Goal: Communication & Community: Share content

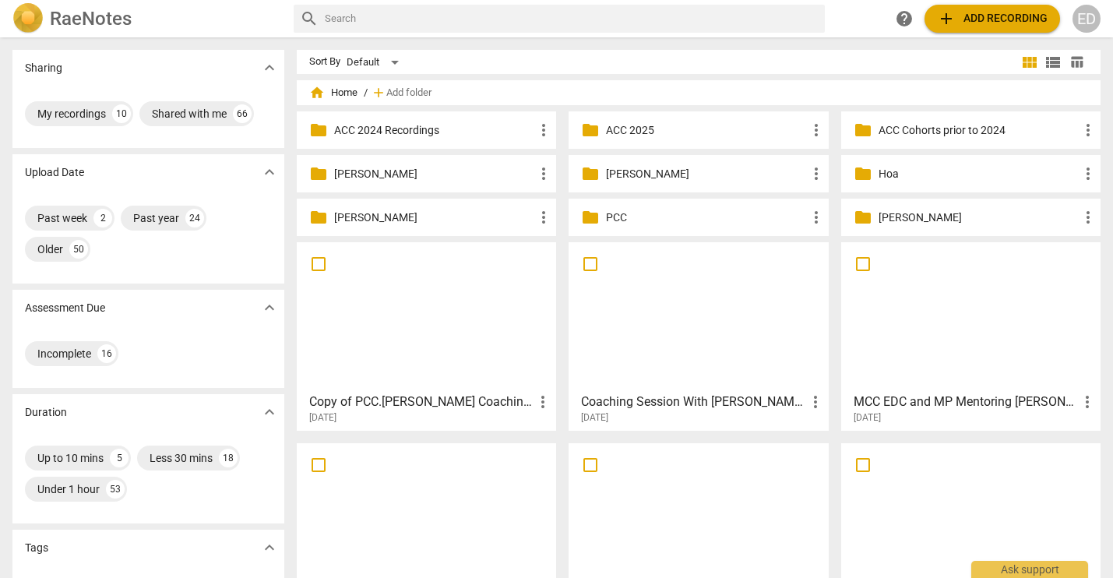
click at [1079, 18] on div "ED" at bounding box center [1087, 19] width 28 height 28
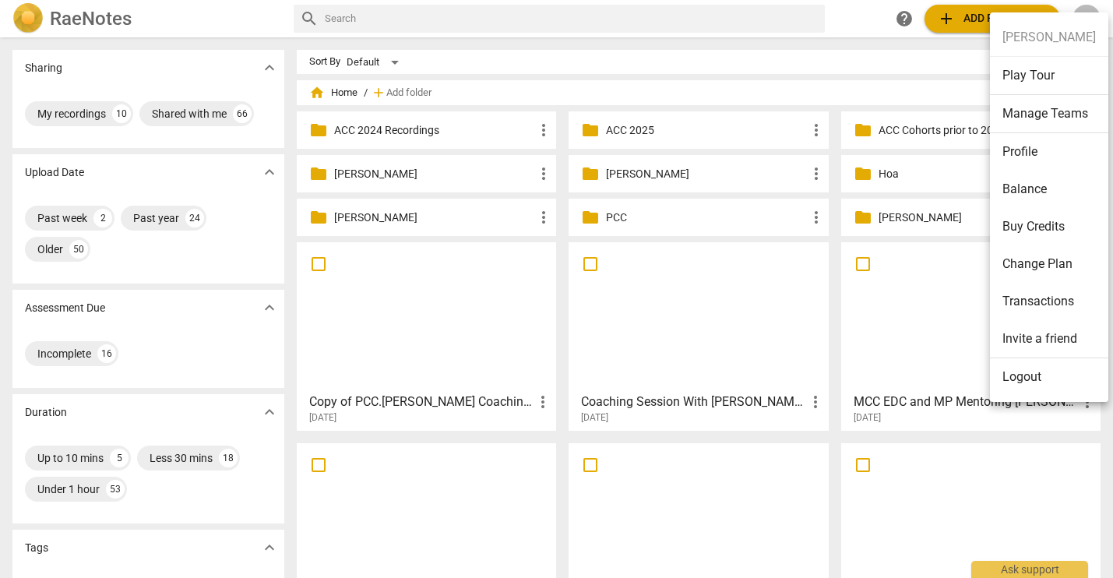
click at [709, 80] on div at bounding box center [556, 289] width 1113 height 578
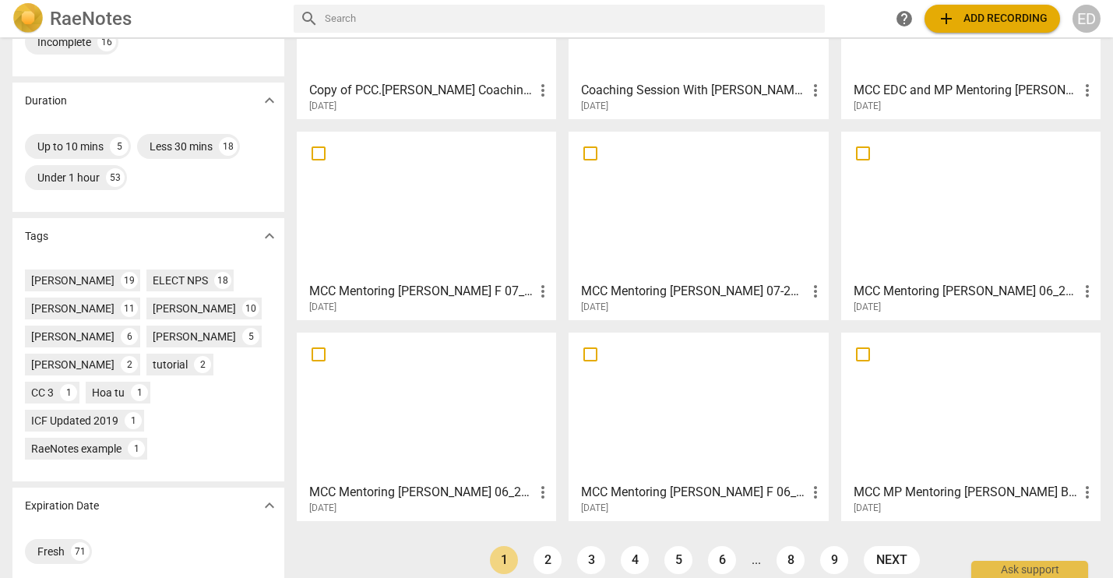
scroll to position [328, 0]
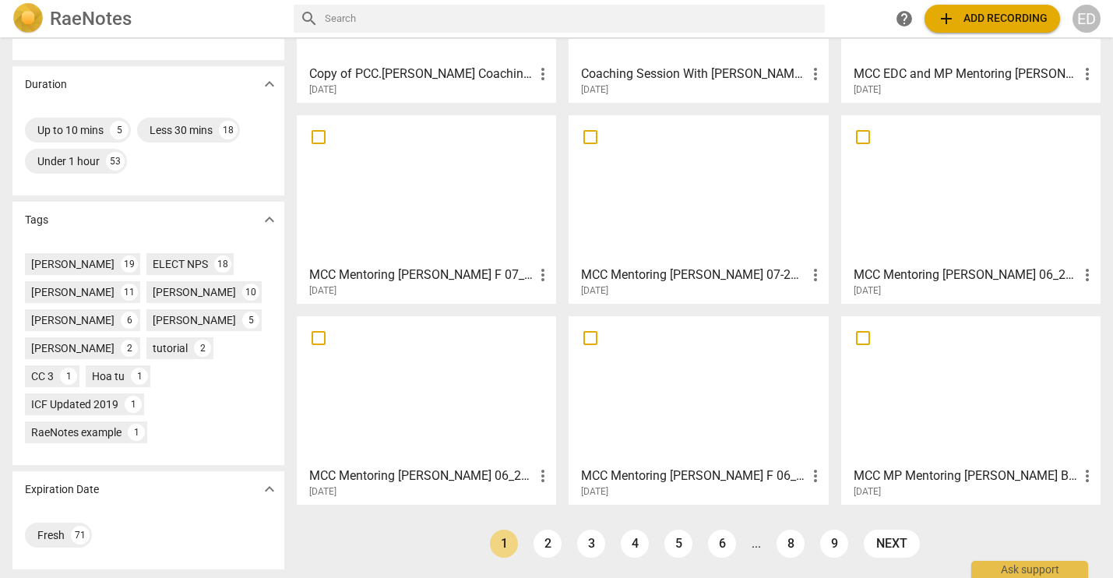
click at [642, 371] on div at bounding box center [698, 391] width 248 height 138
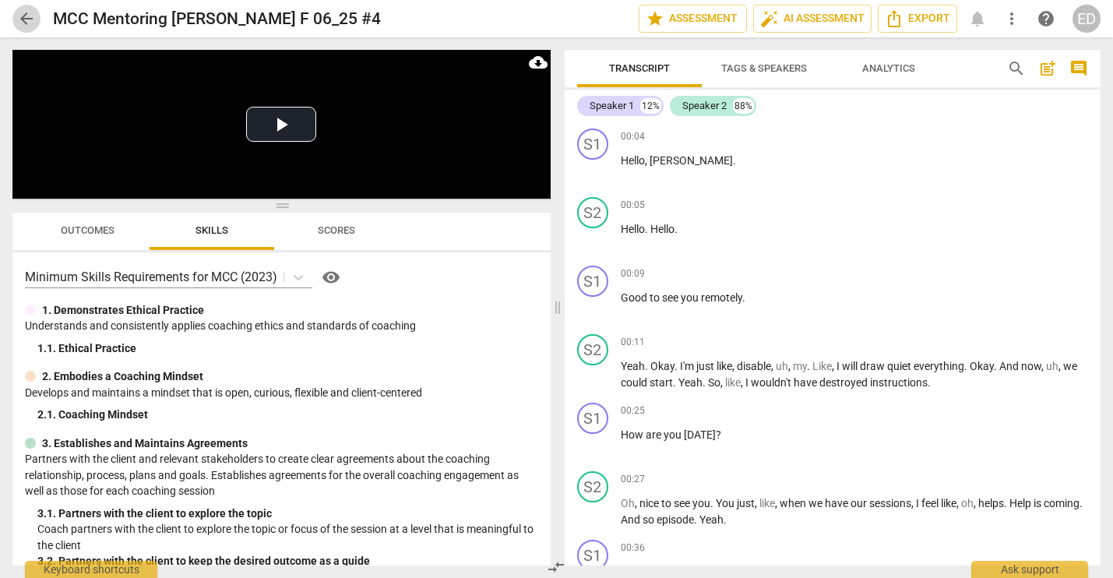
click at [16, 12] on span "arrow_back" at bounding box center [26, 18] width 28 height 19
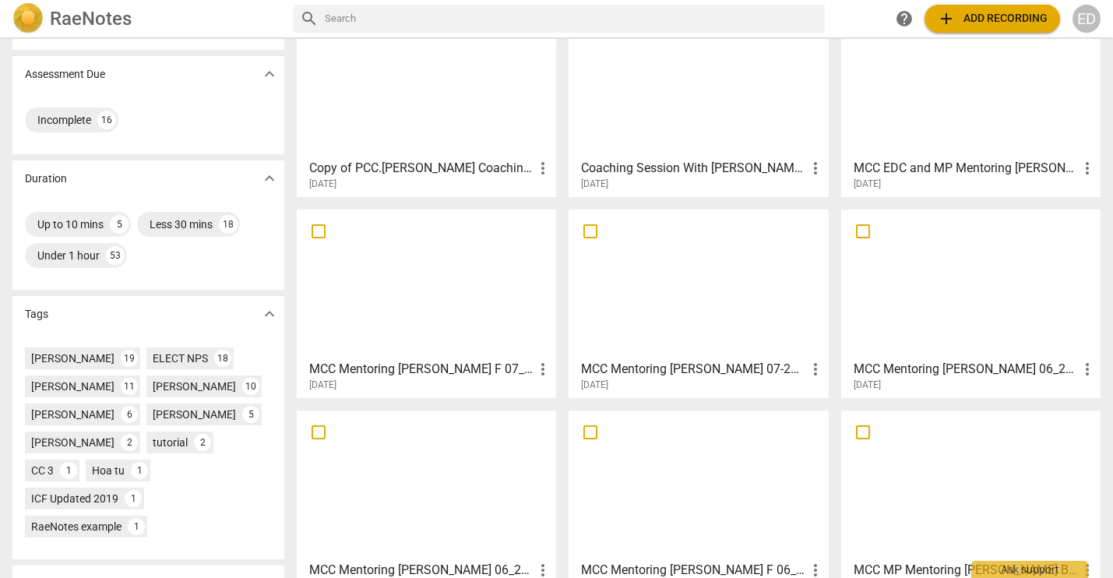
scroll to position [328, 0]
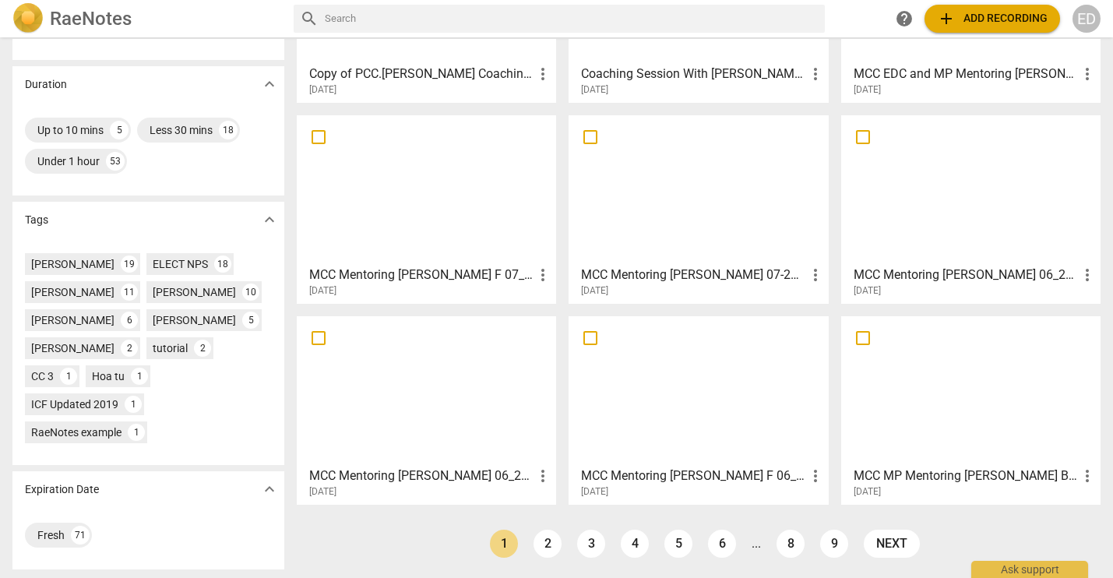
click at [919, 400] on div at bounding box center [971, 391] width 248 height 138
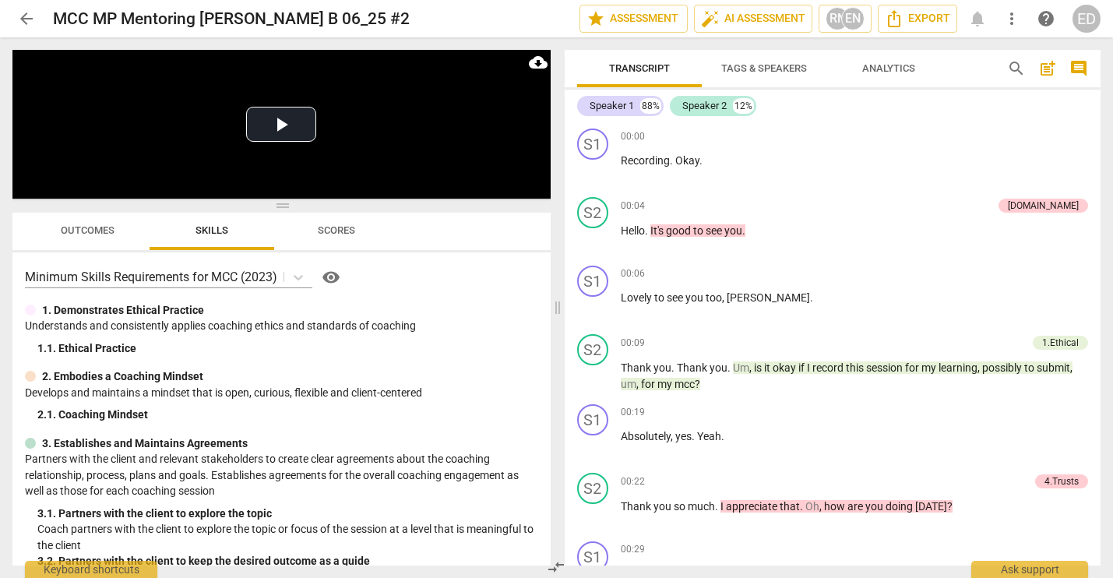
click at [28, 10] on span "arrow_back" at bounding box center [26, 18] width 19 height 19
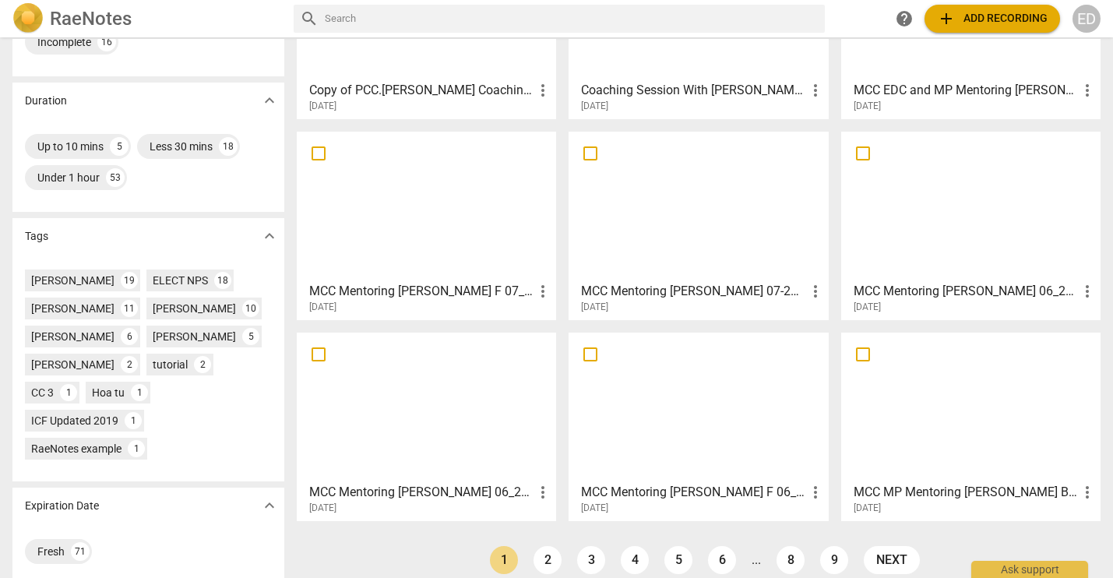
scroll to position [328, 0]
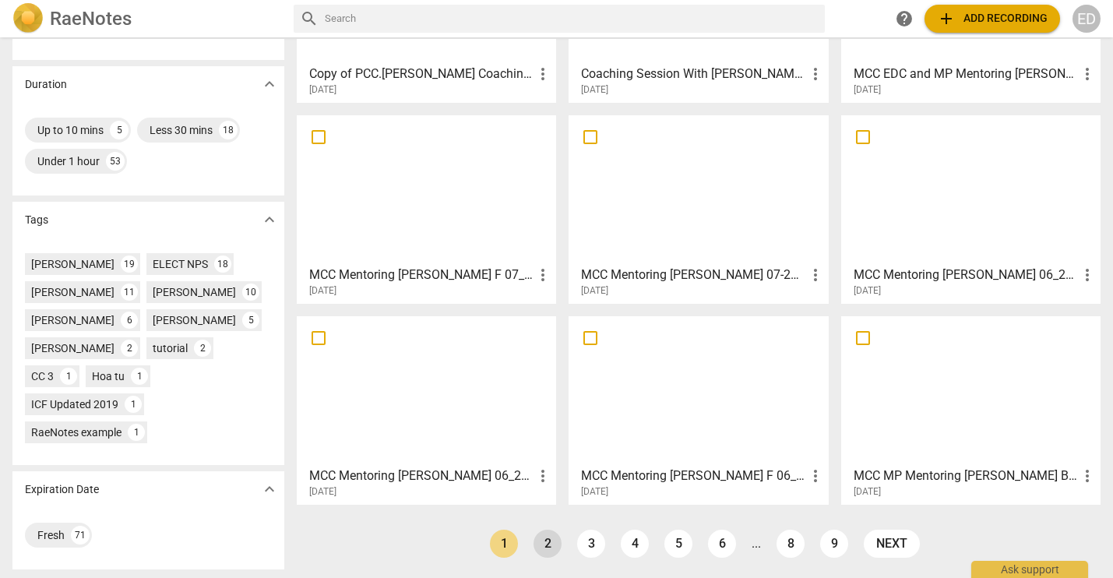
click at [542, 552] on link "2" at bounding box center [548, 544] width 28 height 28
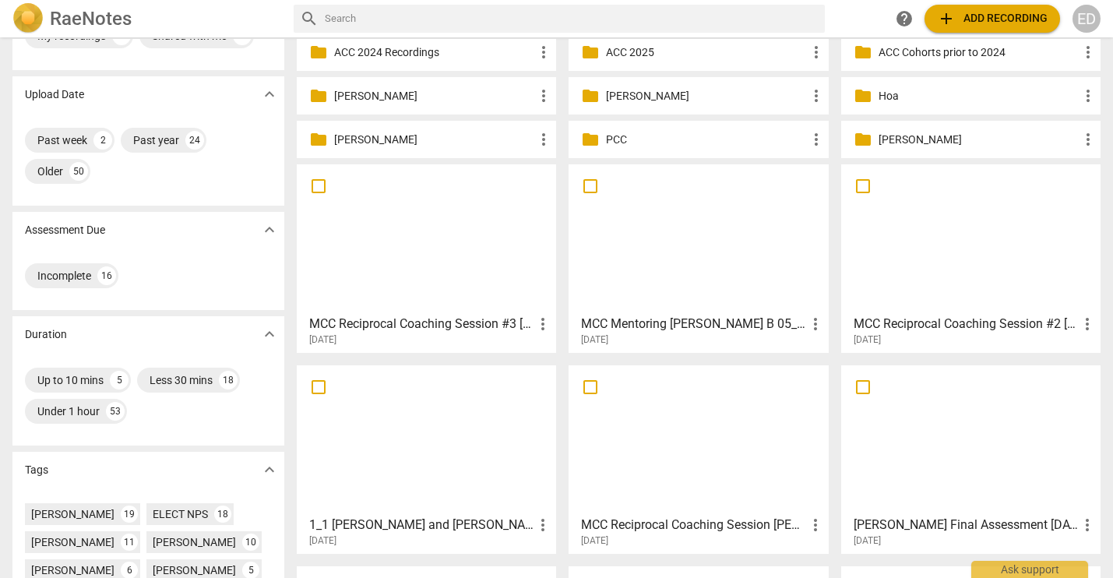
scroll to position [156, 0]
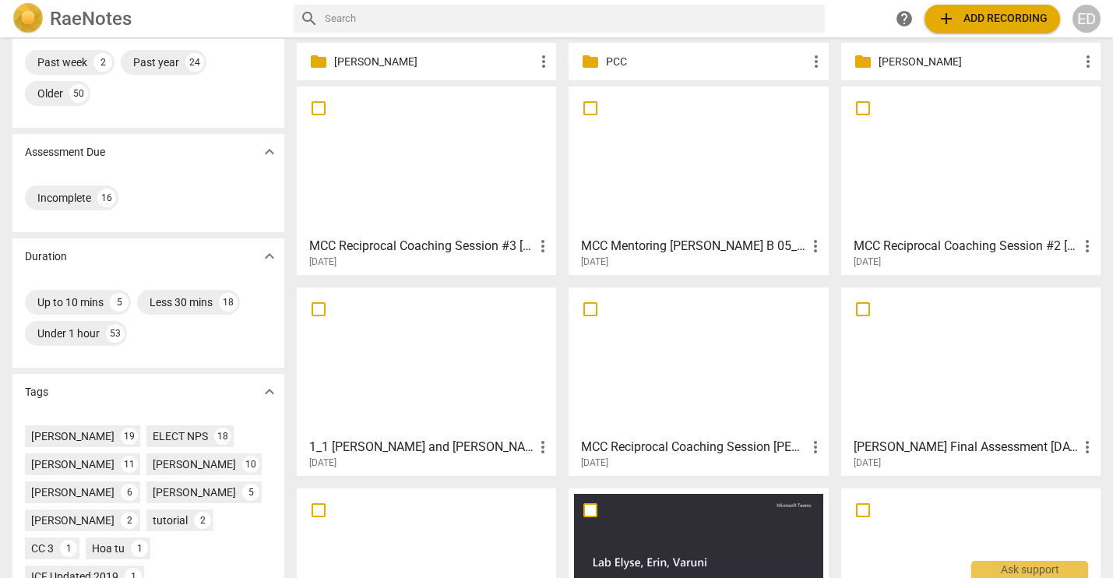
click at [404, 188] on div at bounding box center [426, 161] width 248 height 138
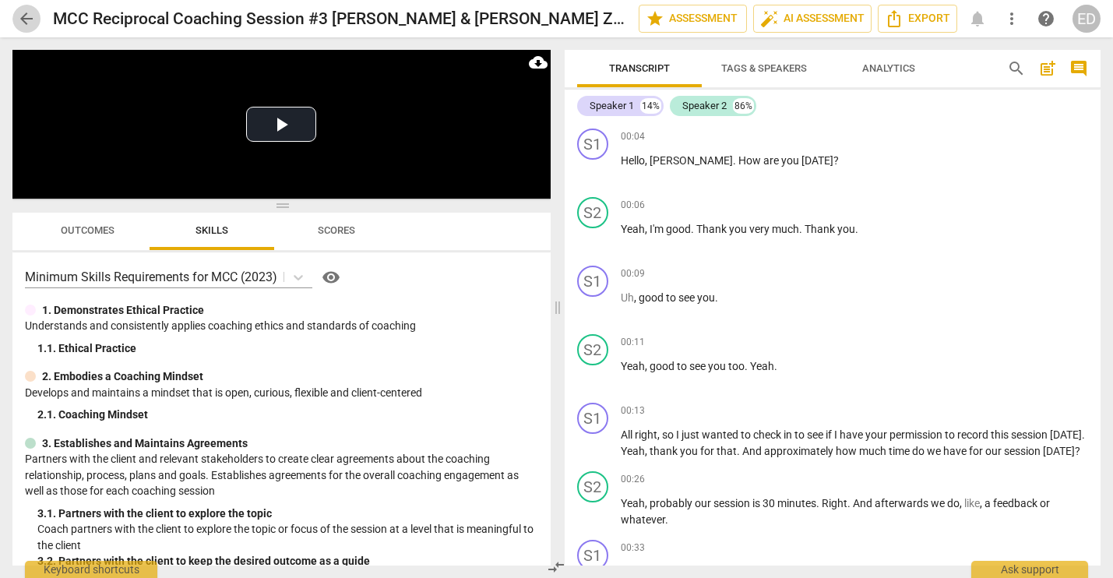
click at [24, 23] on span "arrow_back" at bounding box center [26, 18] width 19 height 19
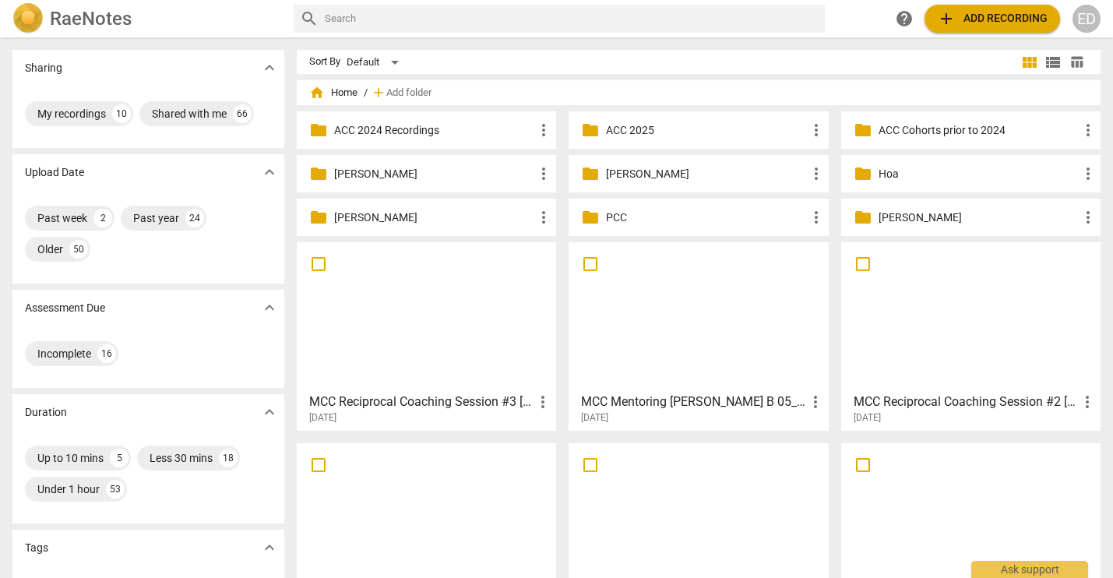
click at [389, 19] on input "text" at bounding box center [572, 18] width 494 height 25
type input "[PERSON_NAME]"
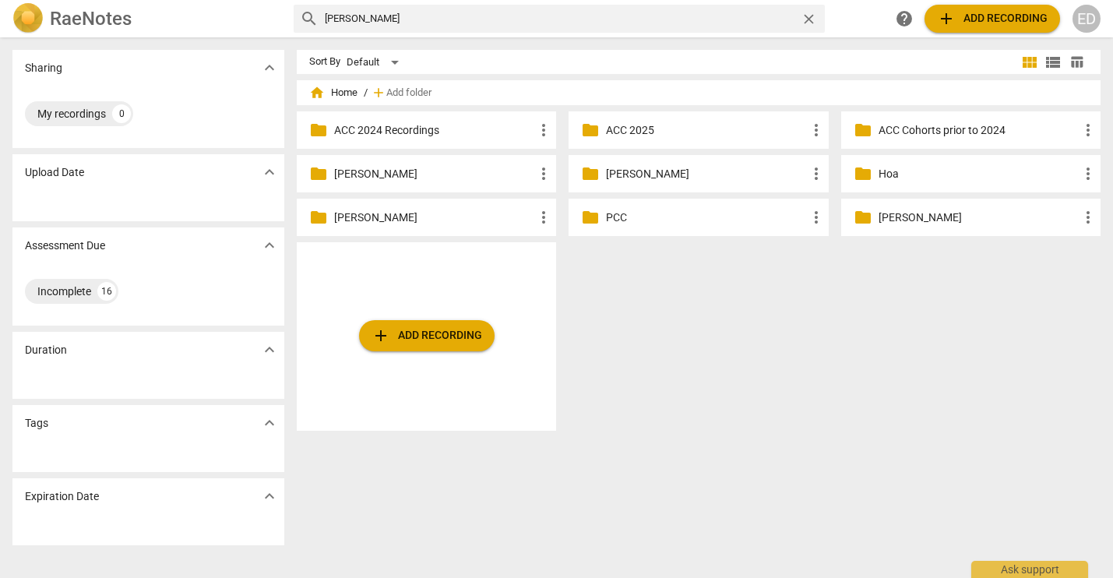
click at [812, 19] on span "close" at bounding box center [809, 19] width 16 height 16
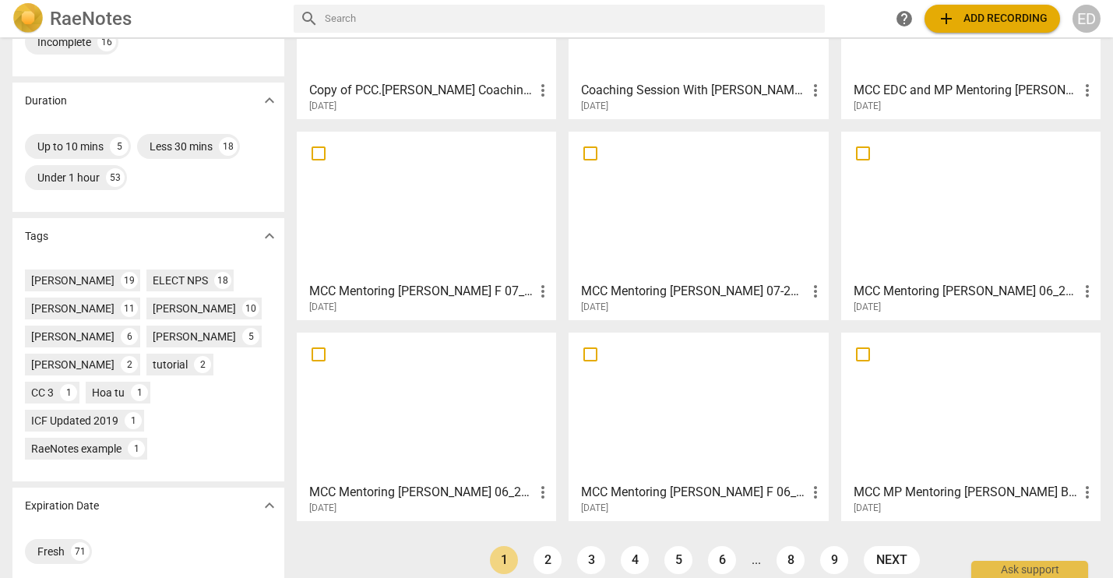
scroll to position [328, 0]
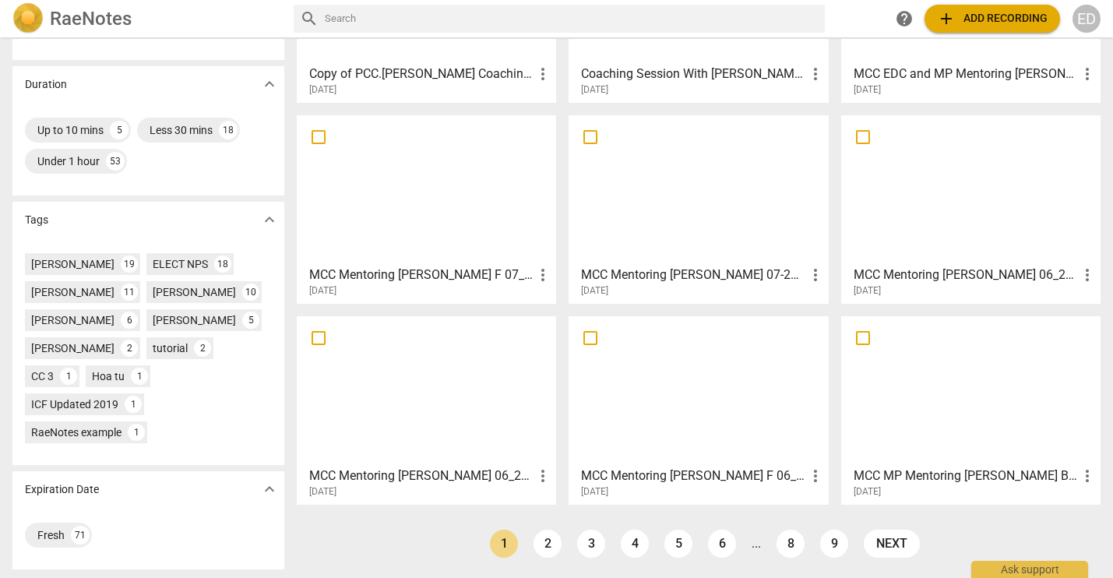
click at [599, 540] on link "3" at bounding box center [591, 544] width 28 height 28
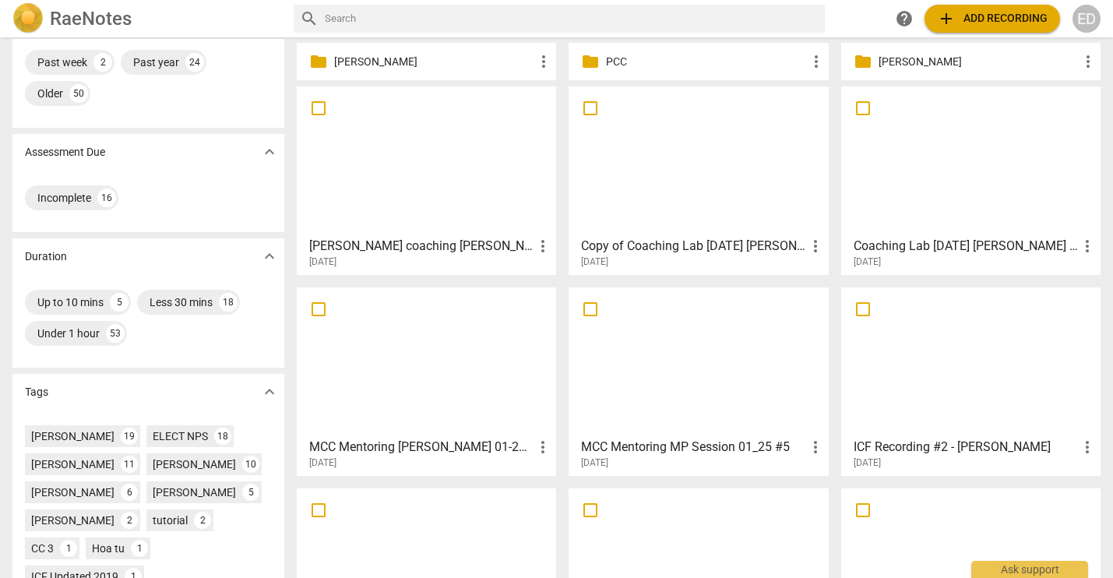
scroll to position [312, 0]
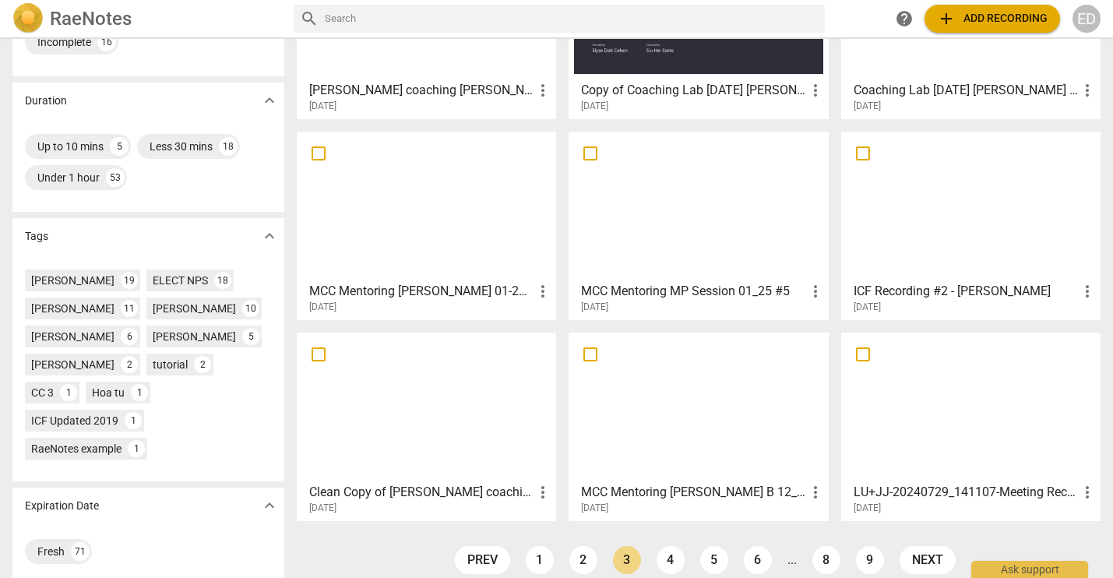
click at [698, 210] on div at bounding box center [698, 206] width 248 height 138
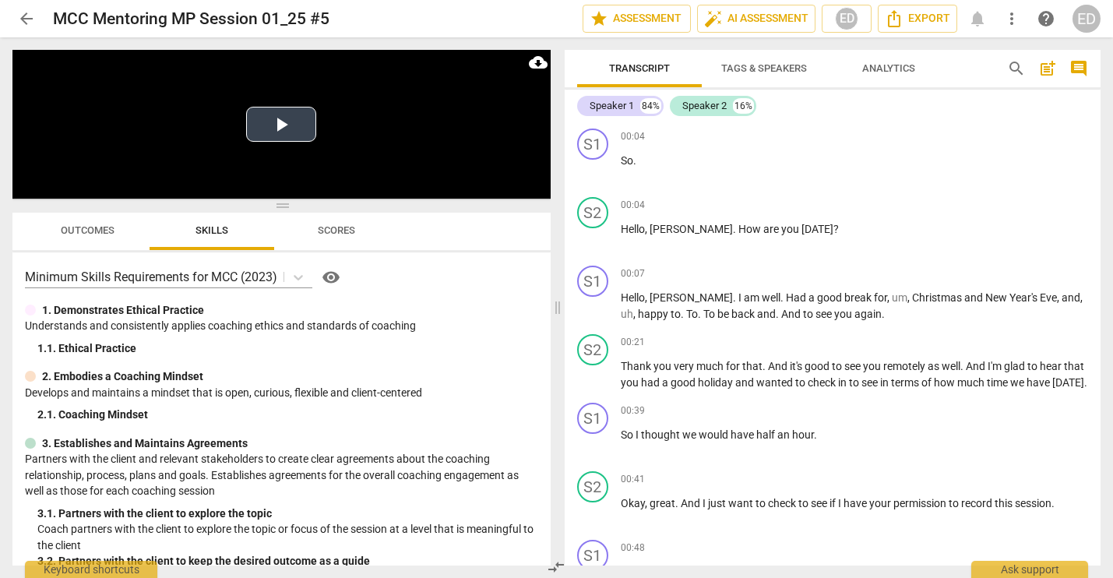
click at [275, 116] on button "Play Video" at bounding box center [281, 124] width 70 height 35
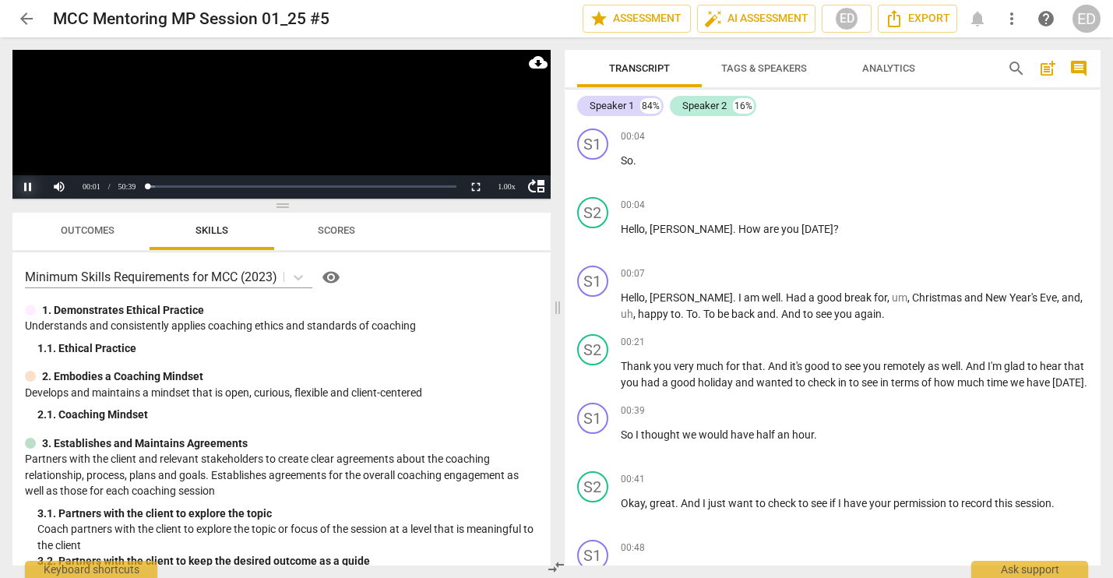
click at [28, 192] on button "Pause" at bounding box center [27, 186] width 31 height 23
click at [29, 14] on span "arrow_back" at bounding box center [26, 18] width 19 height 19
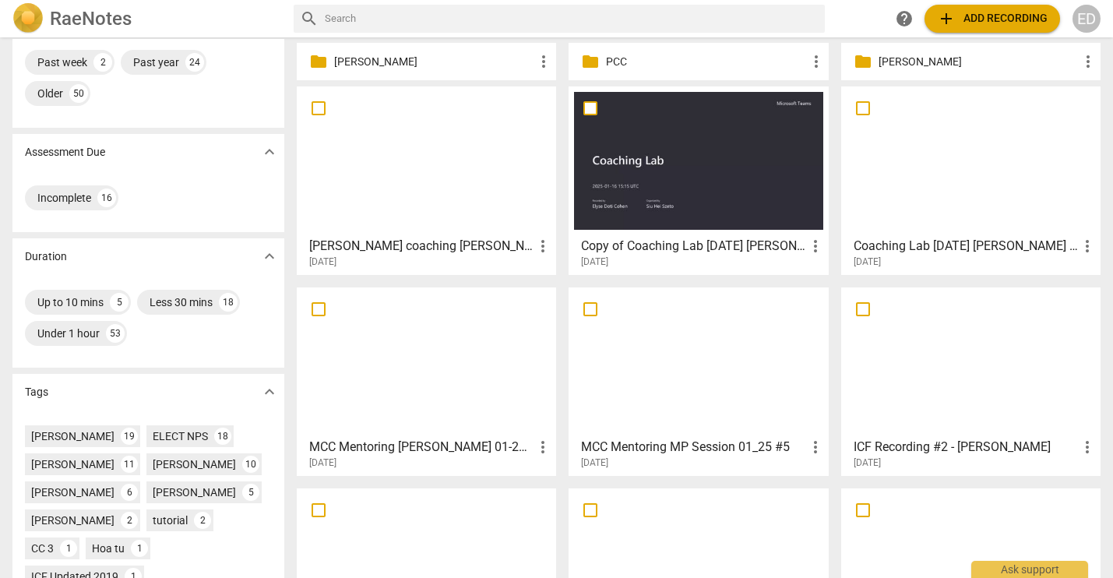
scroll to position [312, 0]
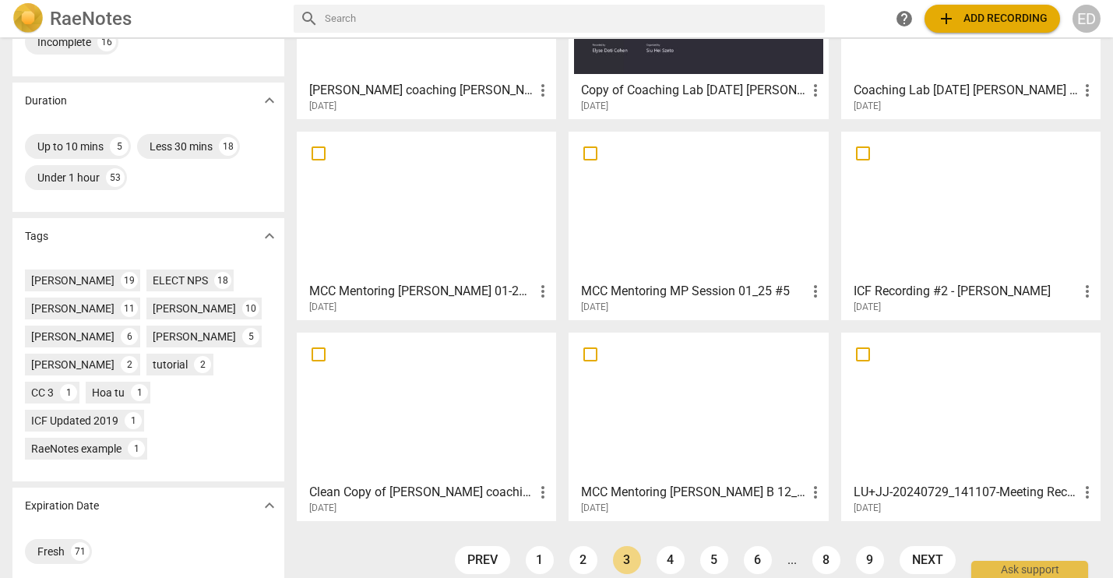
click at [662, 558] on link "4" at bounding box center [671, 560] width 28 height 28
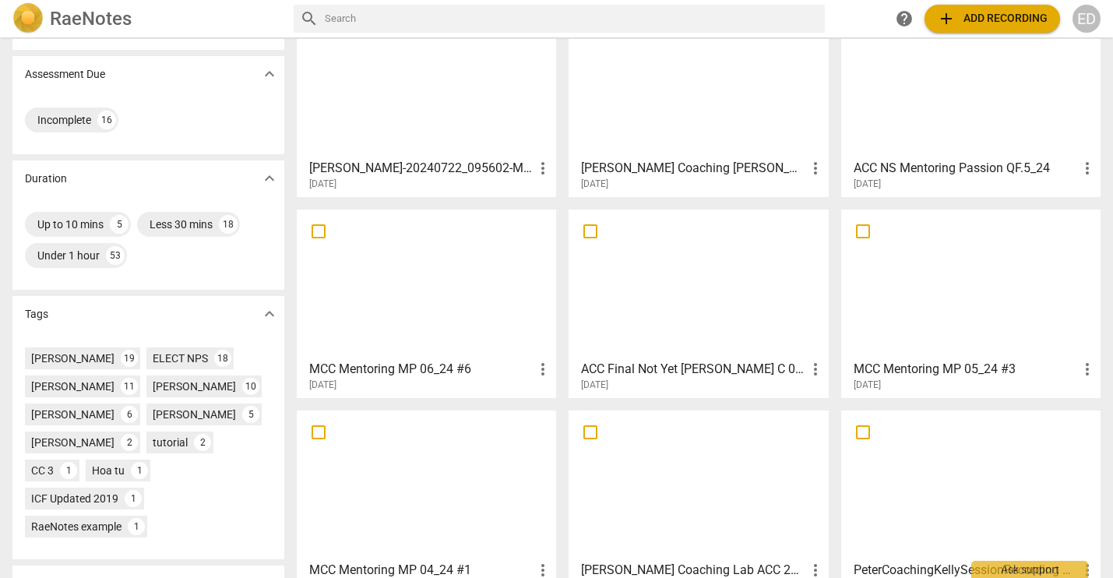
scroll to position [328, 0]
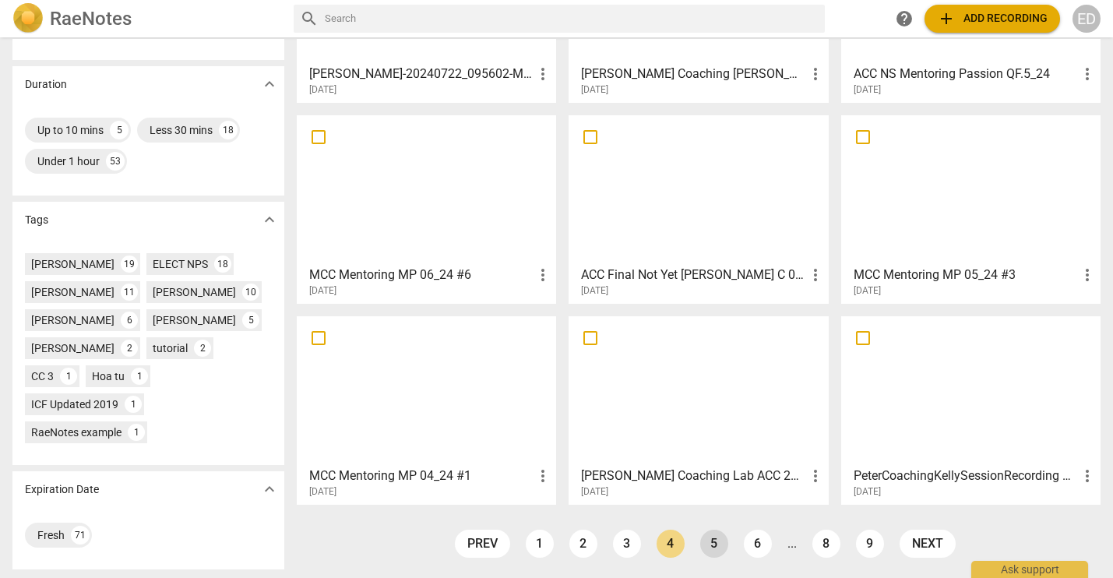
click at [707, 546] on link "5" at bounding box center [714, 544] width 28 height 28
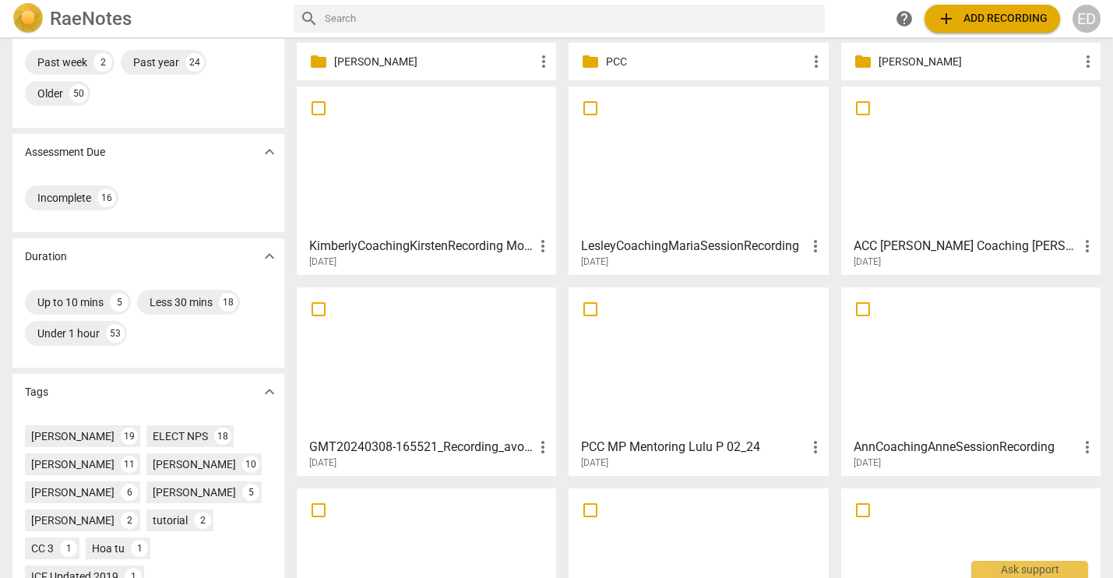
scroll to position [312, 0]
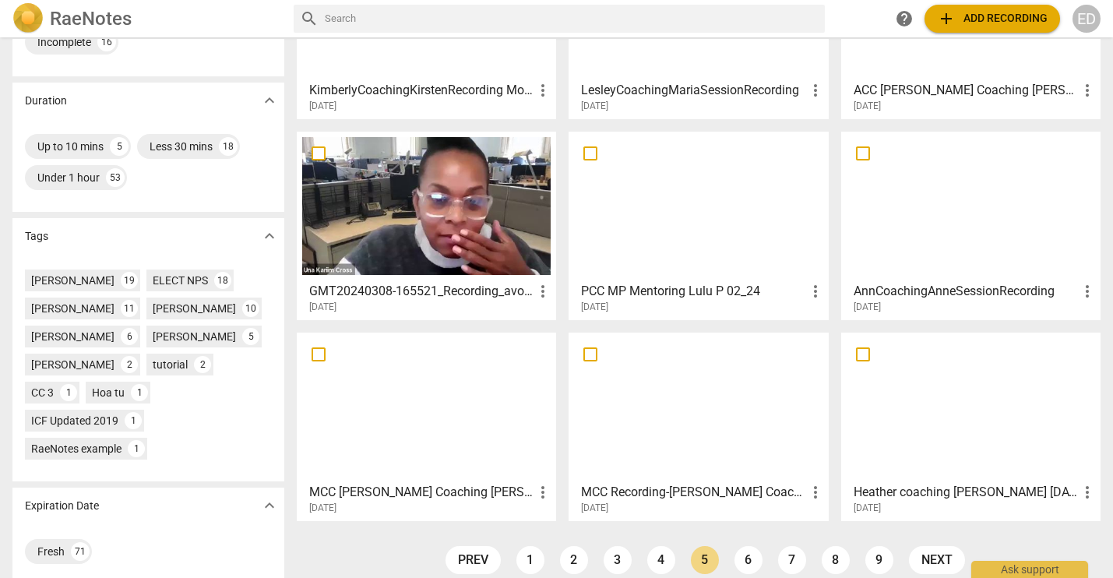
click at [670, 386] on div at bounding box center [698, 407] width 248 height 138
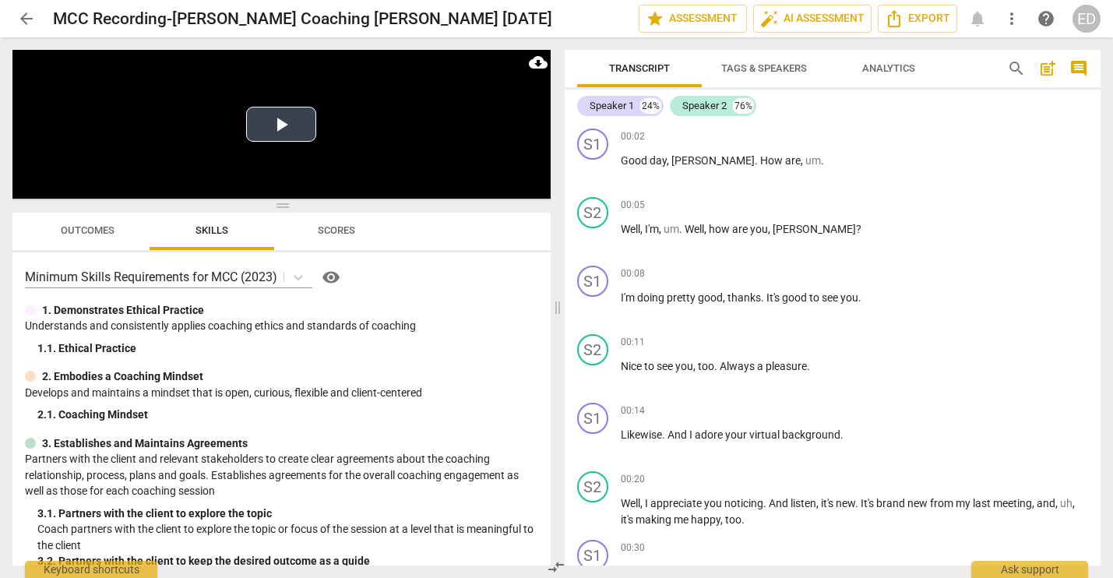
click at [278, 124] on button "Play Video" at bounding box center [281, 124] width 70 height 35
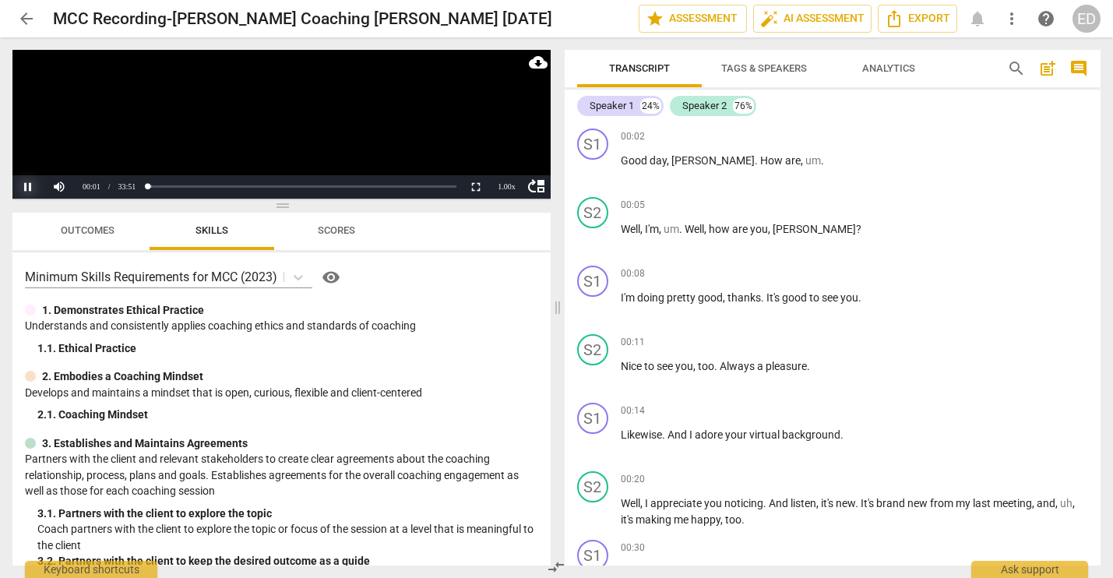
click at [30, 189] on button "Pause" at bounding box center [27, 186] width 31 height 23
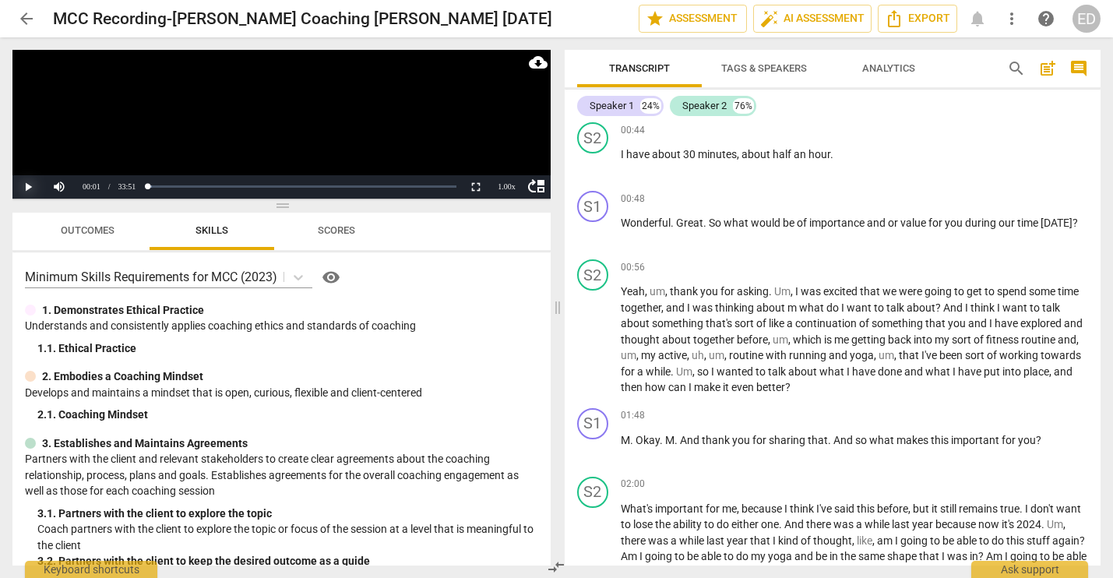
scroll to position [701, 0]
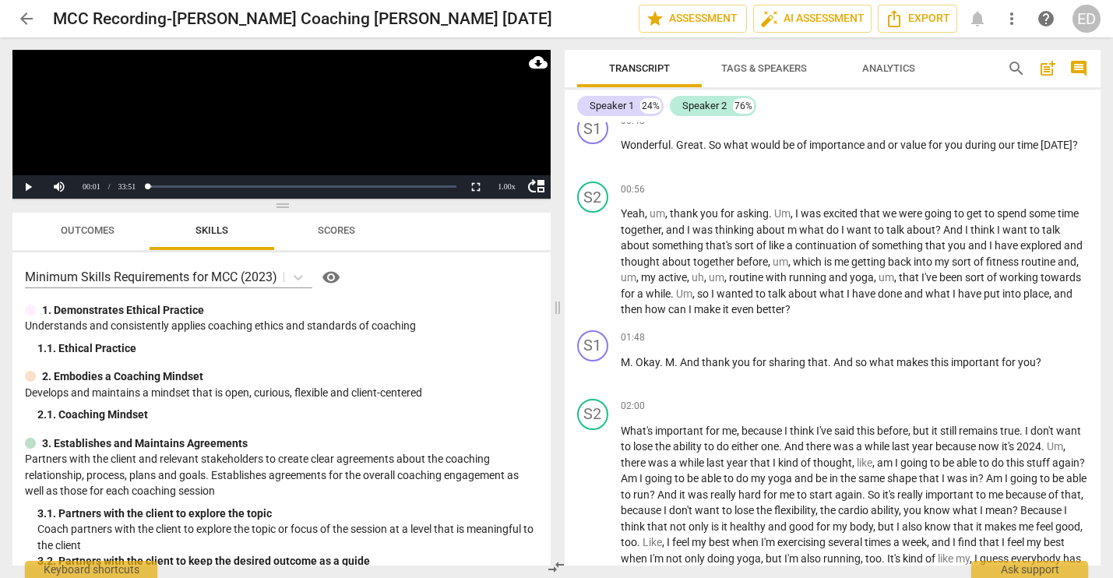
click at [22, 14] on span "arrow_back" at bounding box center [26, 18] width 19 height 19
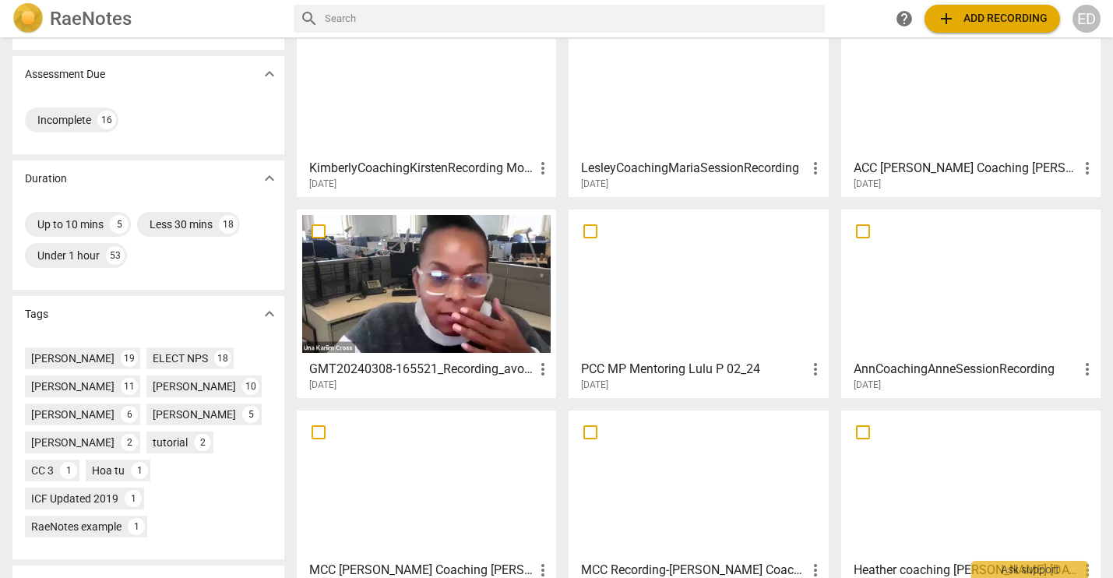
scroll to position [328, 0]
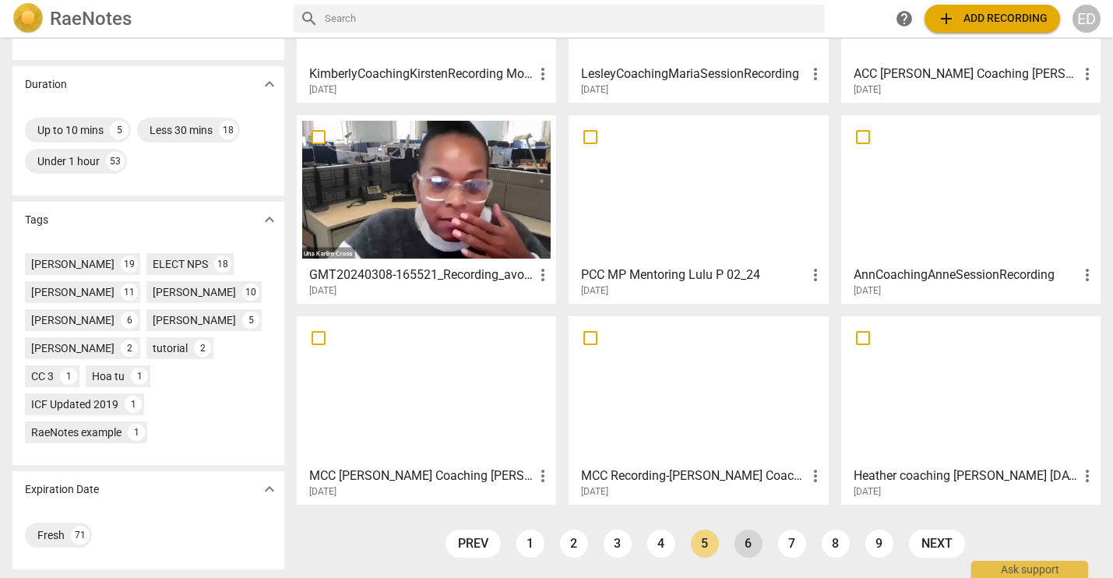
click at [741, 538] on link "6" at bounding box center [749, 544] width 28 height 28
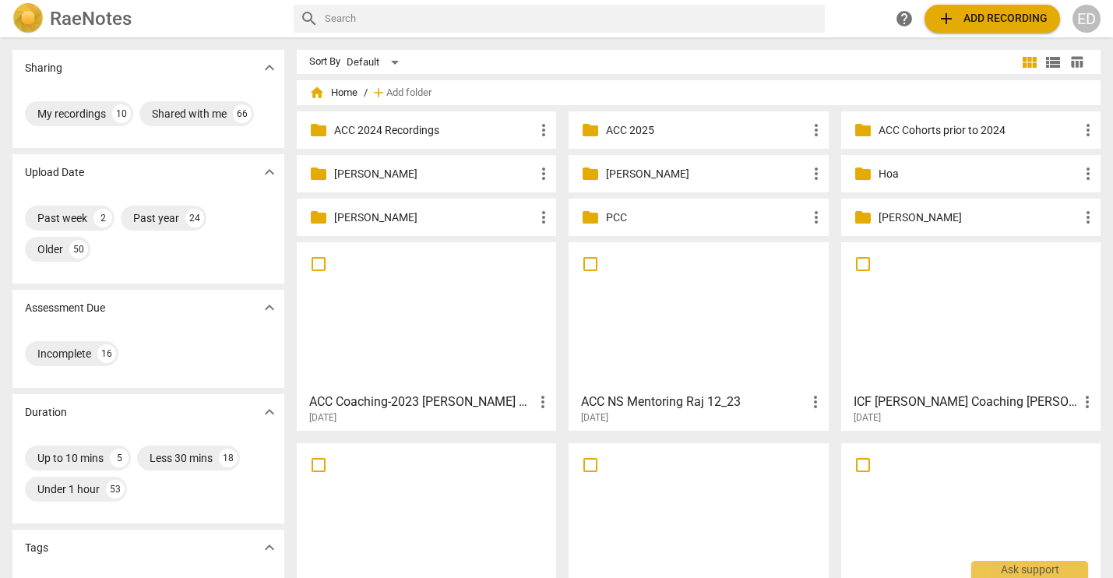
scroll to position [78, 0]
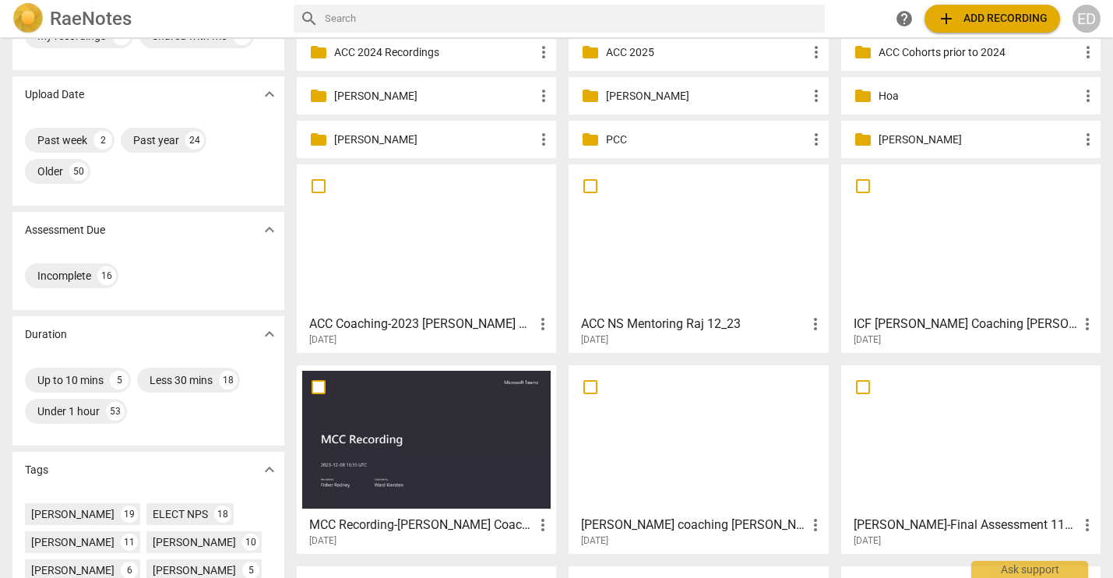
click at [971, 258] on div at bounding box center [971, 239] width 248 height 138
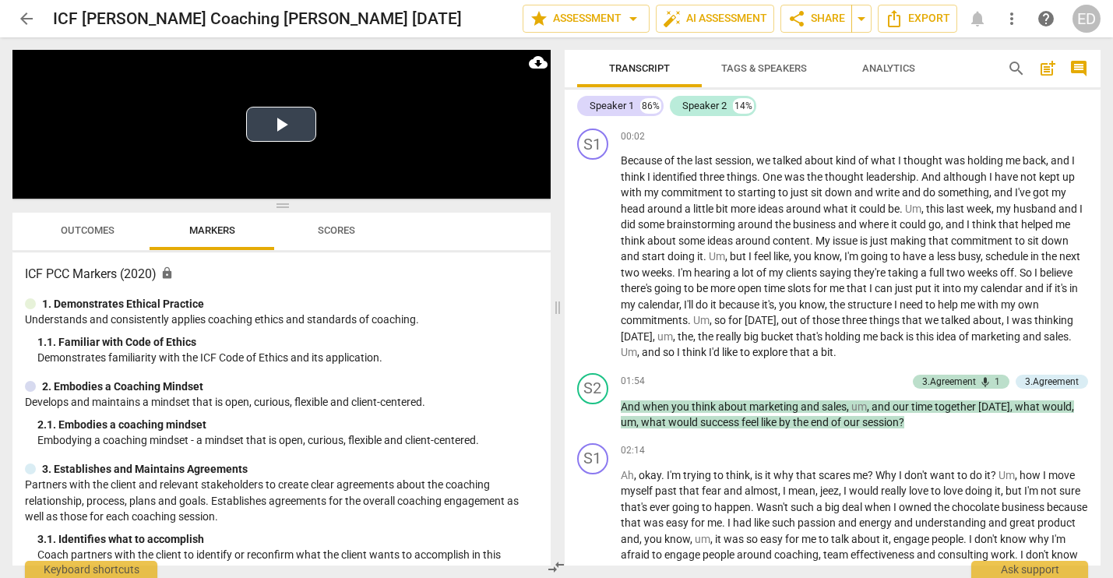
click at [273, 115] on button "Play Video" at bounding box center [281, 124] width 70 height 35
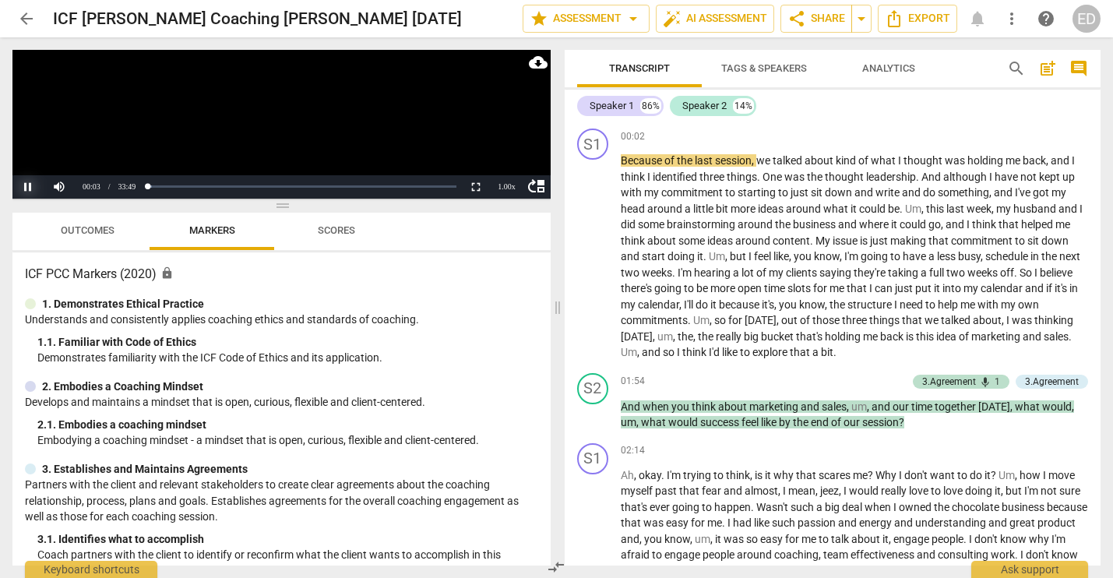
click at [25, 186] on button "Pause" at bounding box center [27, 186] width 31 height 23
click at [24, 187] on button "Play" at bounding box center [27, 186] width 31 height 23
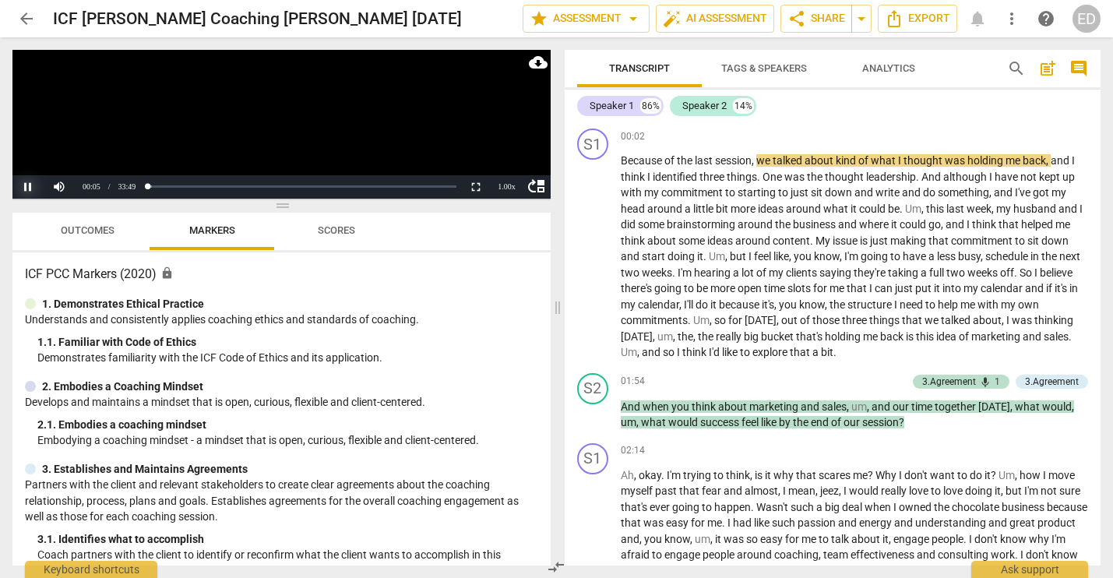
click at [25, 187] on button "Pause" at bounding box center [27, 186] width 31 height 23
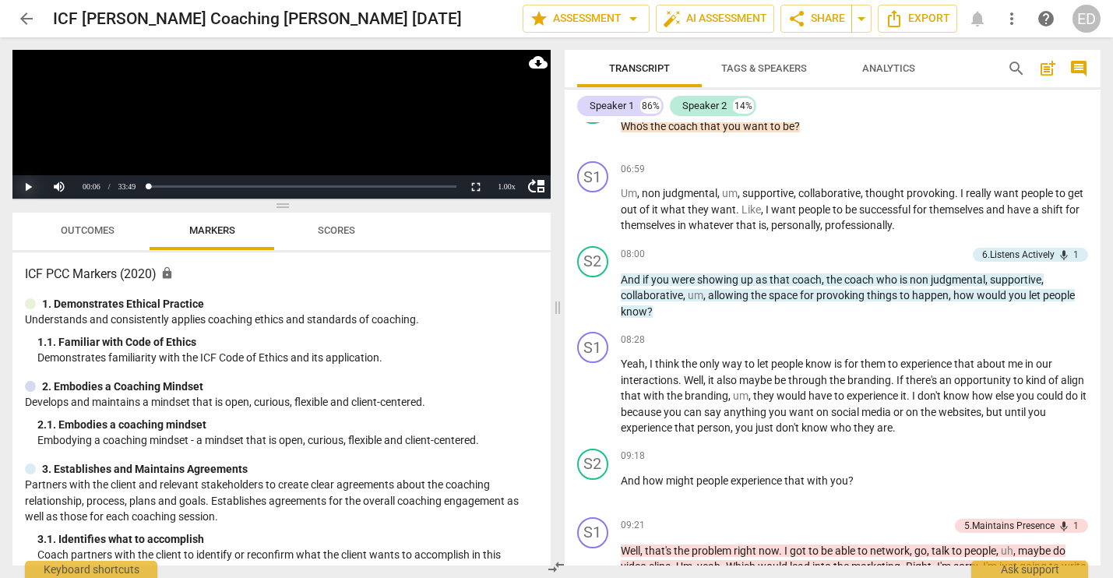
scroll to position [1091, 0]
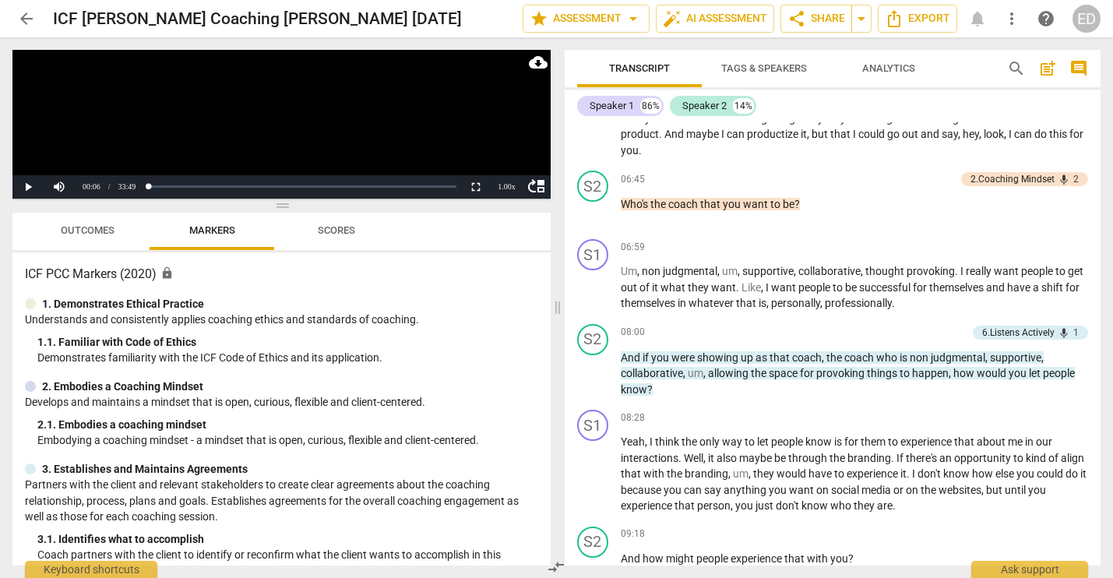
click at [29, 15] on span "arrow_back" at bounding box center [26, 18] width 19 height 19
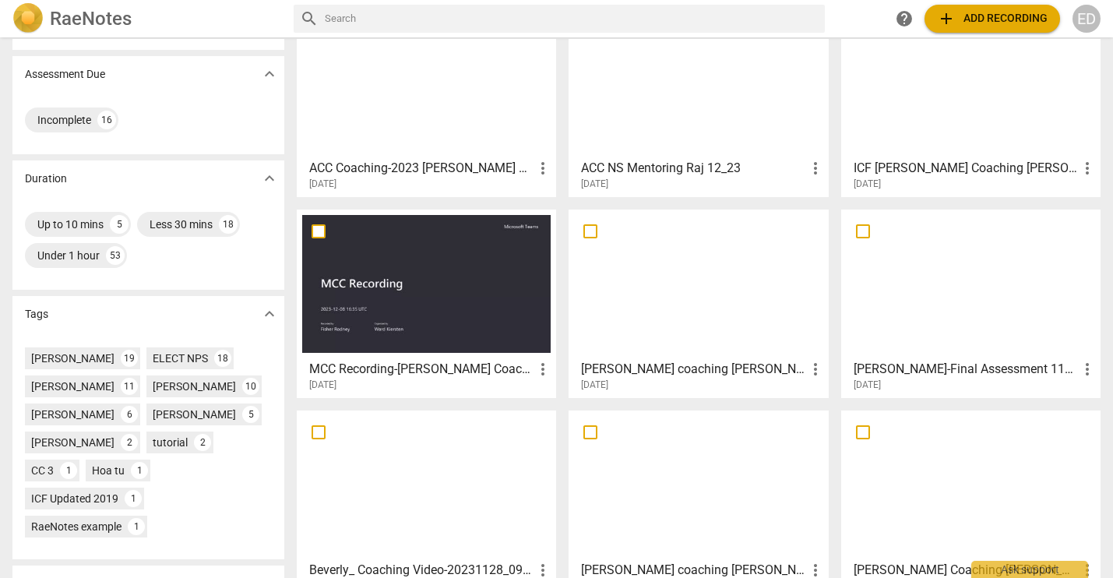
scroll to position [328, 0]
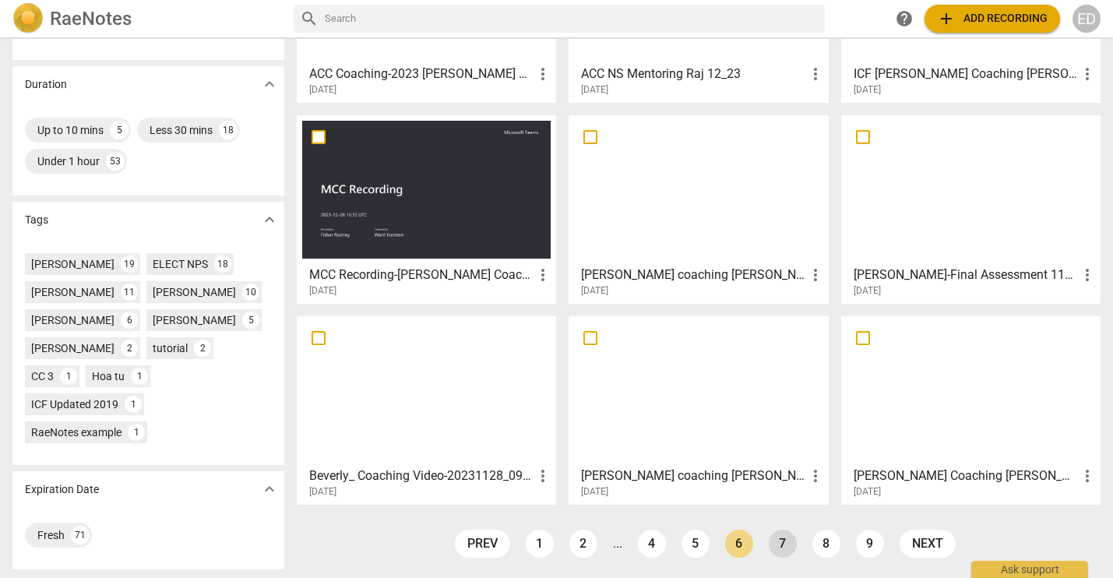
click at [784, 546] on link "7" at bounding box center [783, 544] width 28 height 28
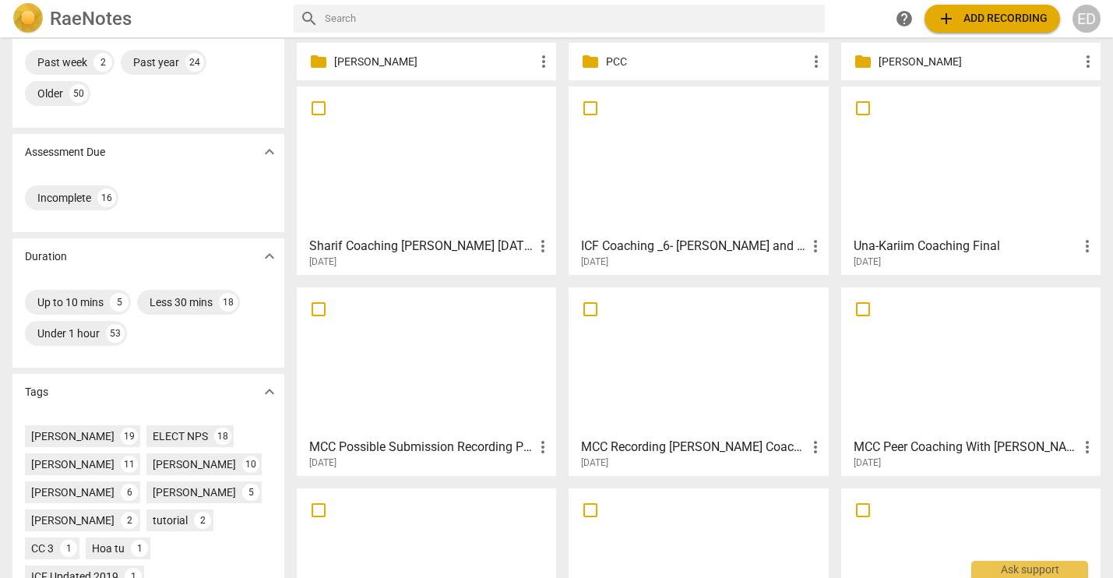
scroll to position [328, 0]
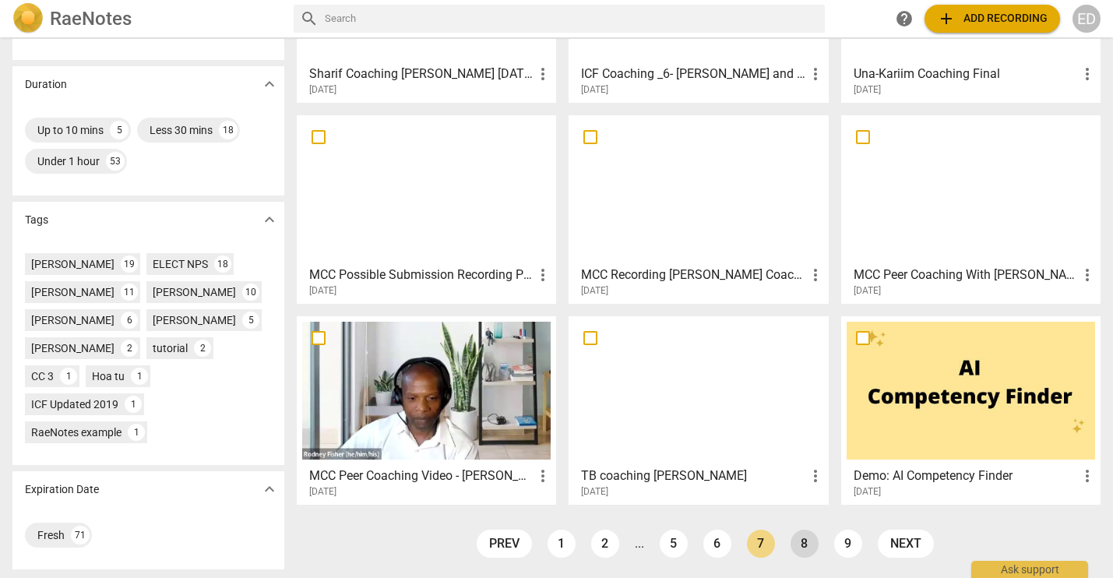
click at [806, 548] on link "8" at bounding box center [805, 544] width 28 height 28
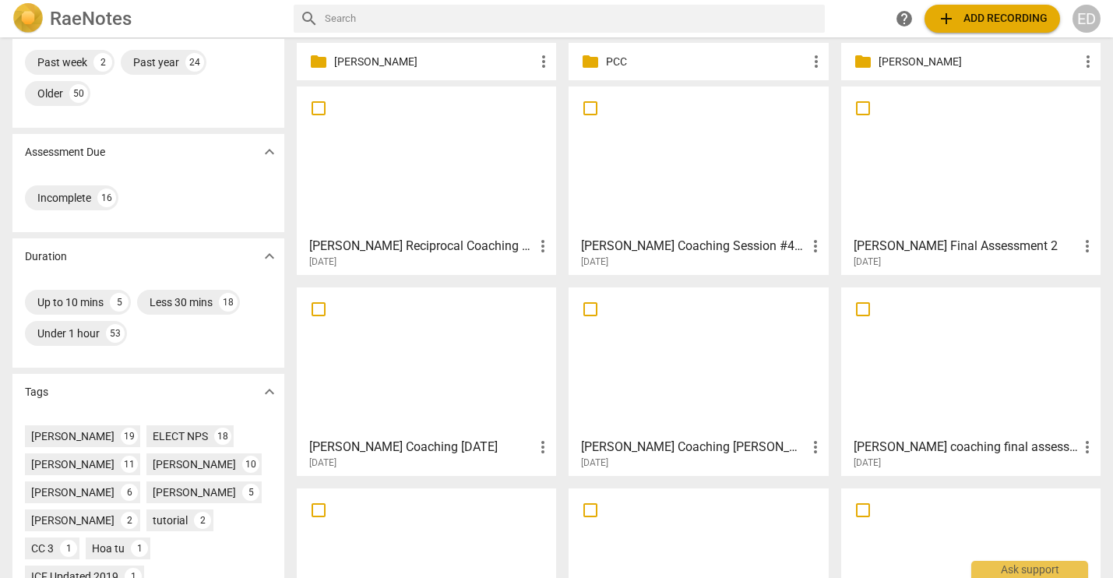
scroll to position [328, 0]
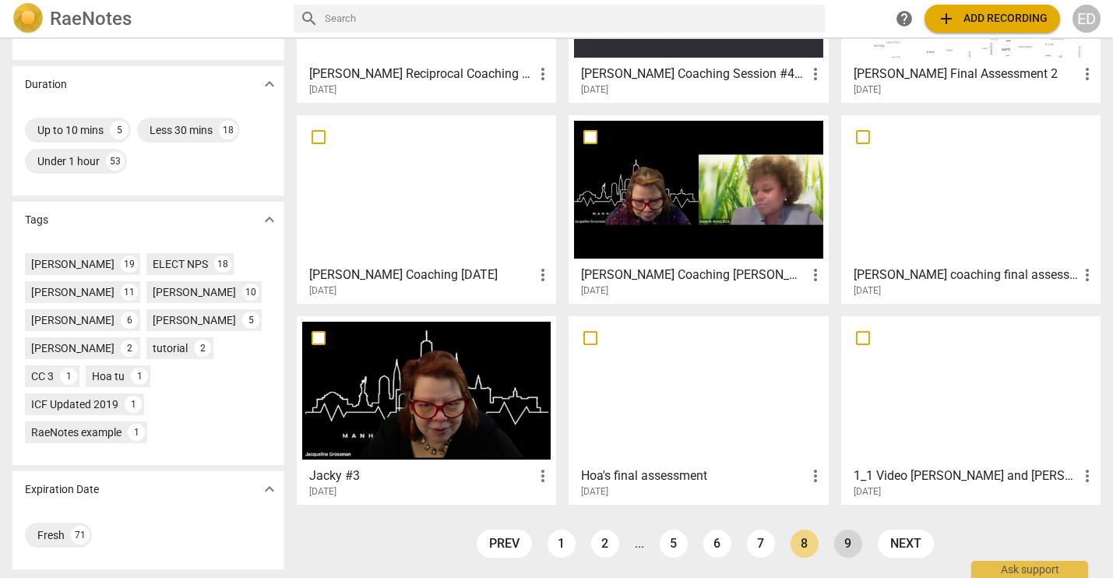
click at [842, 545] on link "9" at bounding box center [848, 544] width 28 height 28
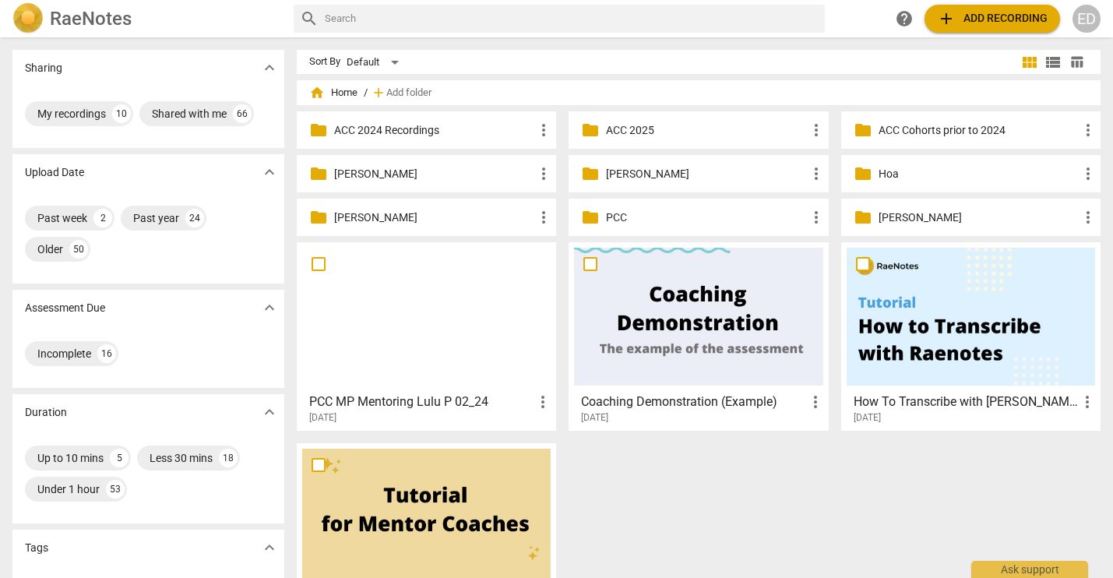
click at [361, 317] on div at bounding box center [426, 317] width 248 height 138
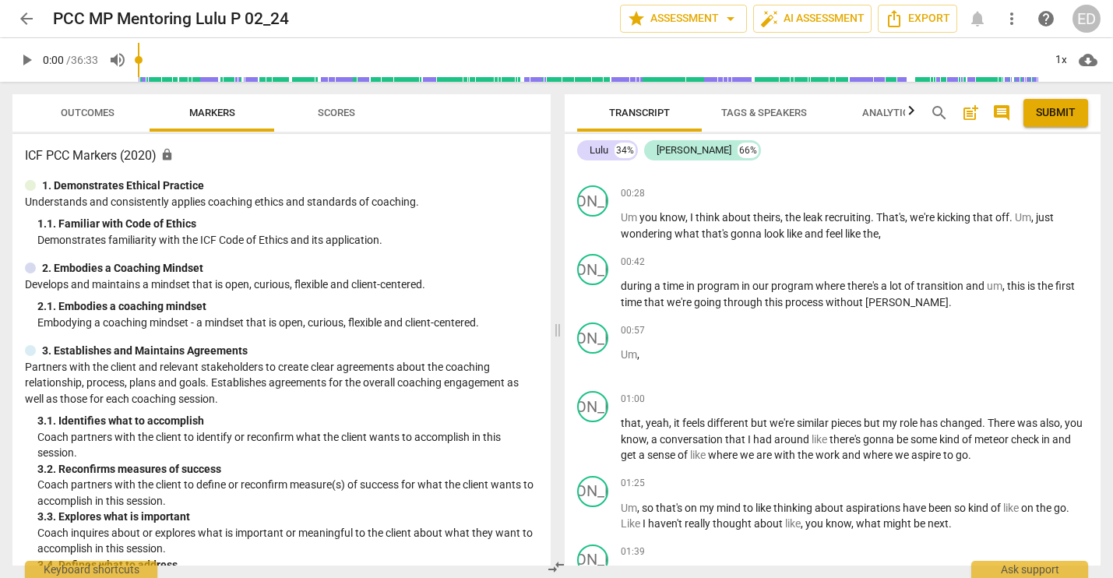
scroll to position [545, 0]
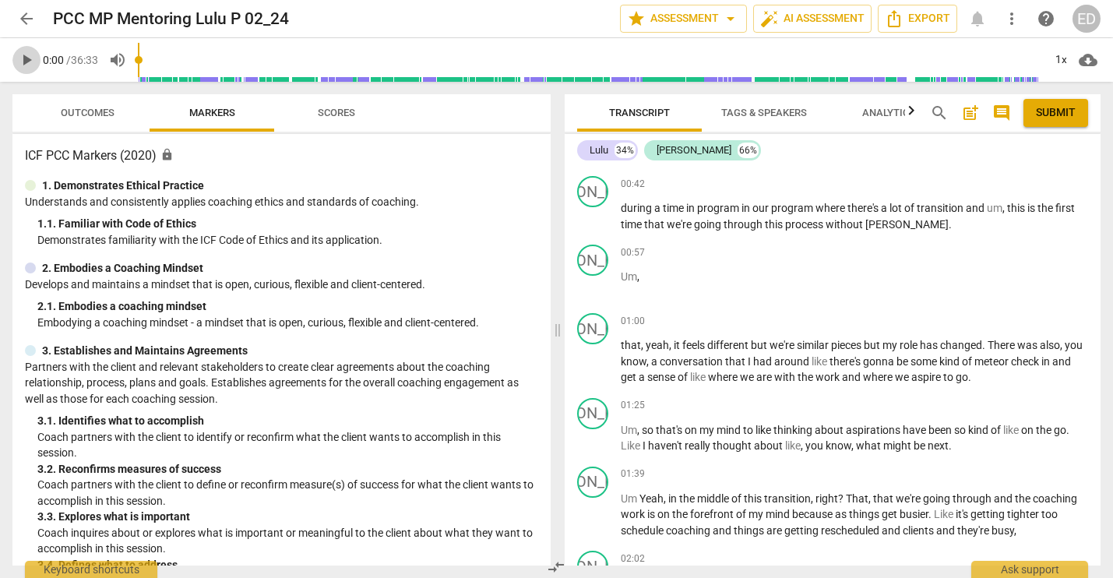
click at [28, 55] on span "play_arrow" at bounding box center [26, 60] width 19 height 19
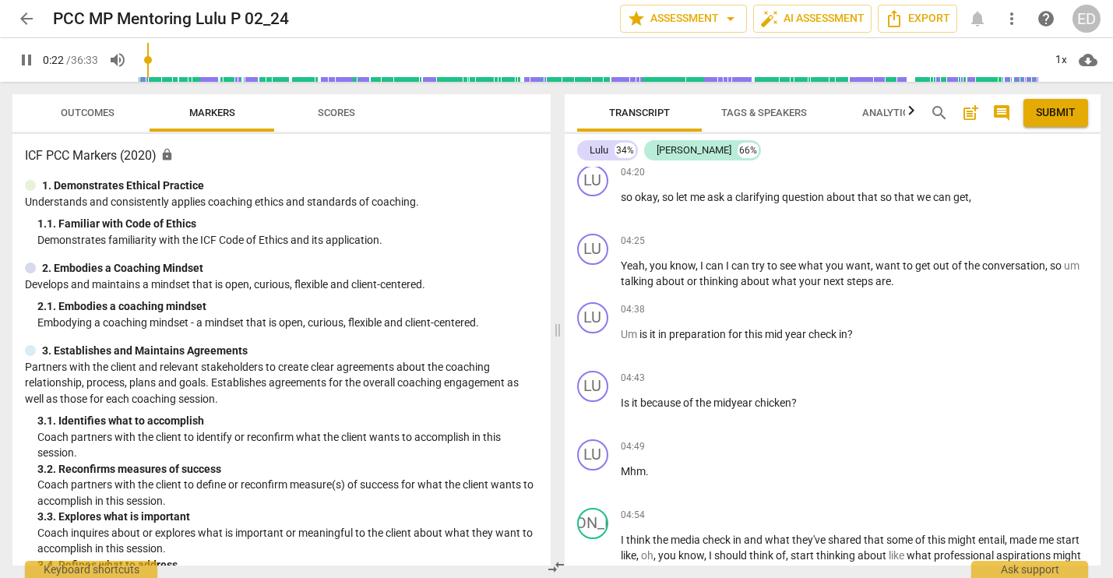
scroll to position [2259, 0]
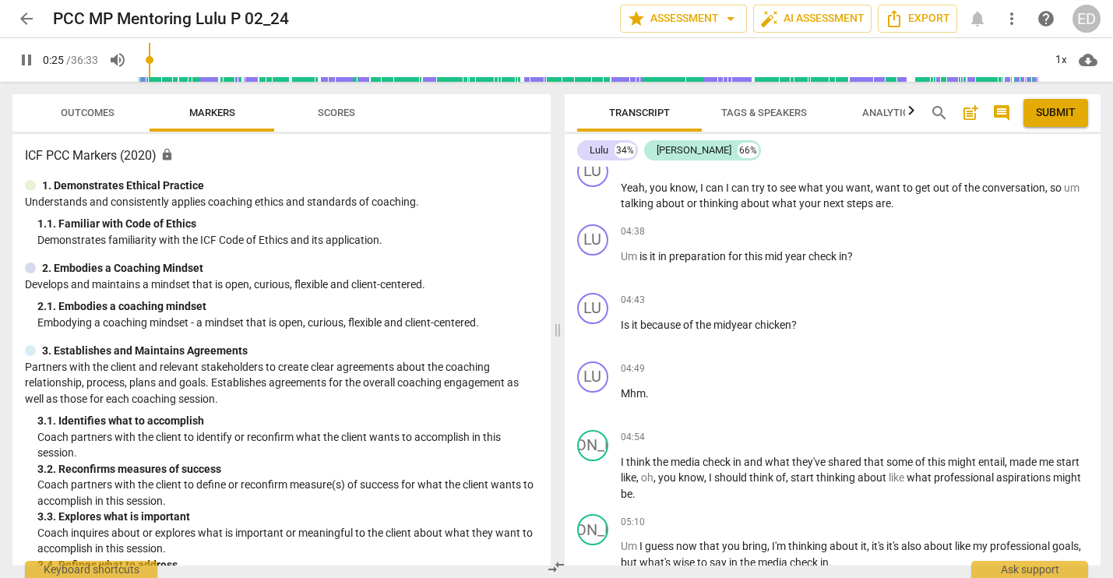
click at [30, 55] on span "pause" at bounding box center [26, 60] width 19 height 19
type input "26"
click at [35, 18] on span "arrow_back" at bounding box center [26, 18] width 19 height 19
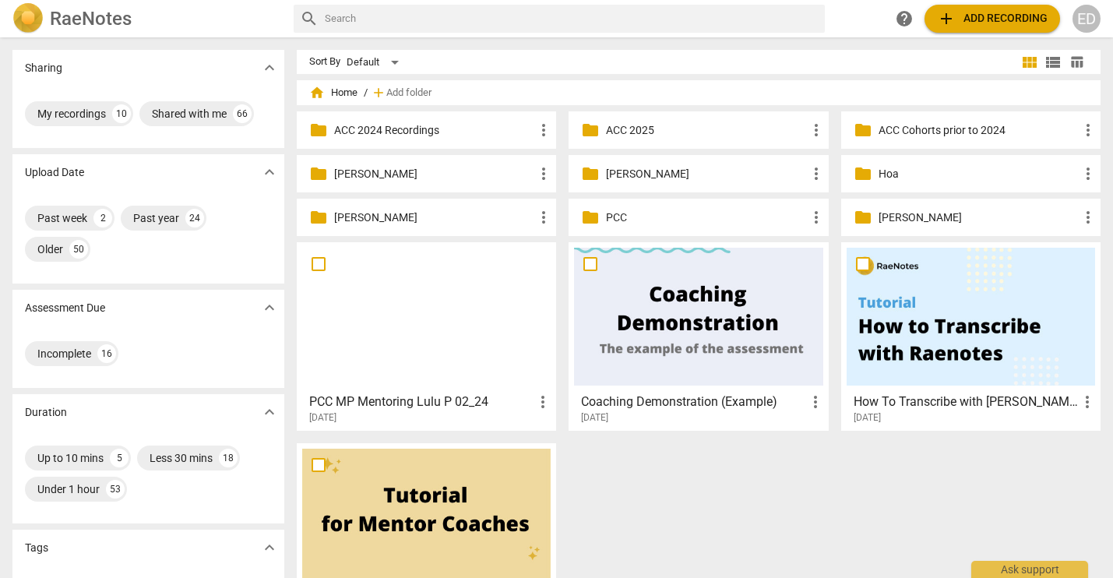
click at [340, 170] on p "[PERSON_NAME]" at bounding box center [434, 174] width 200 height 16
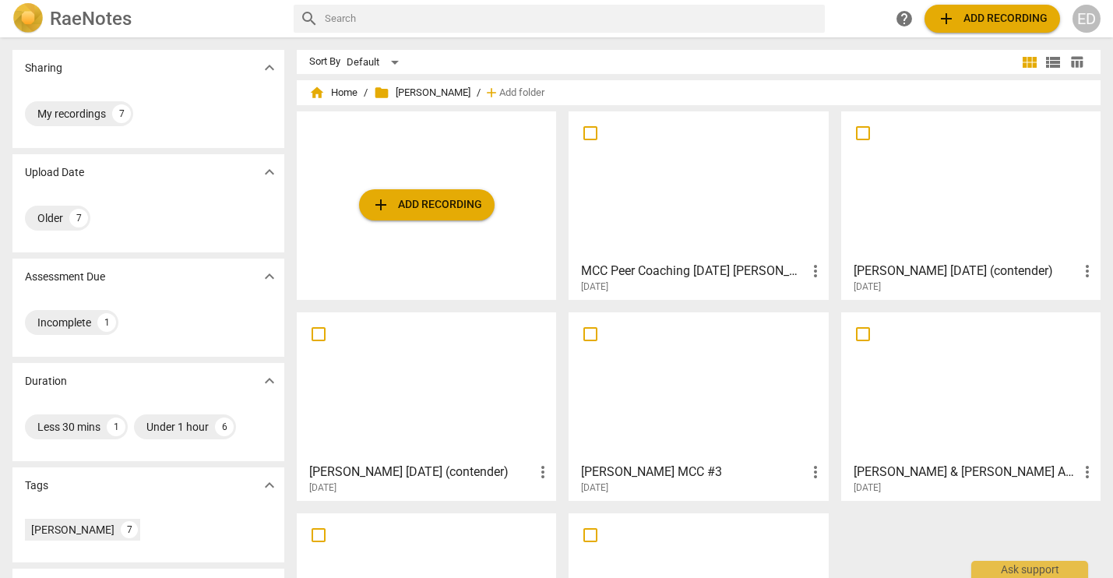
scroll to position [136, 0]
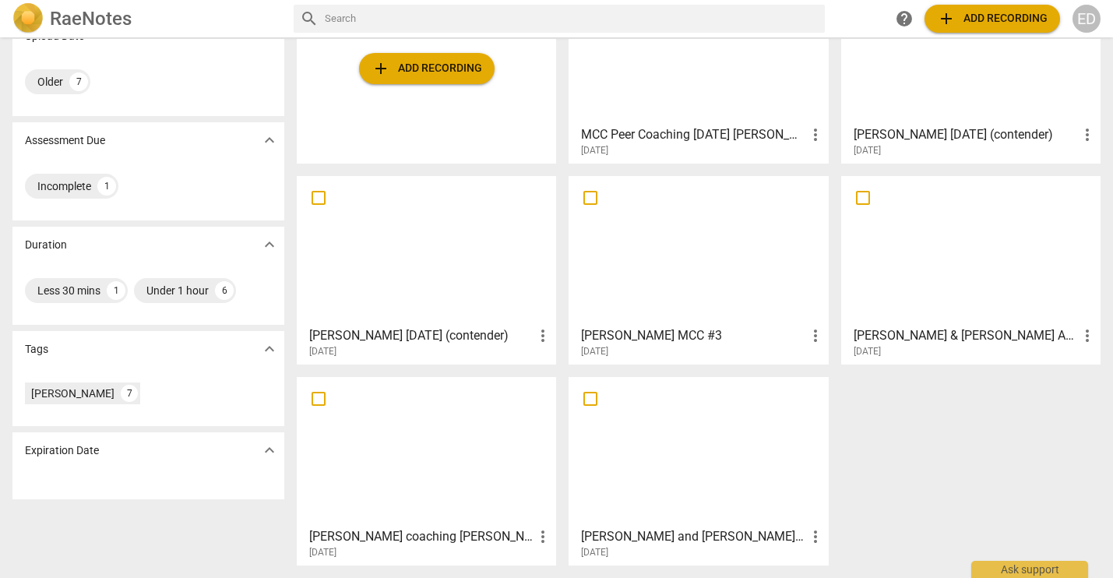
click at [452, 476] on div at bounding box center [426, 451] width 248 height 138
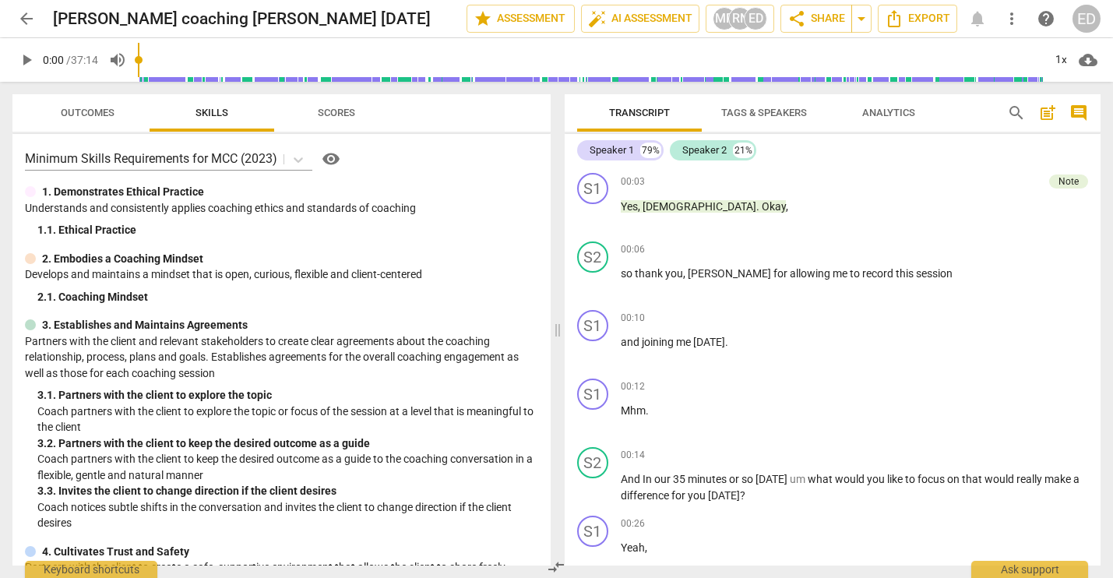
click at [26, 16] on span "arrow_back" at bounding box center [26, 18] width 19 height 19
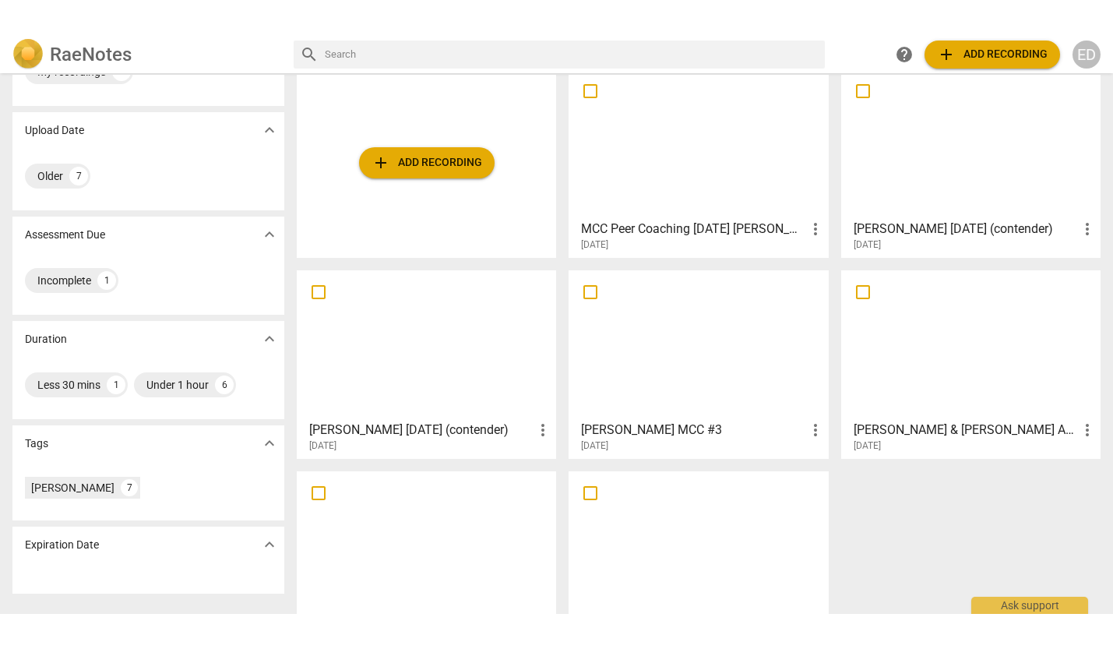
scroll to position [136, 0]
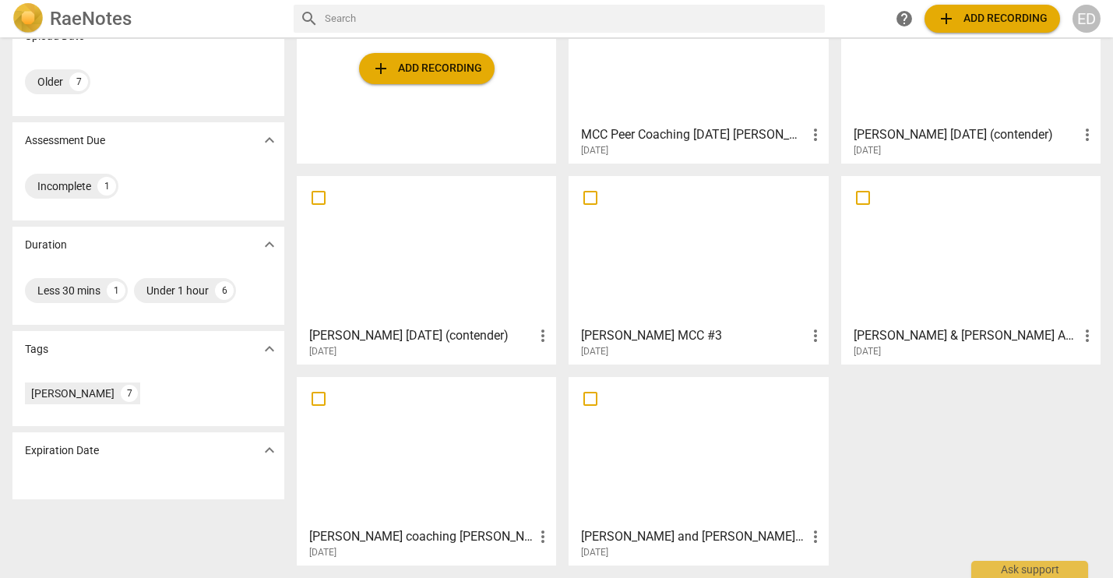
click at [900, 291] on div at bounding box center [971, 250] width 248 height 138
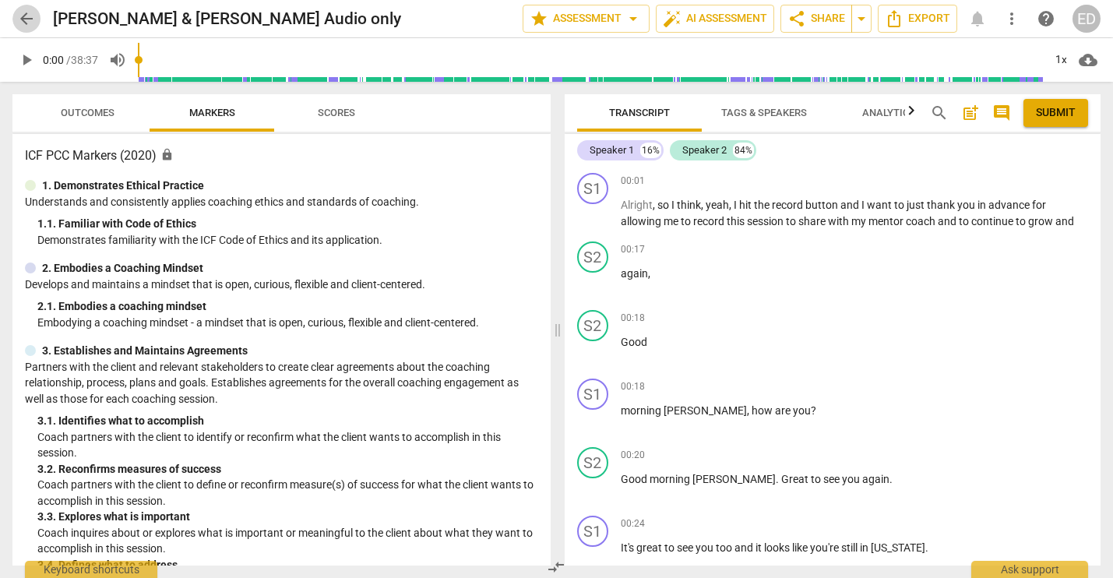
click at [23, 11] on span "arrow_back" at bounding box center [26, 18] width 19 height 19
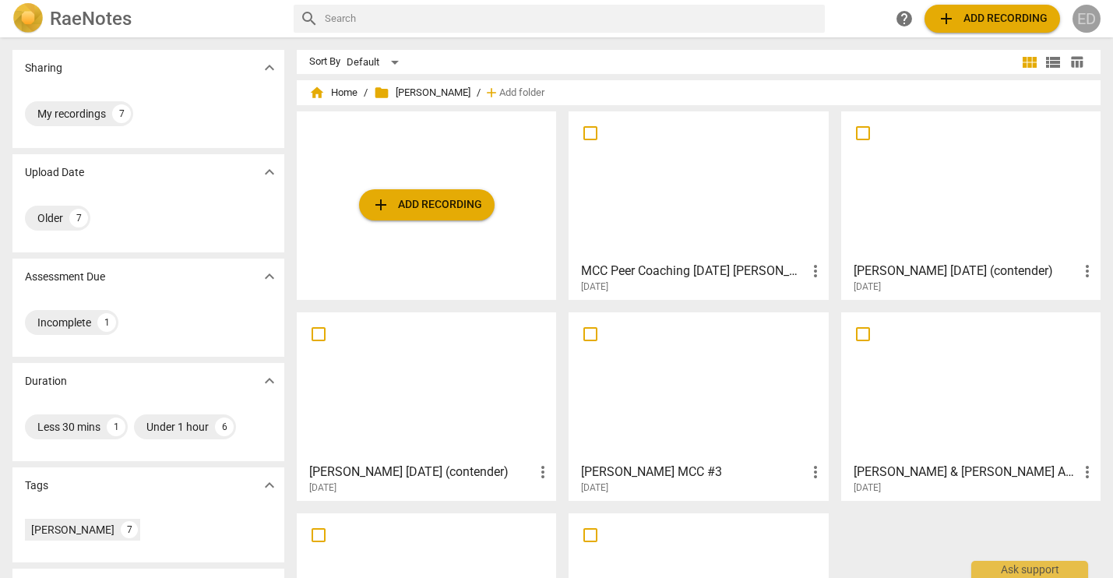
click at [1081, 15] on div "ED" at bounding box center [1087, 19] width 28 height 28
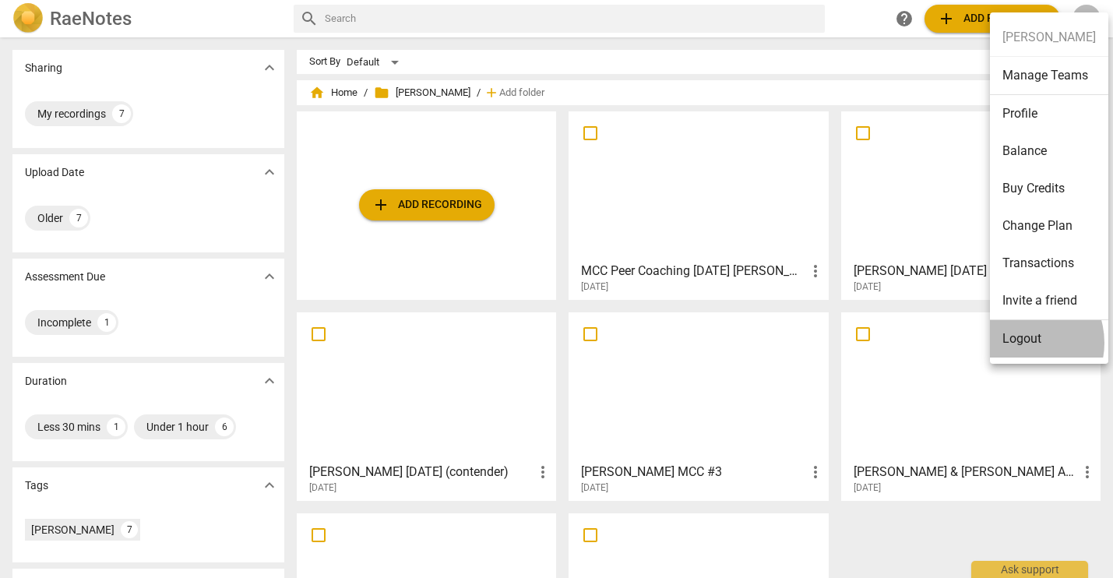
click at [1019, 343] on li "Logout" at bounding box center [1049, 338] width 118 height 37
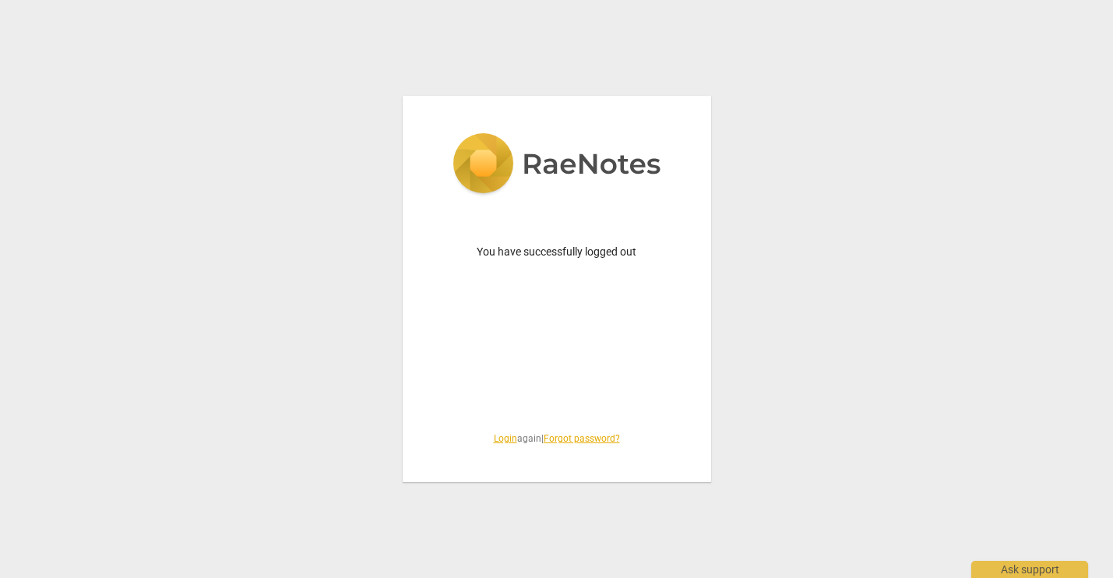
click at [502, 436] on link "Login" at bounding box center [505, 438] width 23 height 11
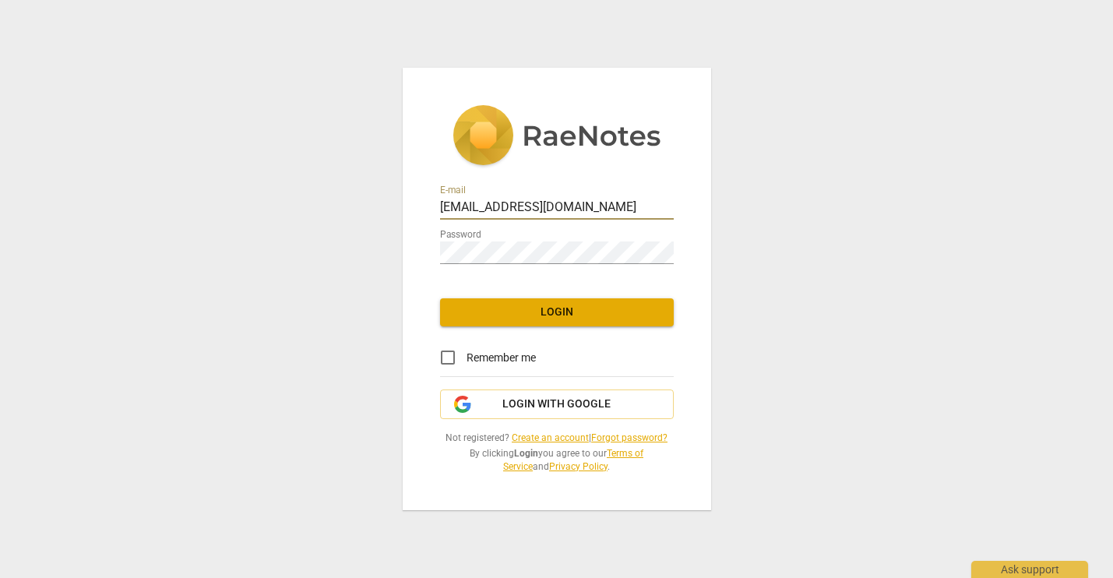
click at [504, 217] on input "[EMAIL_ADDRESS][DOMAIN_NAME]" at bounding box center [557, 208] width 234 height 23
type input "[EMAIL_ADDRESS][DOMAIN_NAME]"
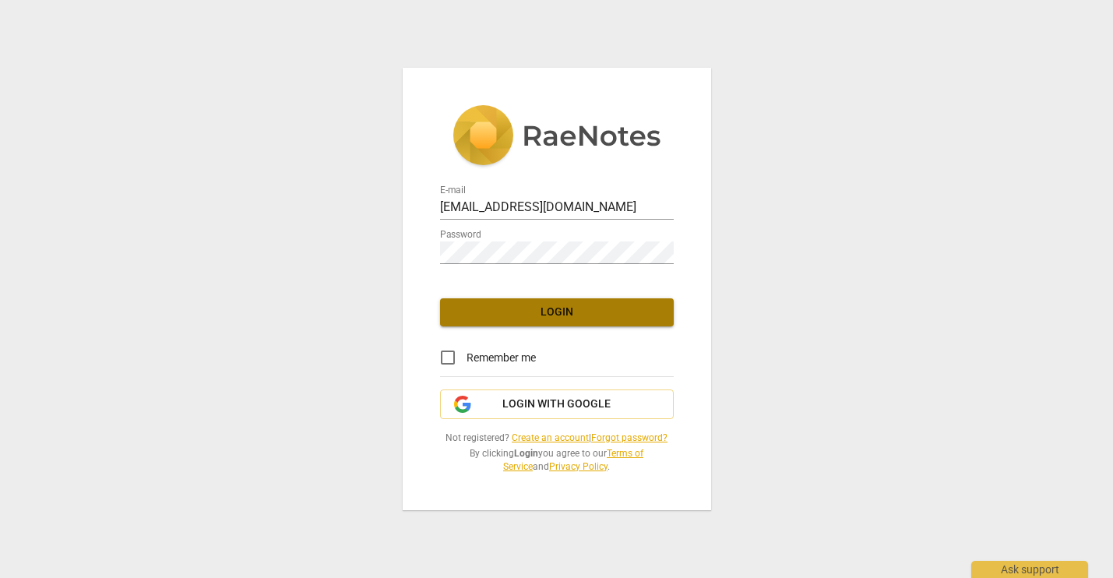
click at [562, 318] on span "Login" at bounding box center [557, 313] width 209 height 16
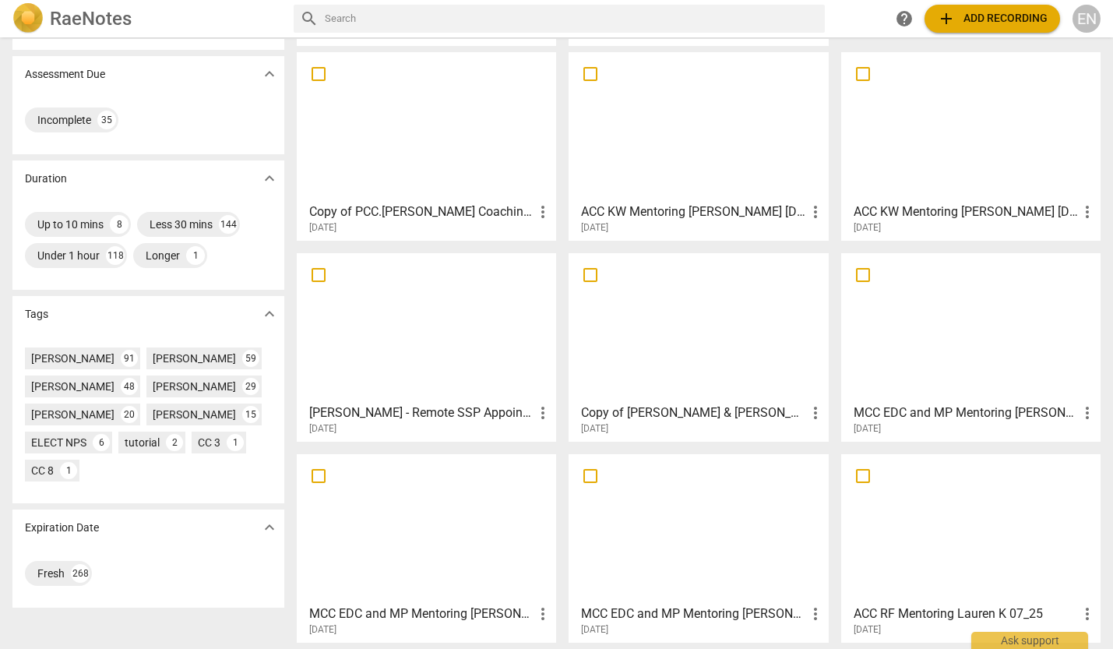
scroll to position [301, 0]
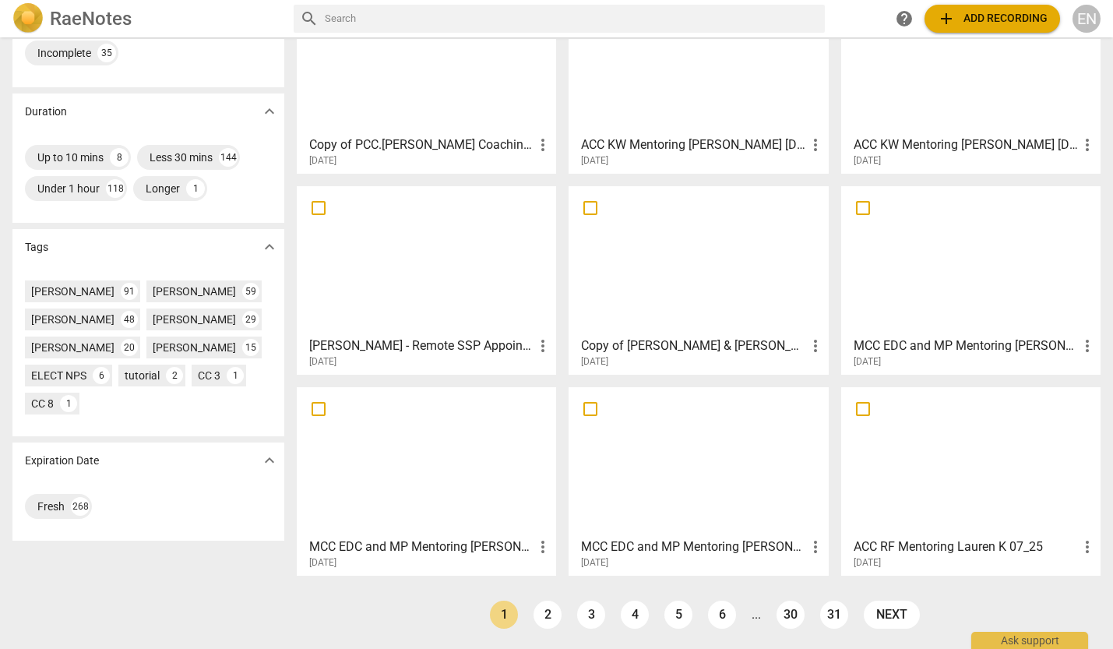
click at [821, 577] on link "31" at bounding box center [834, 615] width 28 height 28
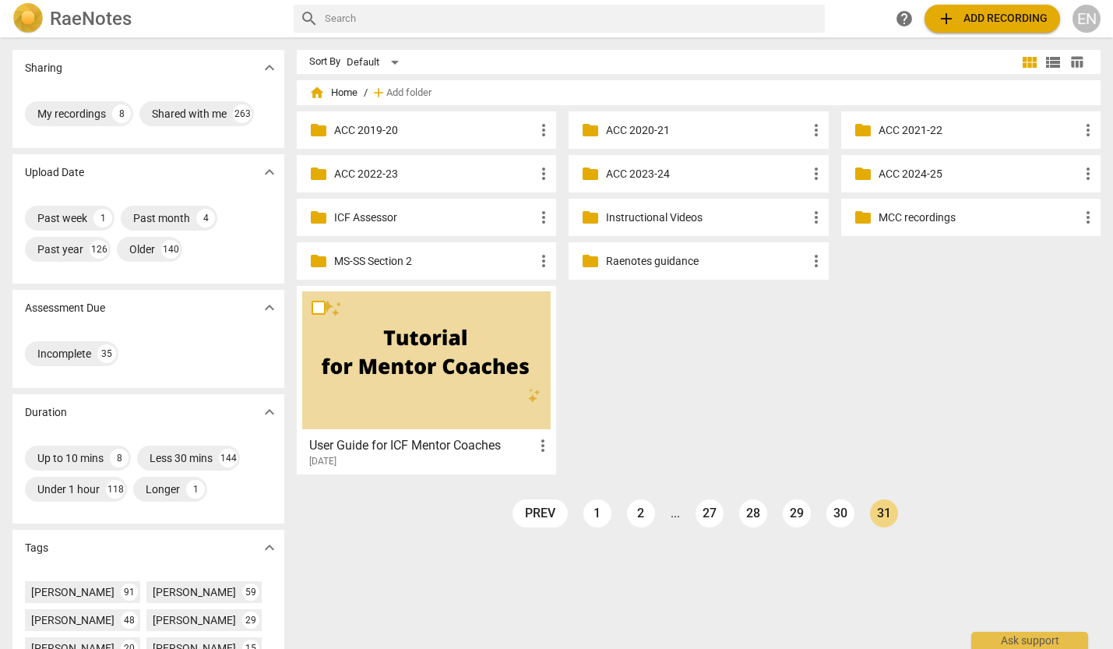
click at [928, 215] on p "MCC recordings" at bounding box center [979, 218] width 200 height 16
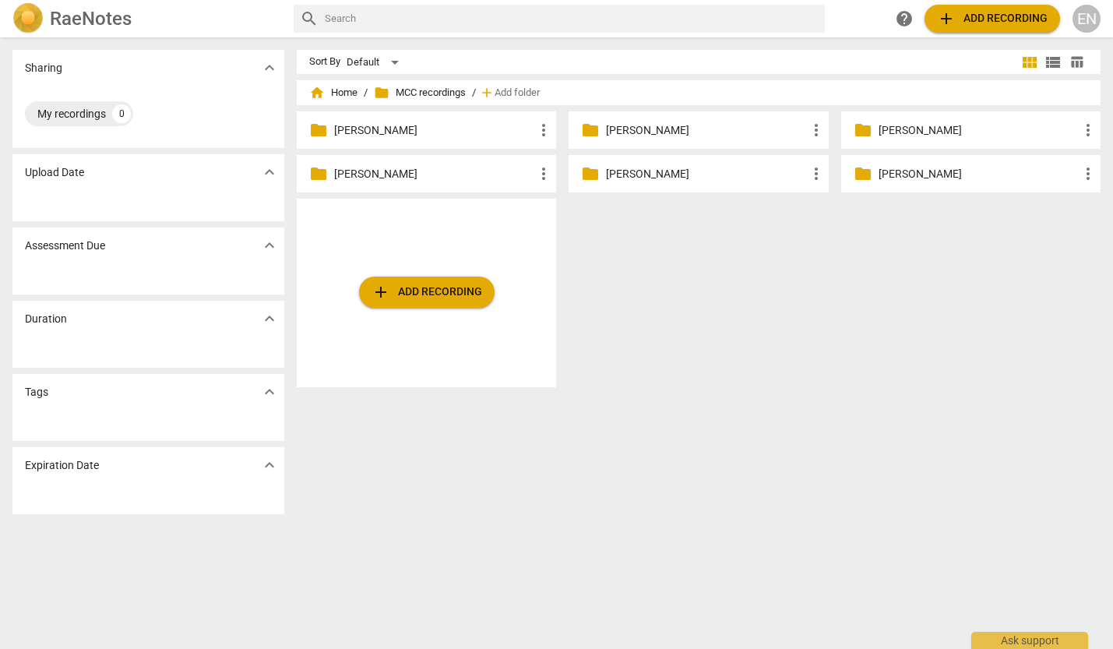
click at [396, 134] on p "[PERSON_NAME]" at bounding box center [434, 130] width 200 height 16
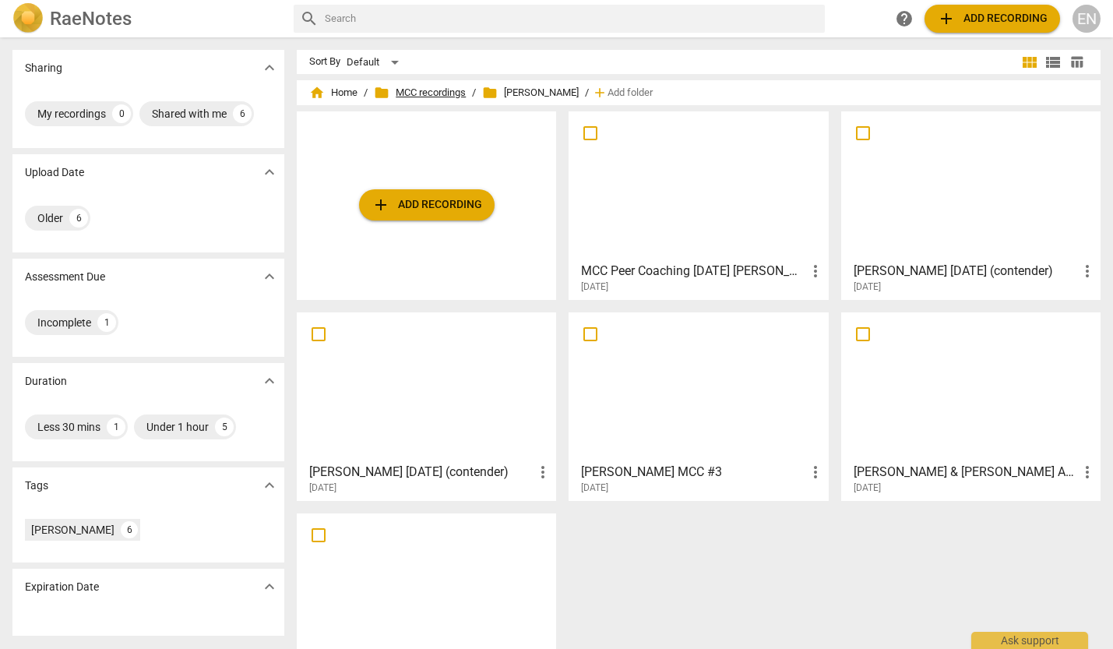
click at [407, 99] on span "folder MCC recordings" at bounding box center [420, 93] width 92 height 16
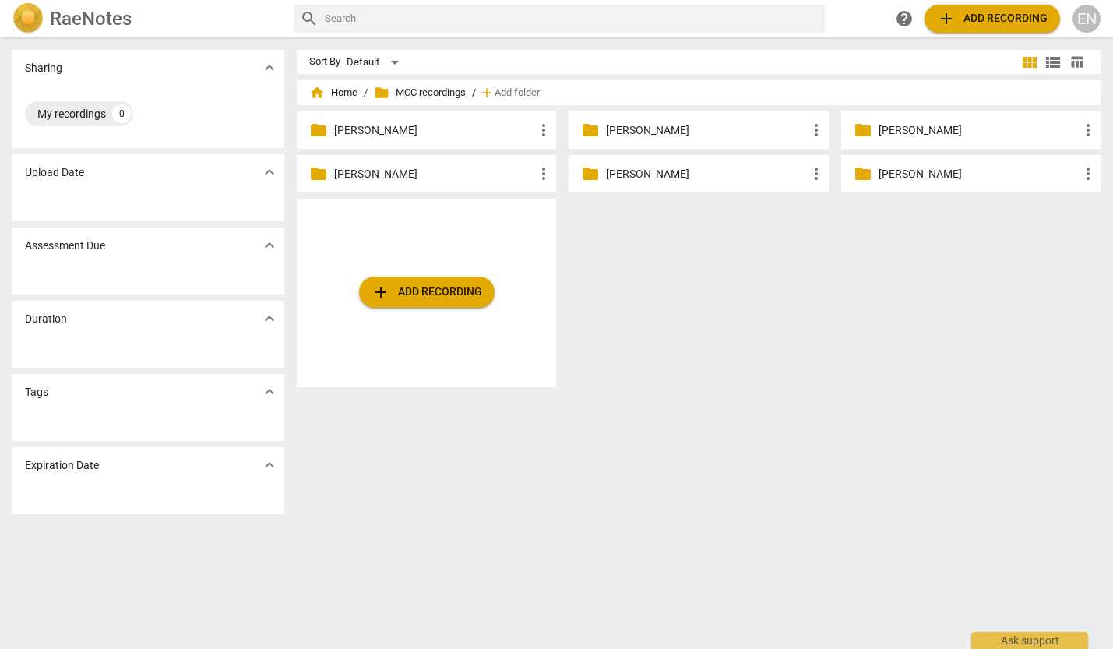
click at [354, 174] on p "[PERSON_NAME]" at bounding box center [434, 174] width 200 height 16
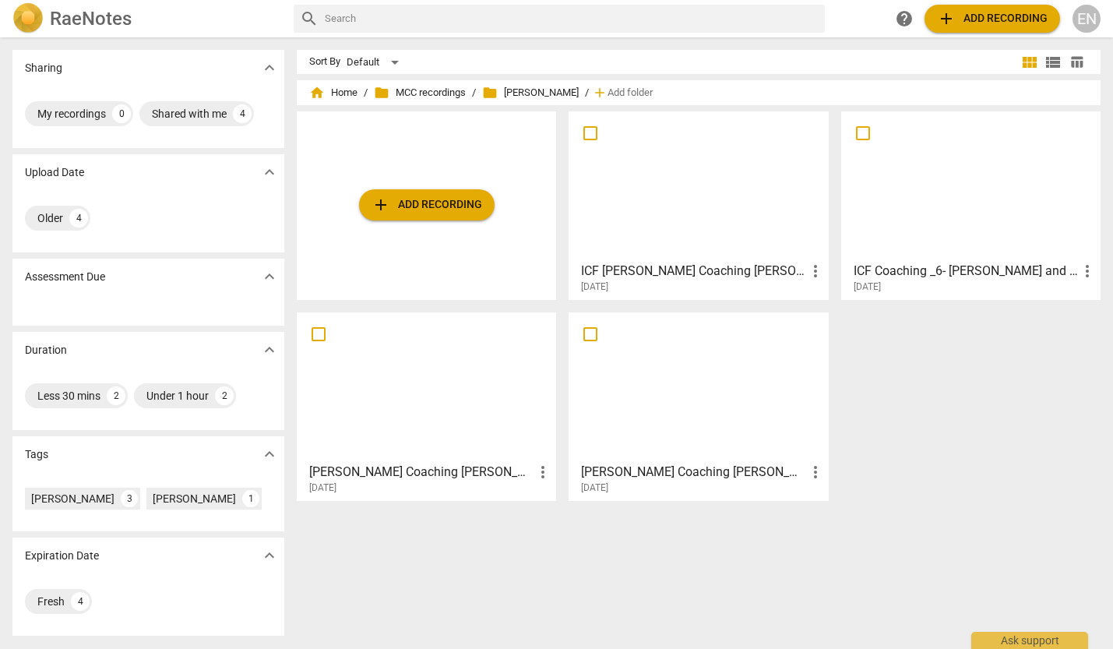
click at [715, 235] on div at bounding box center [698, 186] width 248 height 138
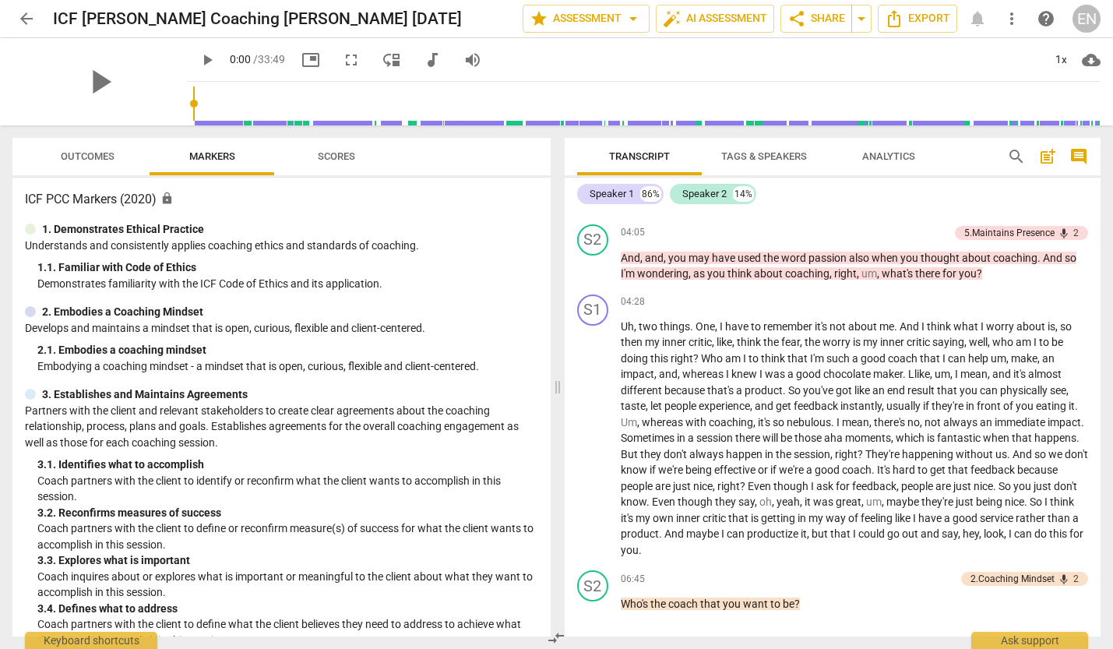
scroll to position [935, 0]
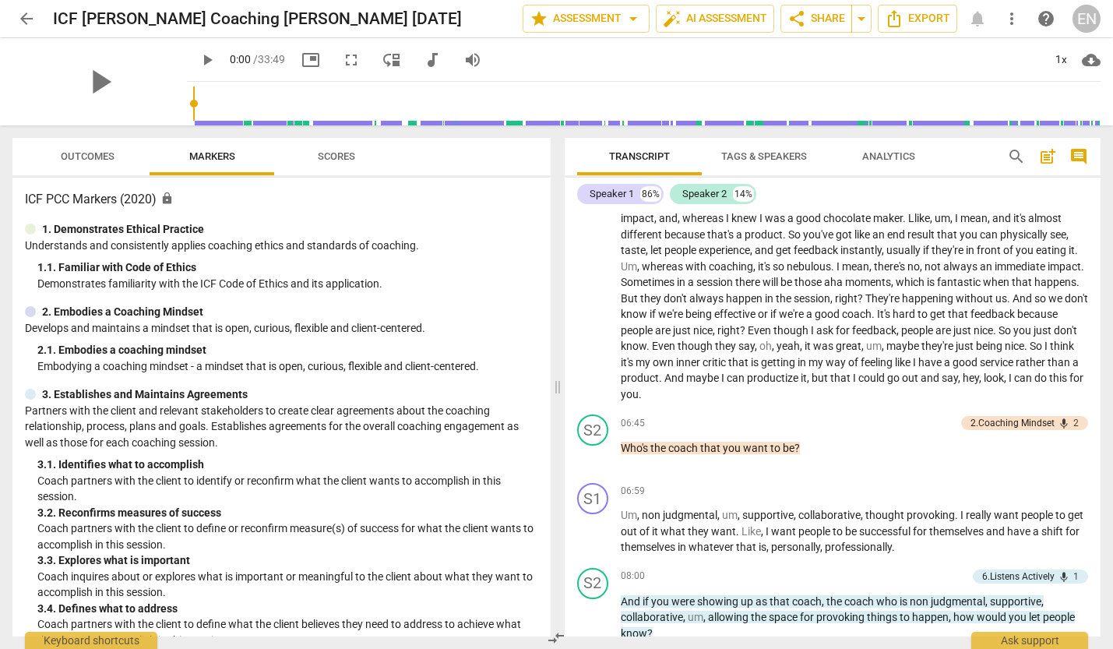
click at [24, 16] on span "arrow_back" at bounding box center [26, 18] width 19 height 19
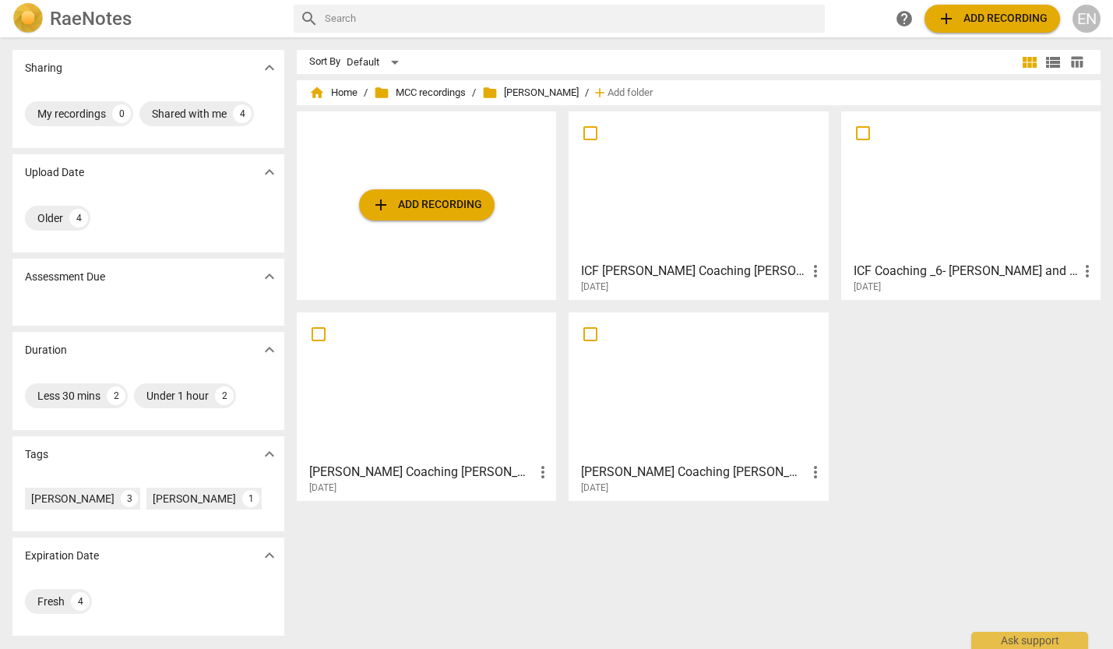
click at [900, 204] on div at bounding box center [971, 186] width 248 height 138
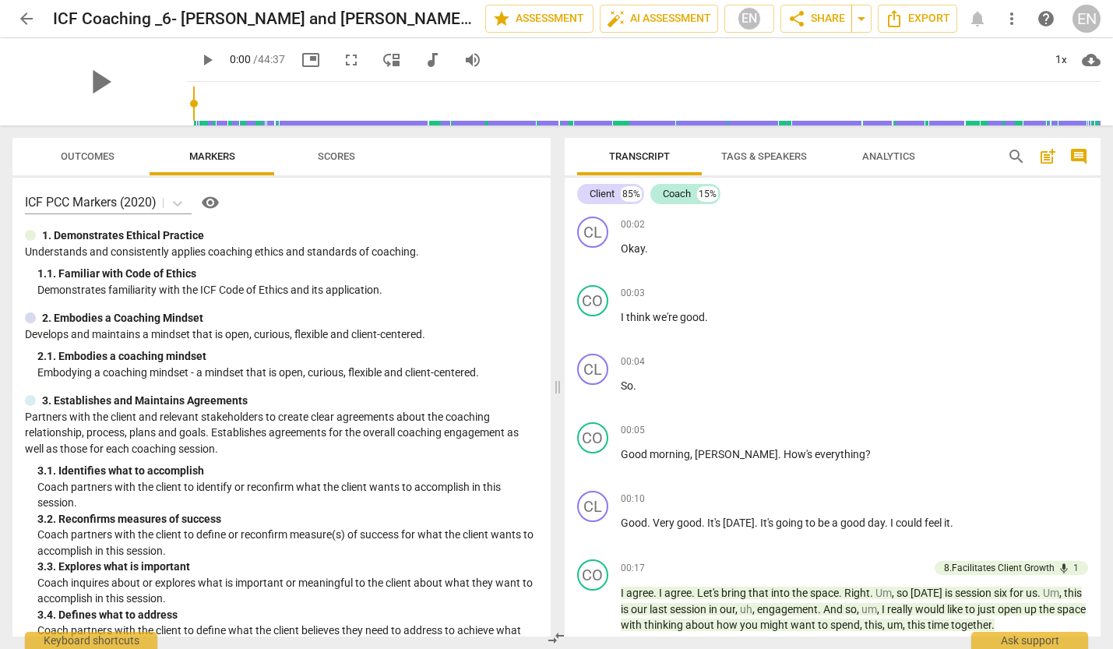
click at [31, 23] on span "arrow_back" at bounding box center [26, 18] width 19 height 19
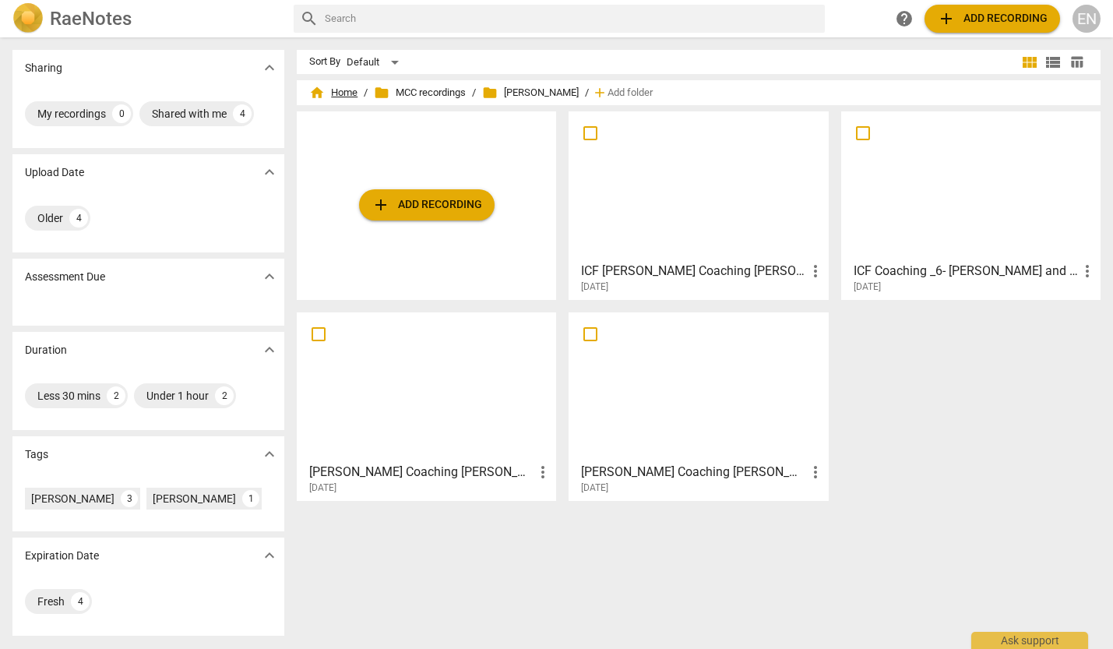
click at [324, 88] on span "home Home" at bounding box center [333, 93] width 48 height 16
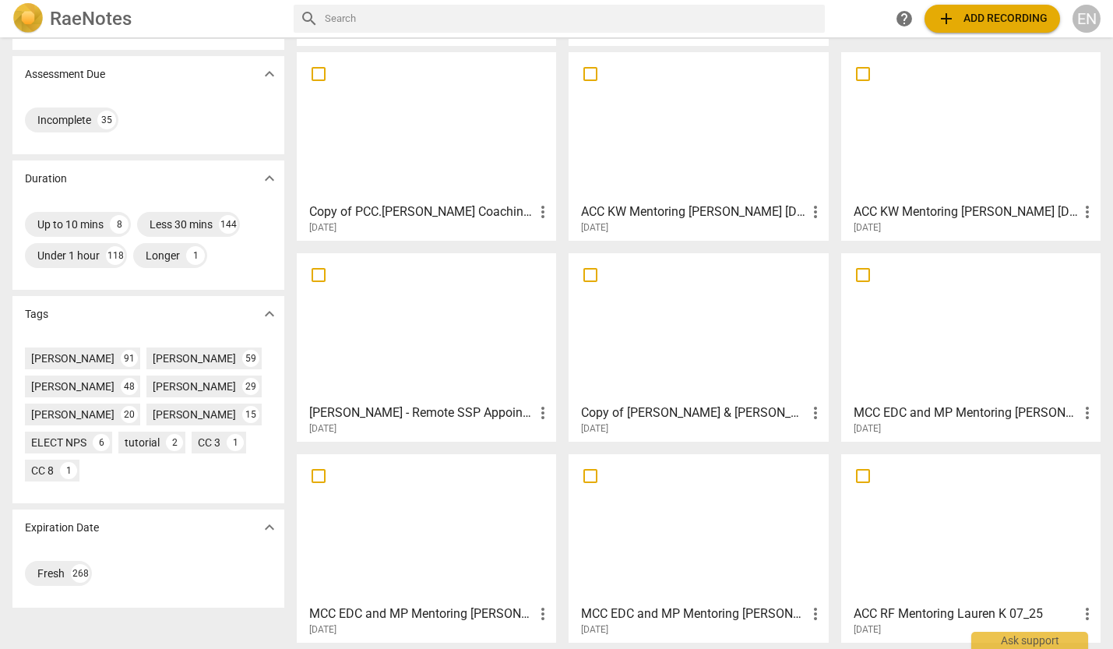
scroll to position [301, 0]
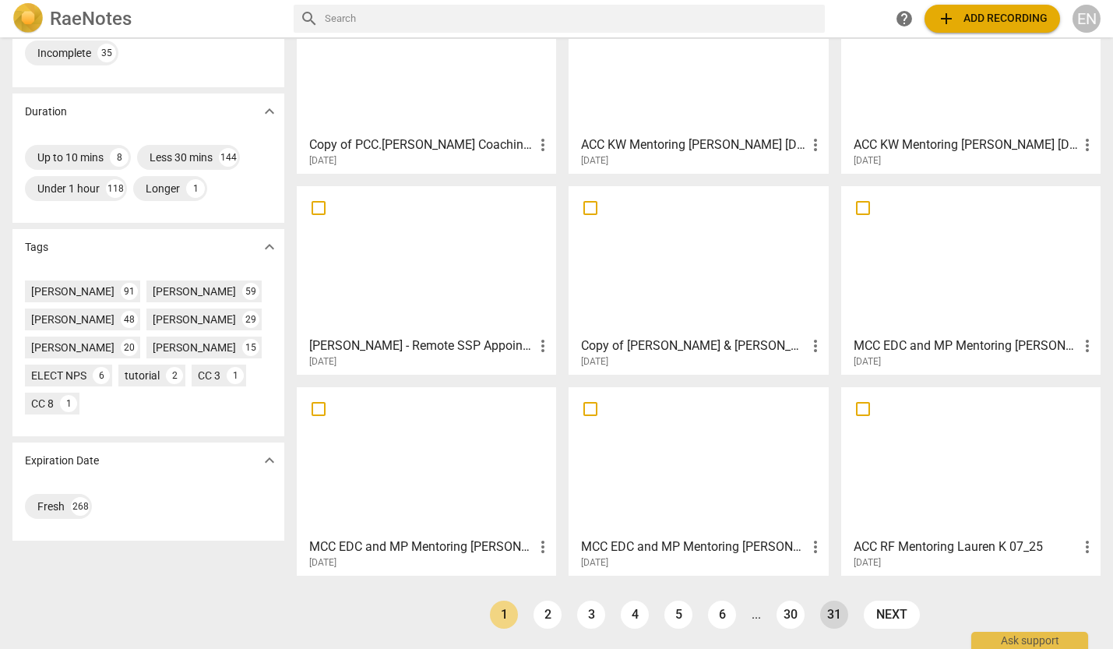
click at [837, 577] on link "31" at bounding box center [834, 615] width 28 height 28
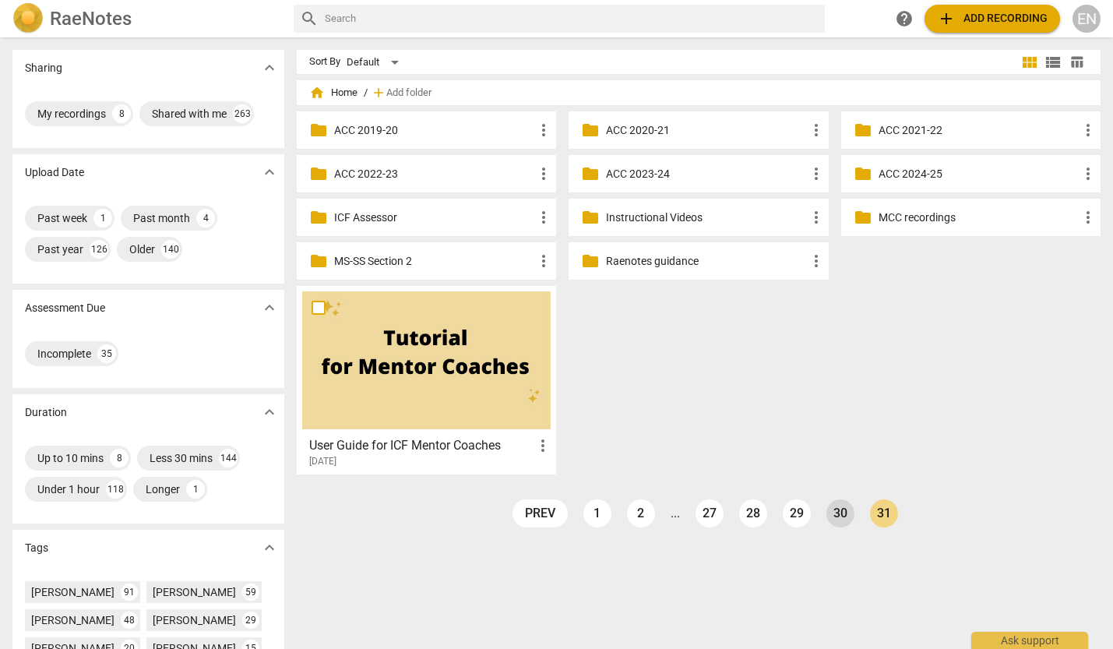
click at [830, 513] on link "30" at bounding box center [840, 513] width 28 height 28
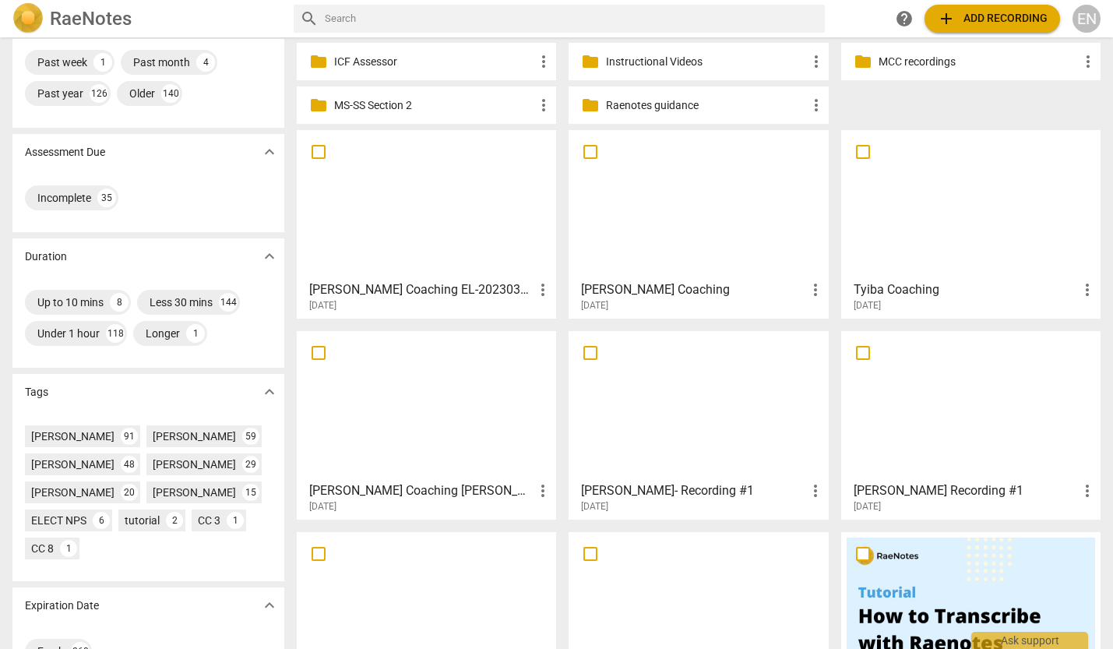
scroll to position [301, 0]
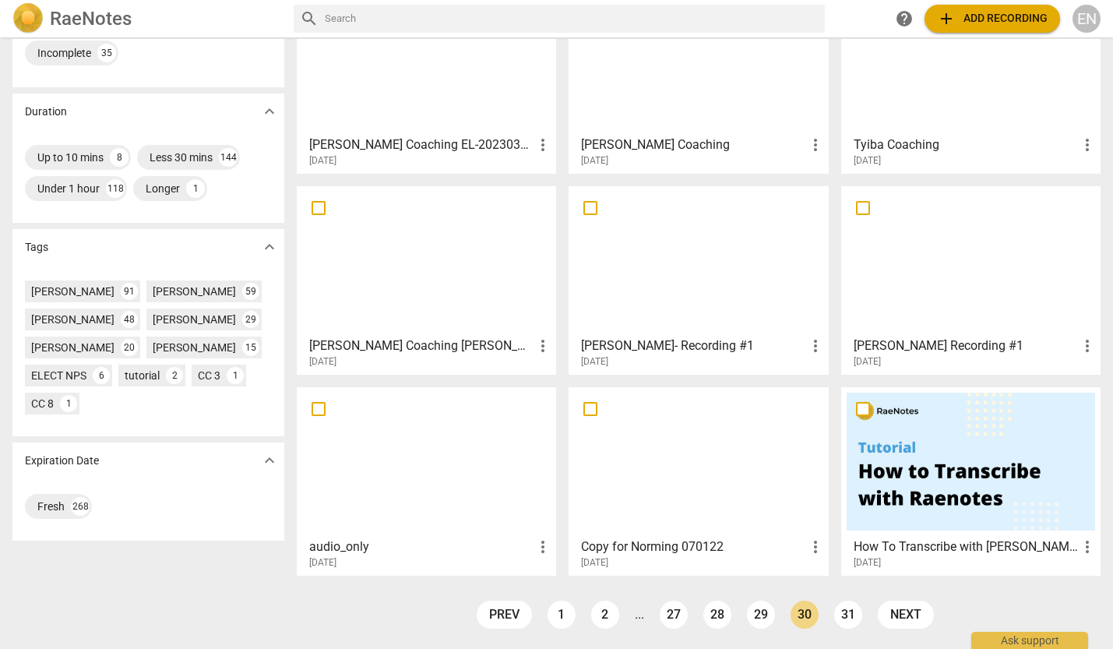
click at [730, 473] on div at bounding box center [698, 462] width 248 height 138
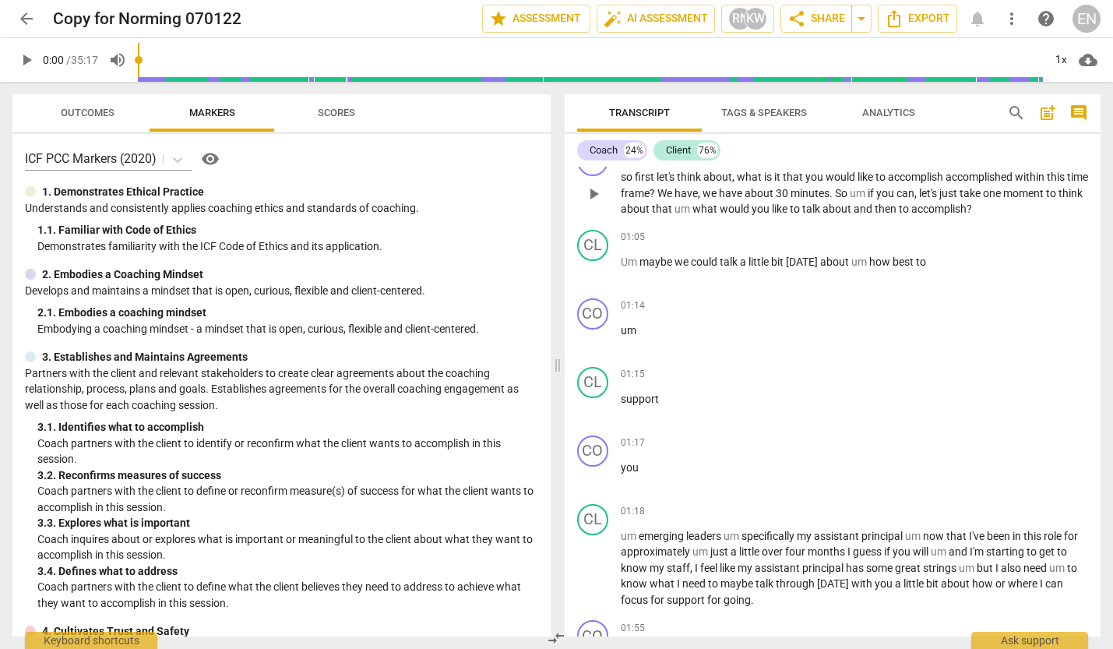
scroll to position [467, 0]
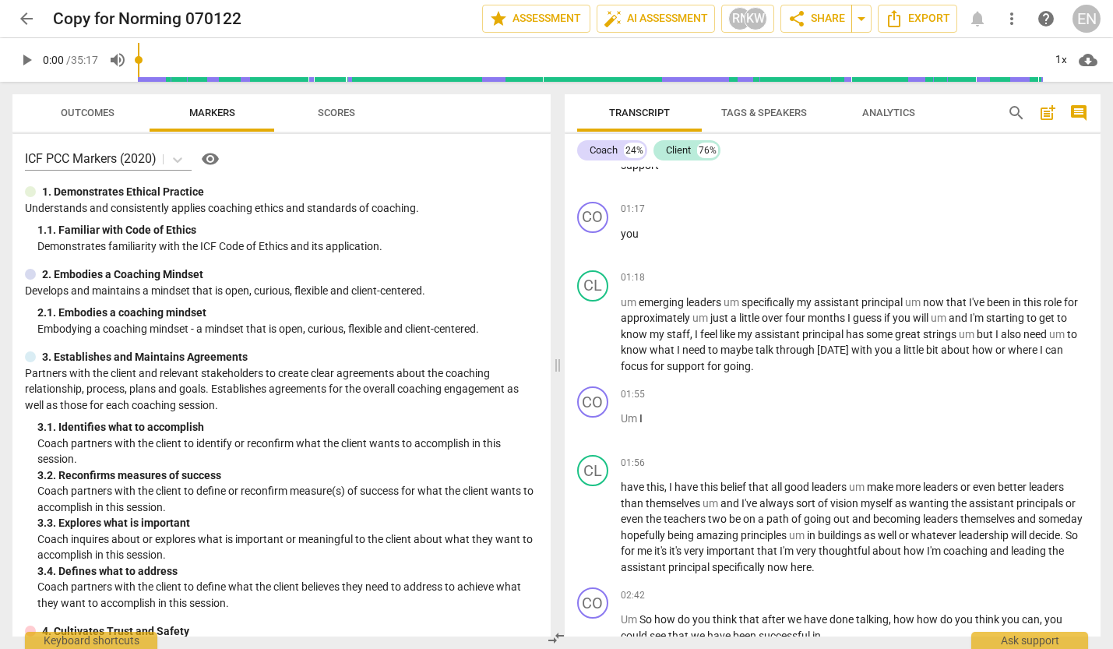
click at [16, 14] on span "arrow_back" at bounding box center [26, 18] width 28 height 19
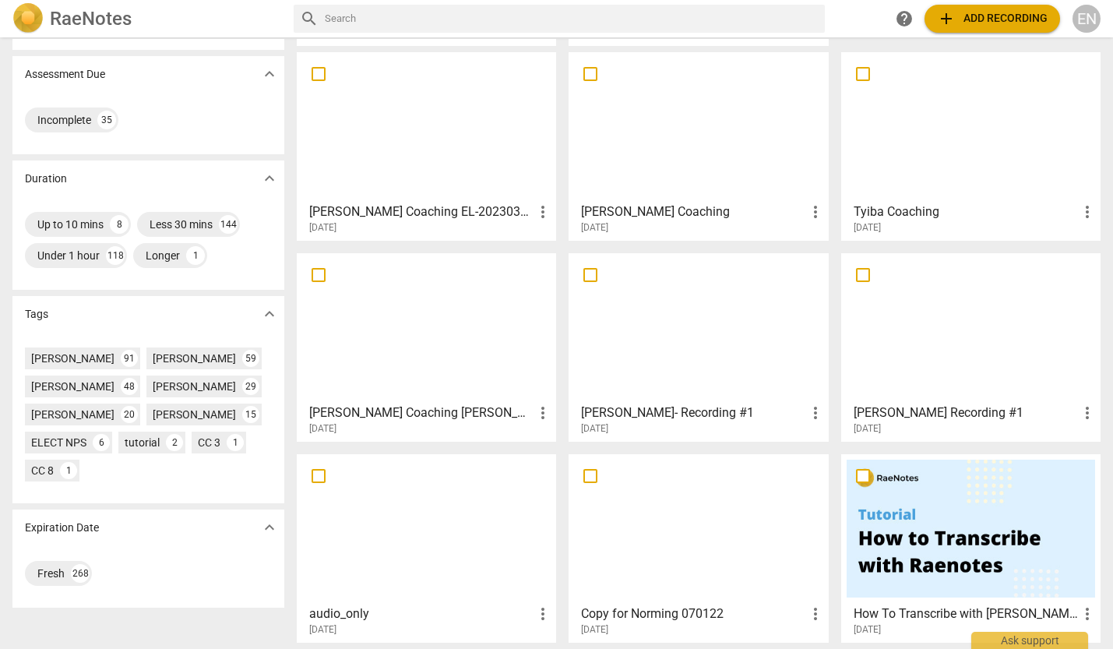
scroll to position [301, 0]
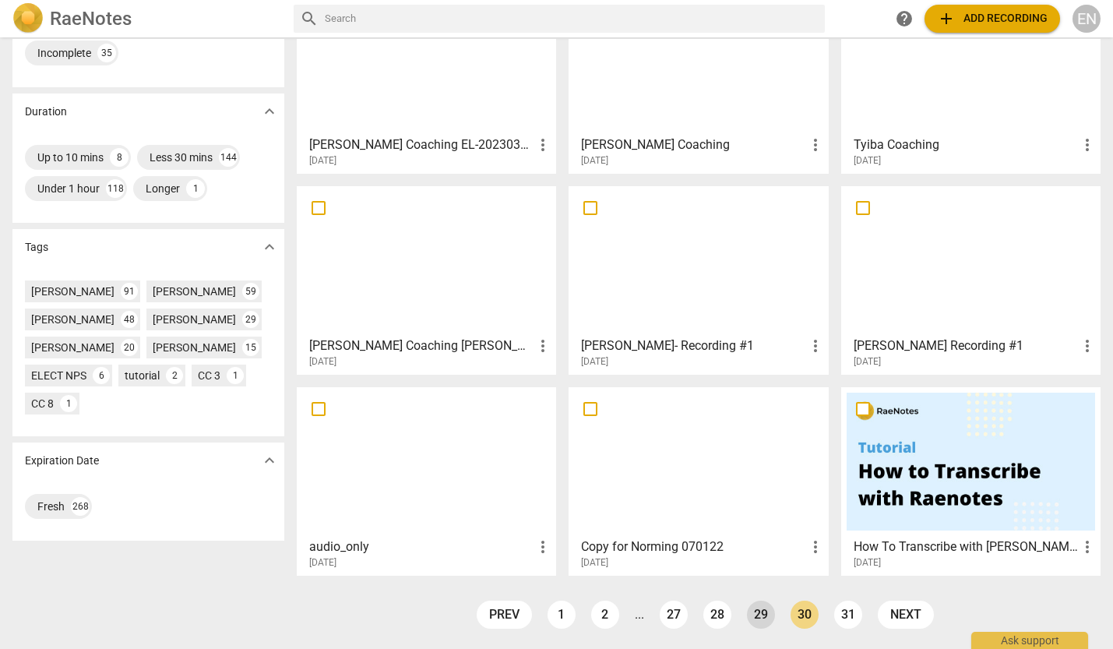
click at [757, 577] on link "29" at bounding box center [761, 615] width 28 height 28
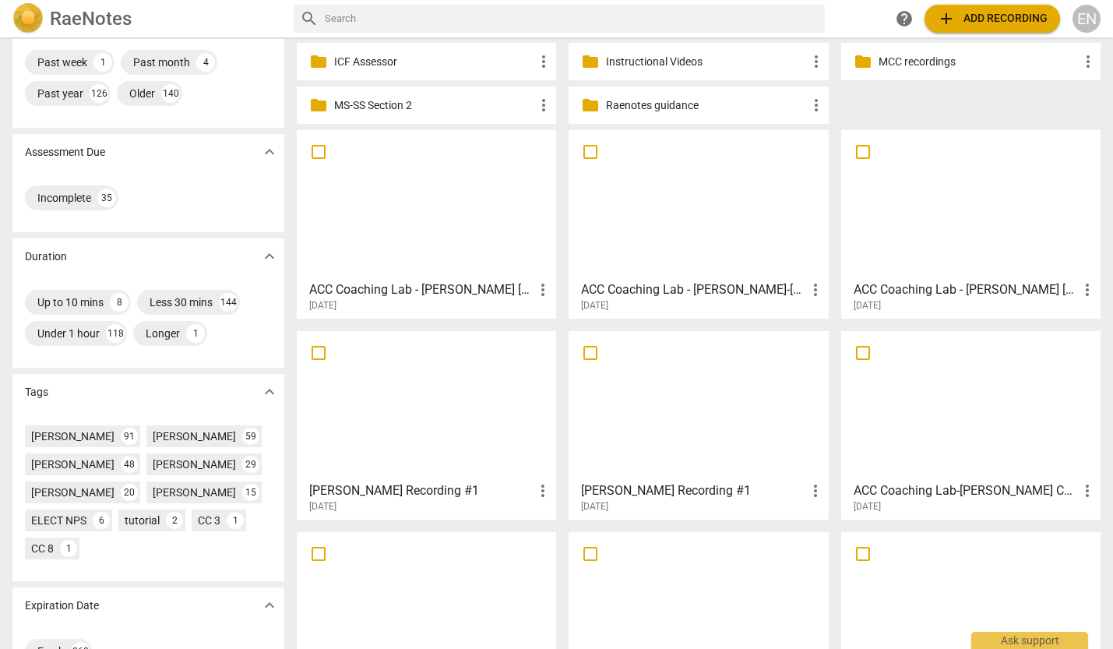
scroll to position [301, 0]
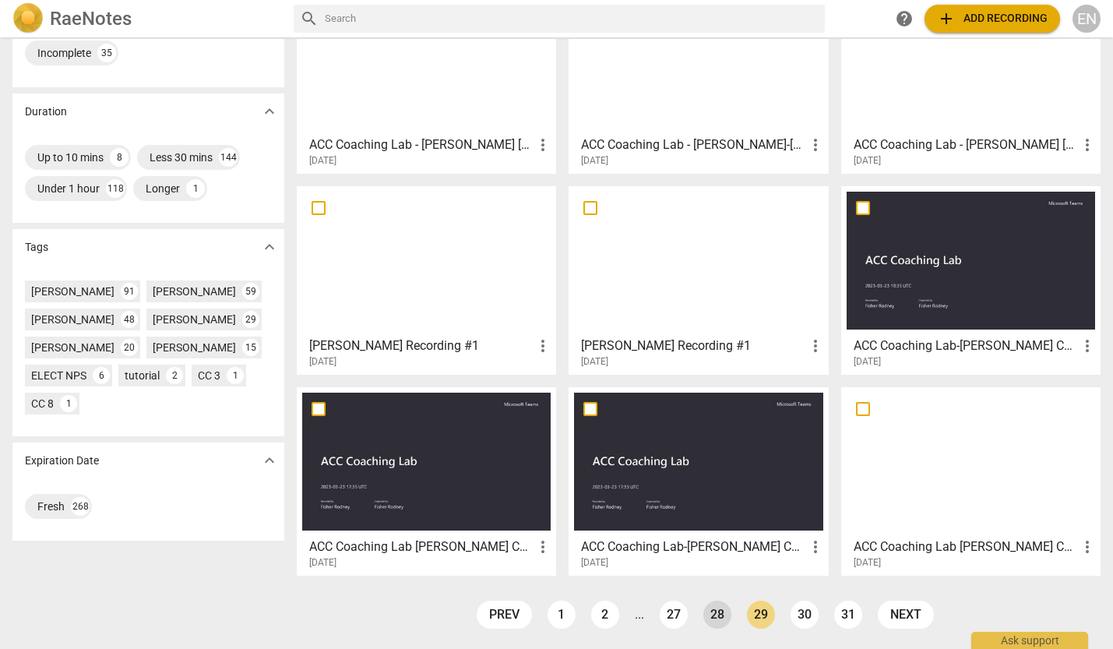
click at [707, 577] on link "28" at bounding box center [717, 615] width 28 height 28
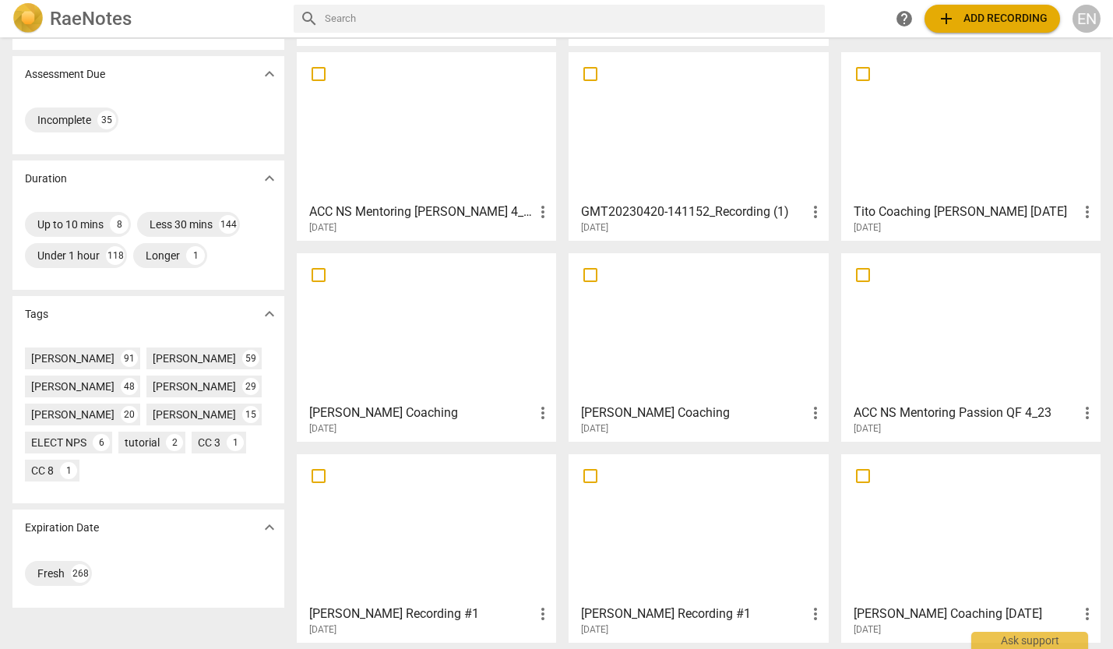
scroll to position [301, 0]
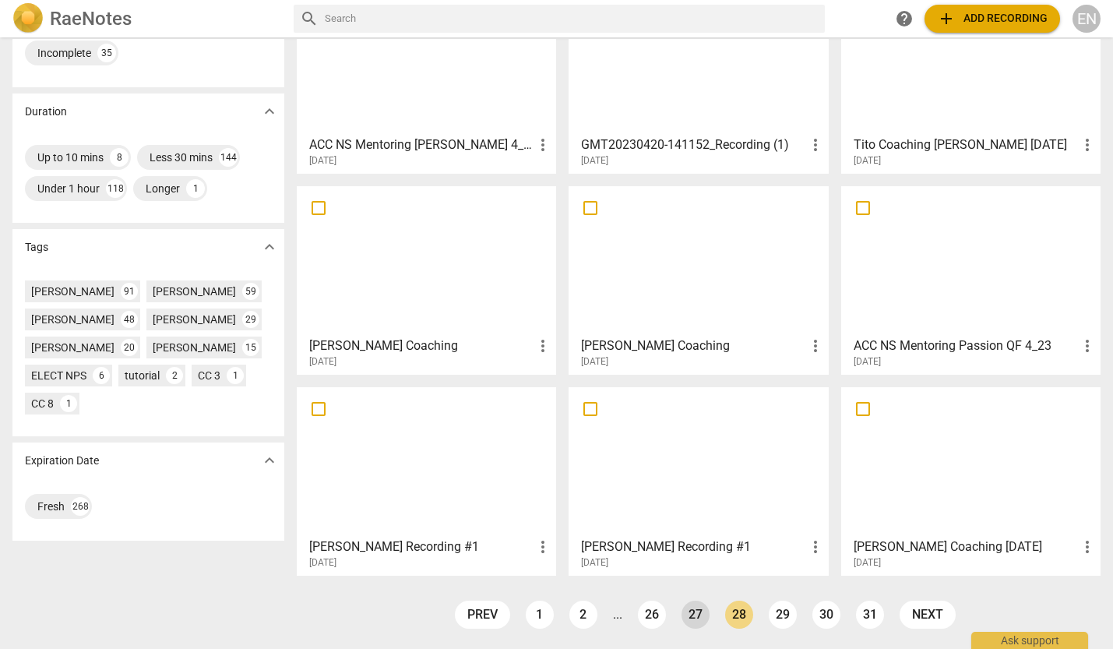
click at [693, 577] on link "27" at bounding box center [696, 615] width 28 height 28
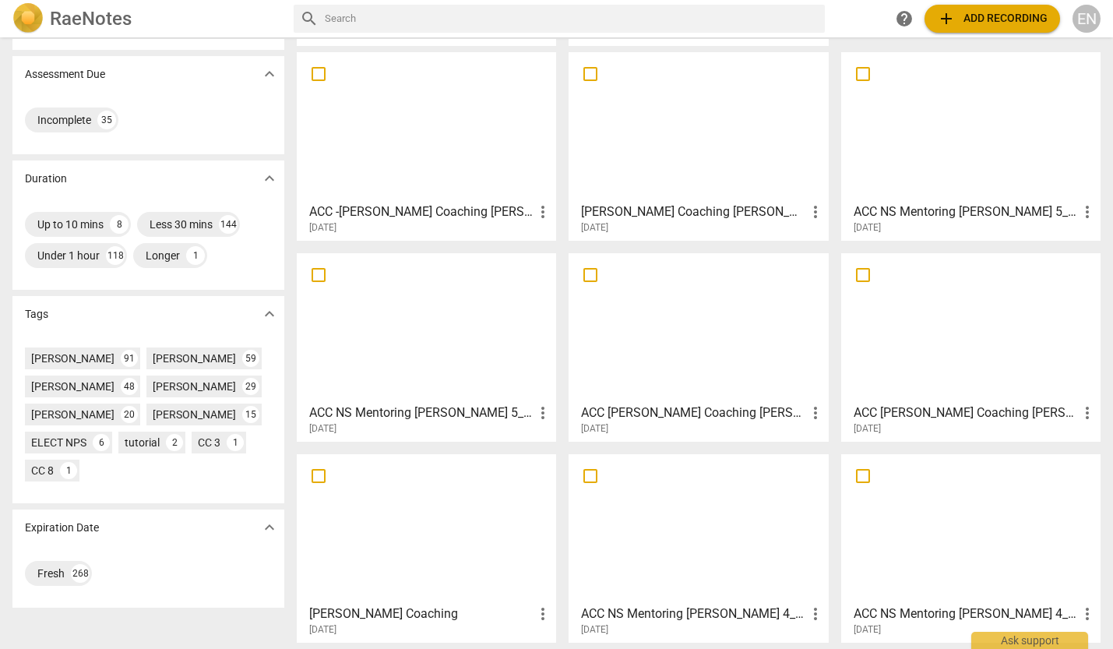
scroll to position [301, 0]
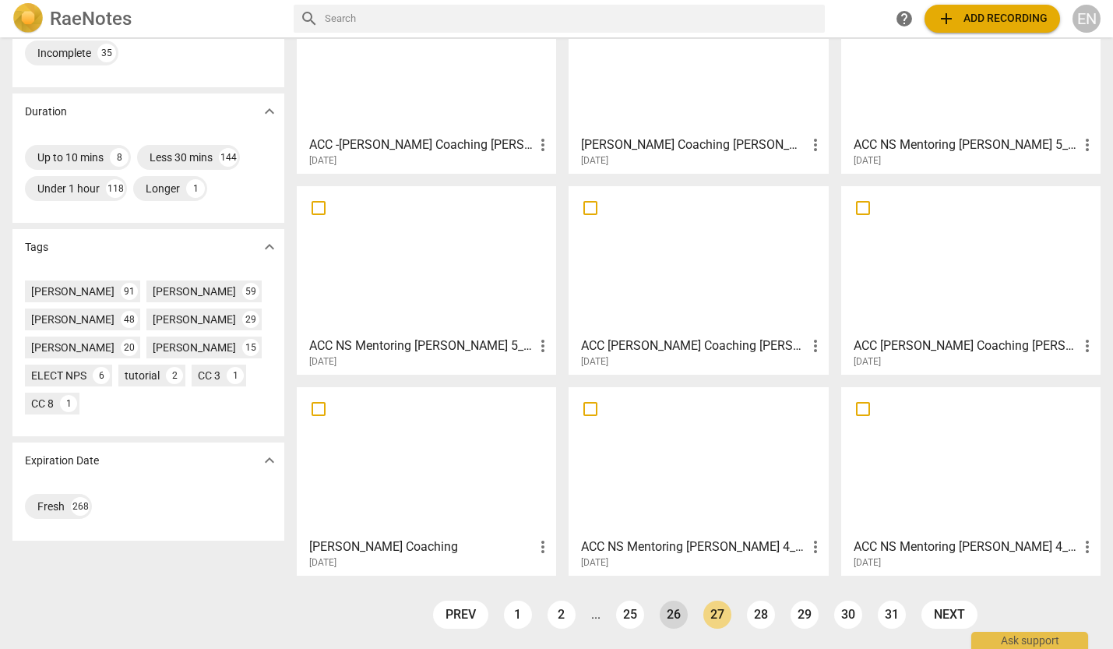
click at [675, 577] on link "26" at bounding box center [674, 615] width 28 height 28
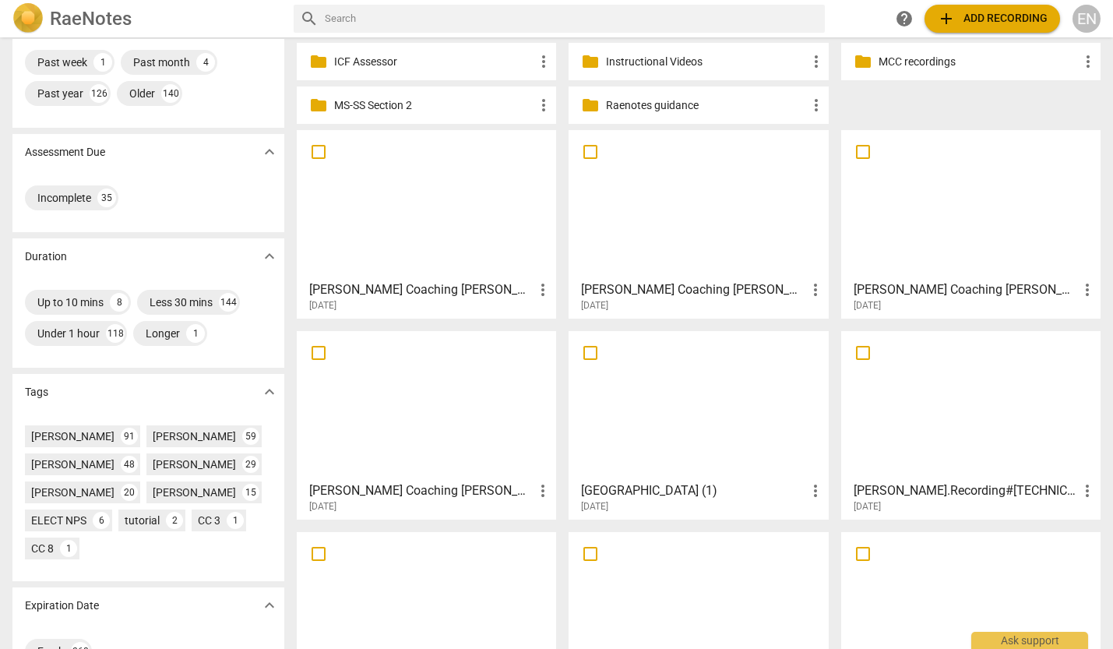
scroll to position [301, 0]
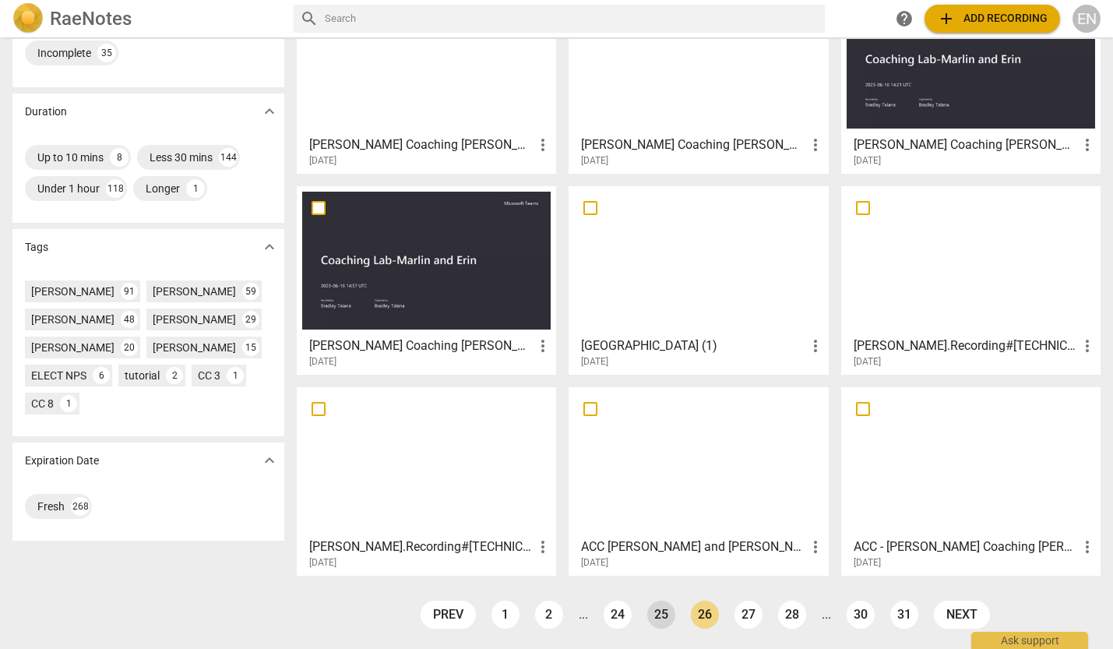
click at [666, 577] on link "25" at bounding box center [661, 615] width 28 height 28
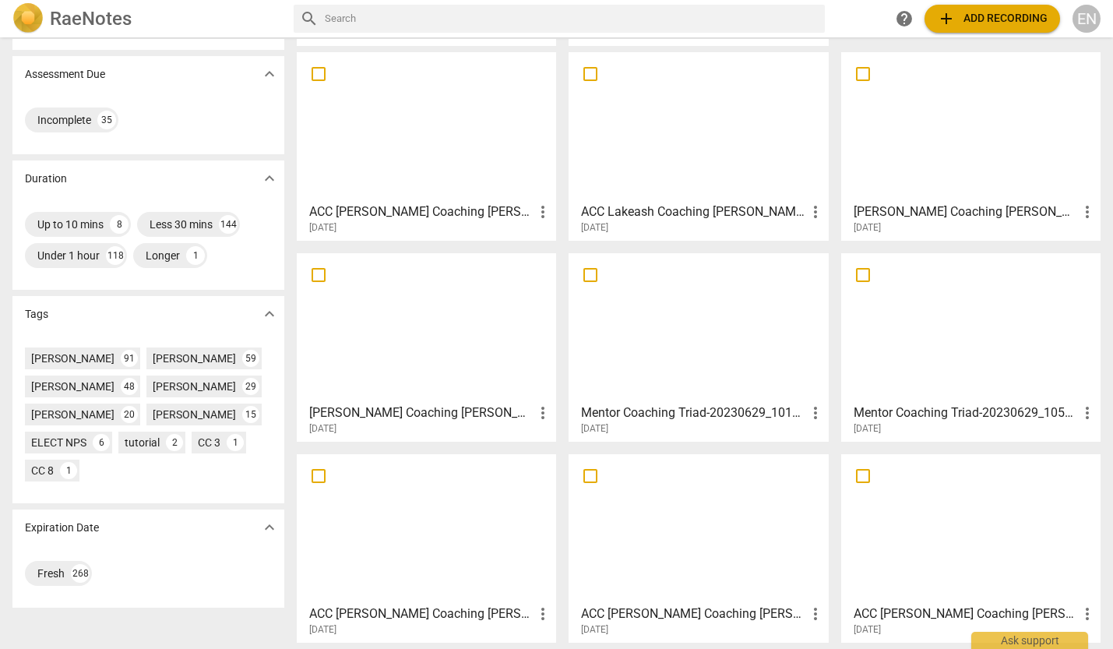
scroll to position [301, 0]
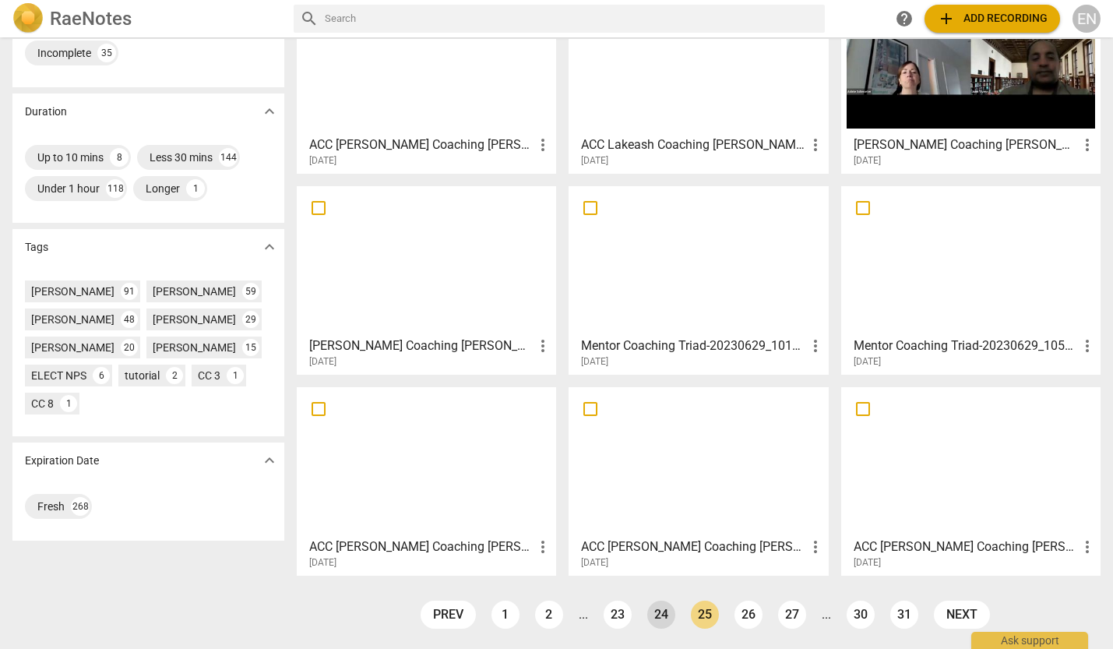
click at [647, 577] on link "24" at bounding box center [661, 615] width 28 height 28
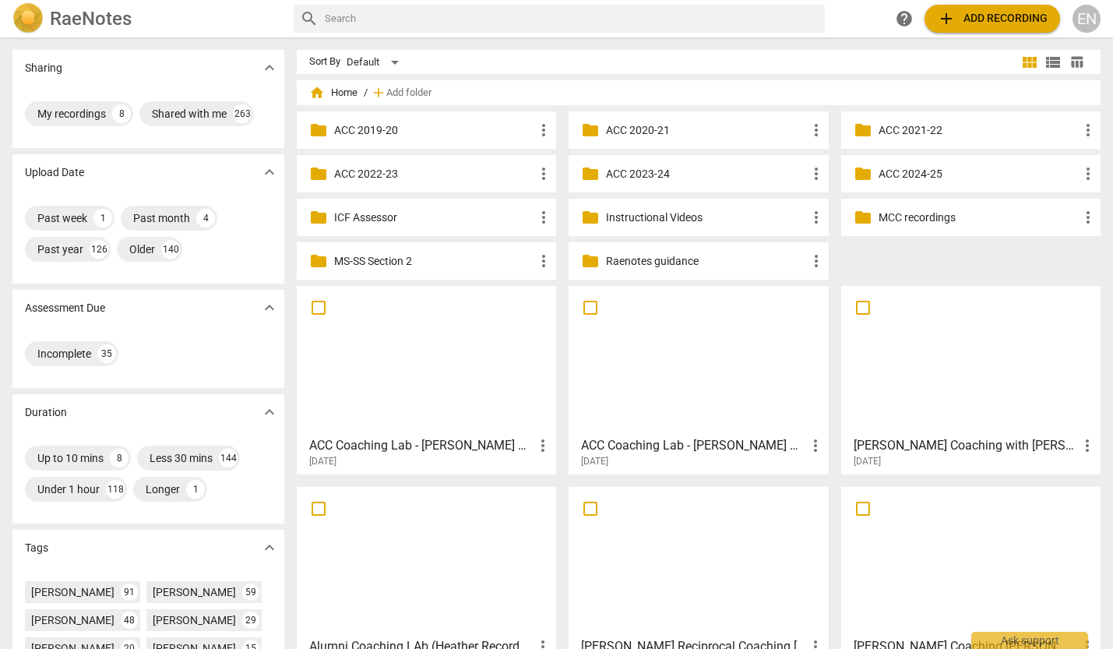
click at [903, 217] on p "MCC recordings" at bounding box center [979, 218] width 200 height 16
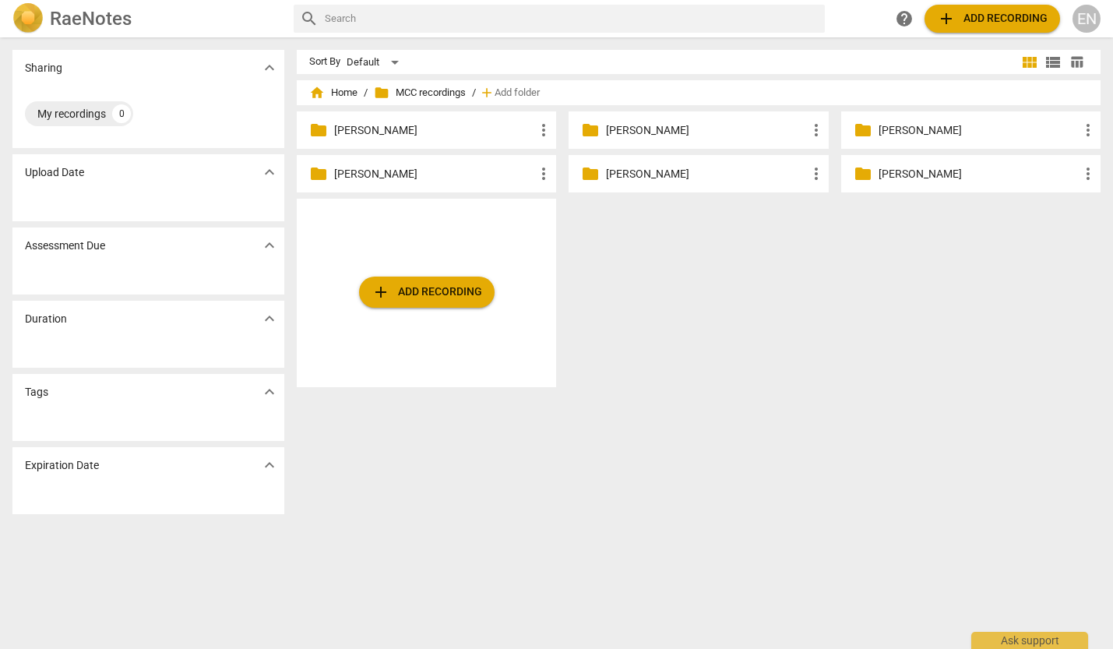
click at [630, 132] on p "[PERSON_NAME]" at bounding box center [706, 130] width 200 height 16
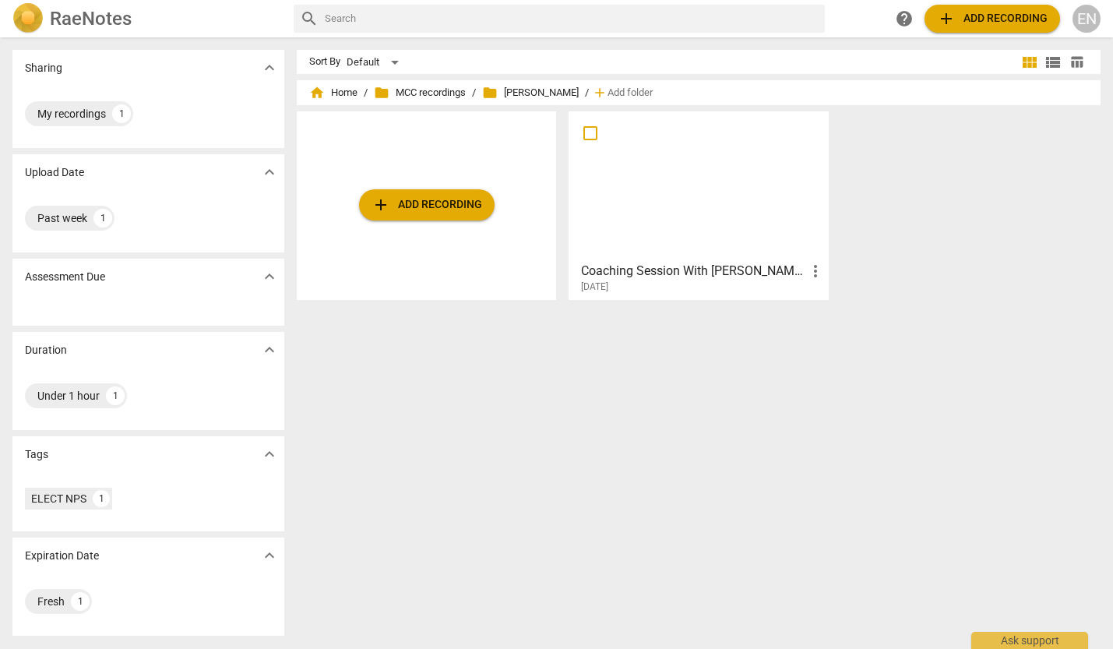
click at [674, 274] on h3 "Coaching Session With [PERSON_NAME]-20231114_142038-Meeting Recording" at bounding box center [693, 271] width 224 height 19
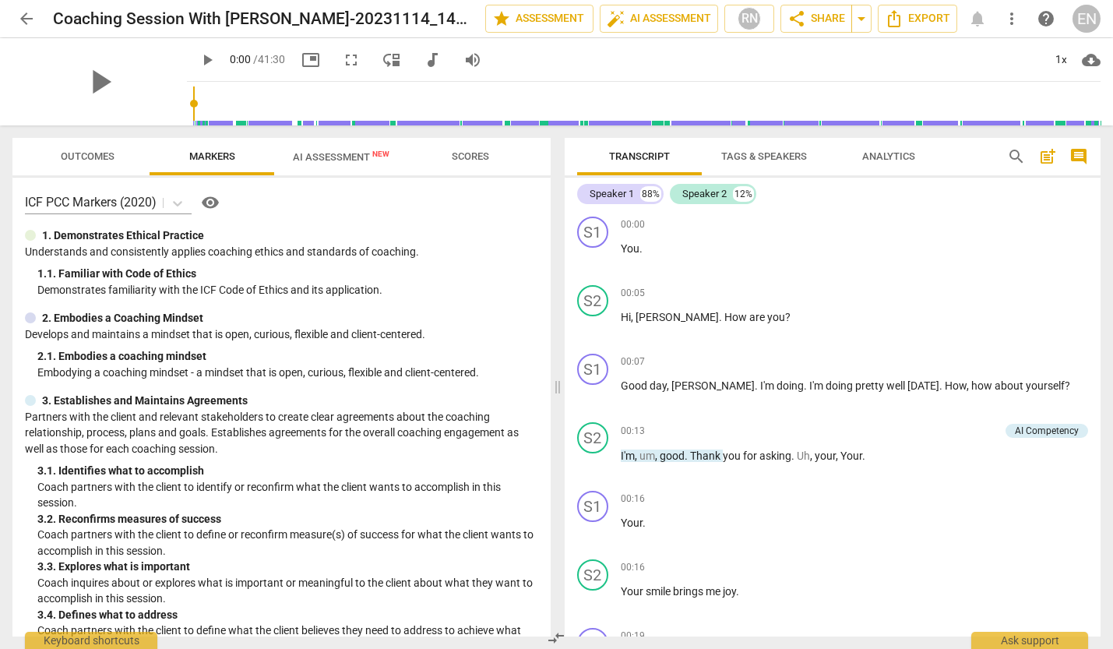
click at [24, 22] on span "arrow_back" at bounding box center [26, 18] width 19 height 19
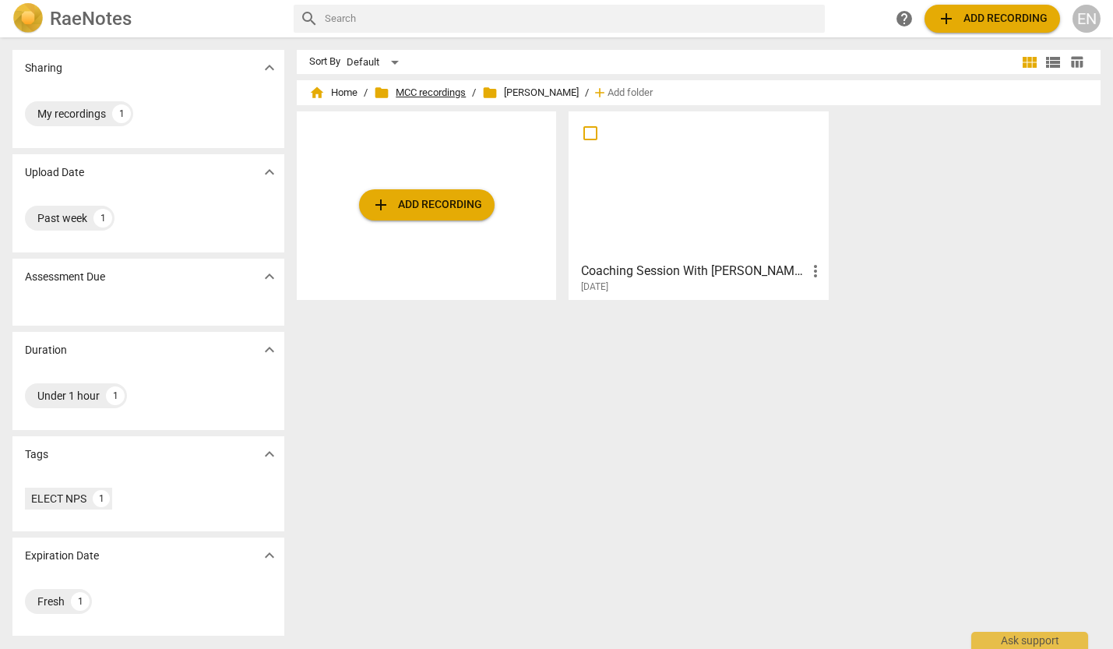
click at [438, 95] on span "folder MCC recordings" at bounding box center [420, 93] width 92 height 16
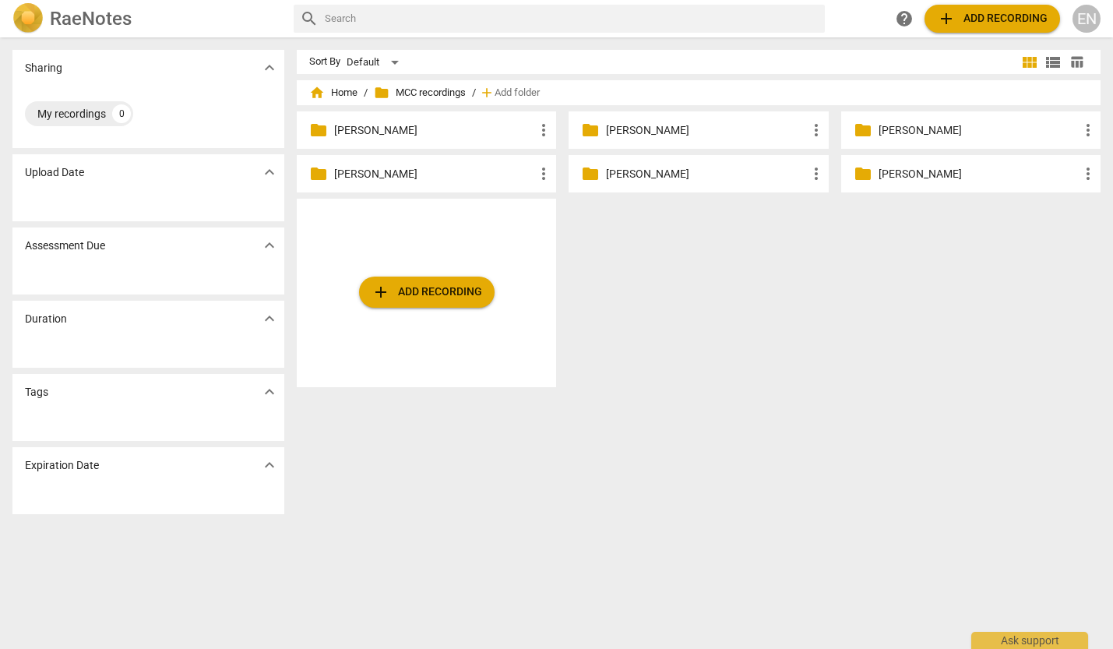
click at [347, 167] on p "[PERSON_NAME]" at bounding box center [434, 174] width 200 height 16
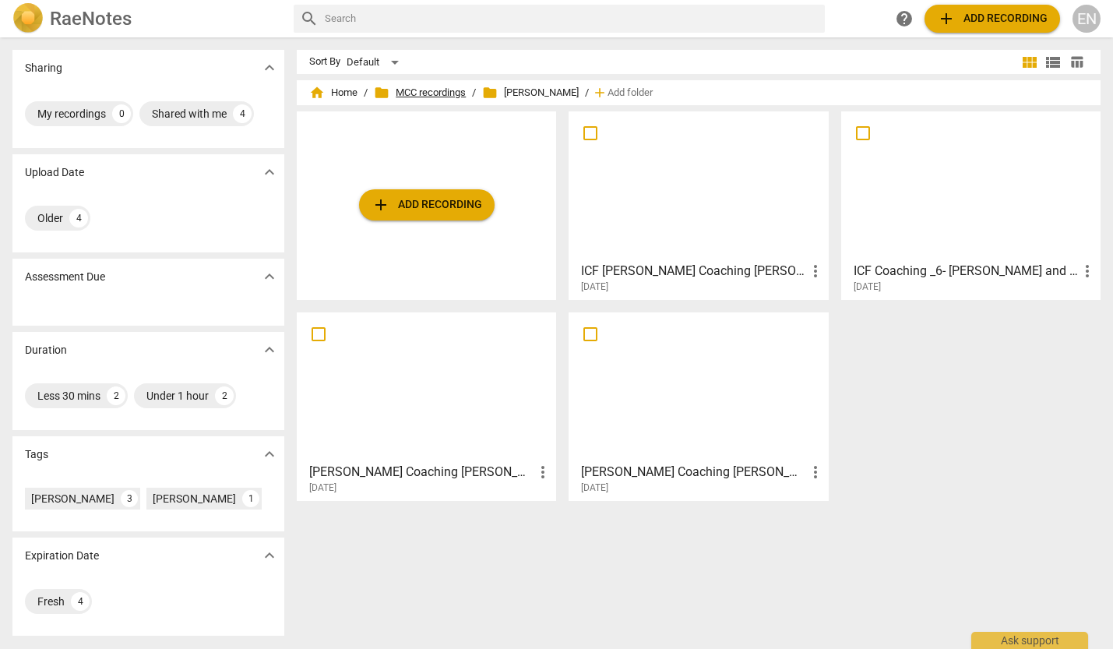
click at [414, 89] on span "folder MCC recordings" at bounding box center [420, 93] width 92 height 16
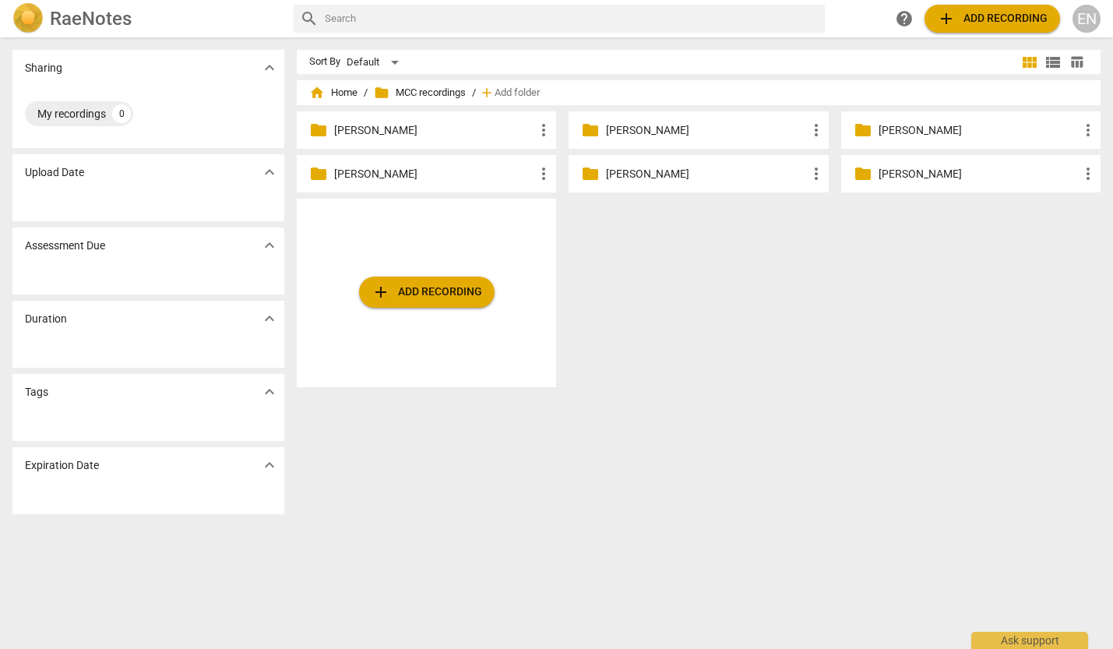
click at [339, 130] on p "[PERSON_NAME]" at bounding box center [434, 130] width 200 height 16
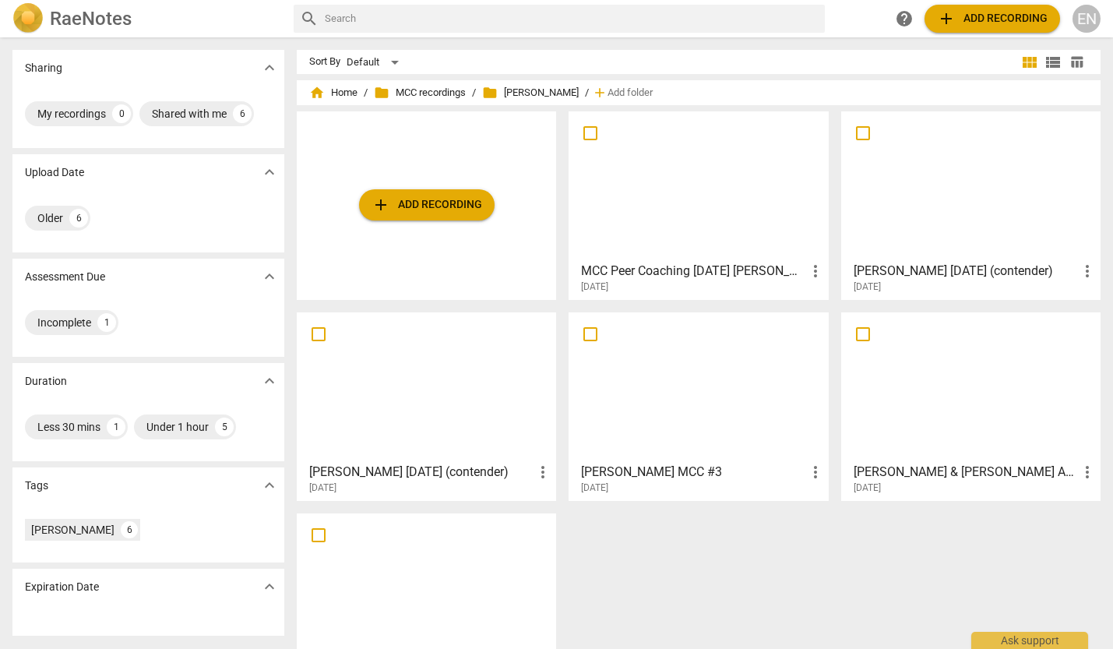
scroll to position [65, 0]
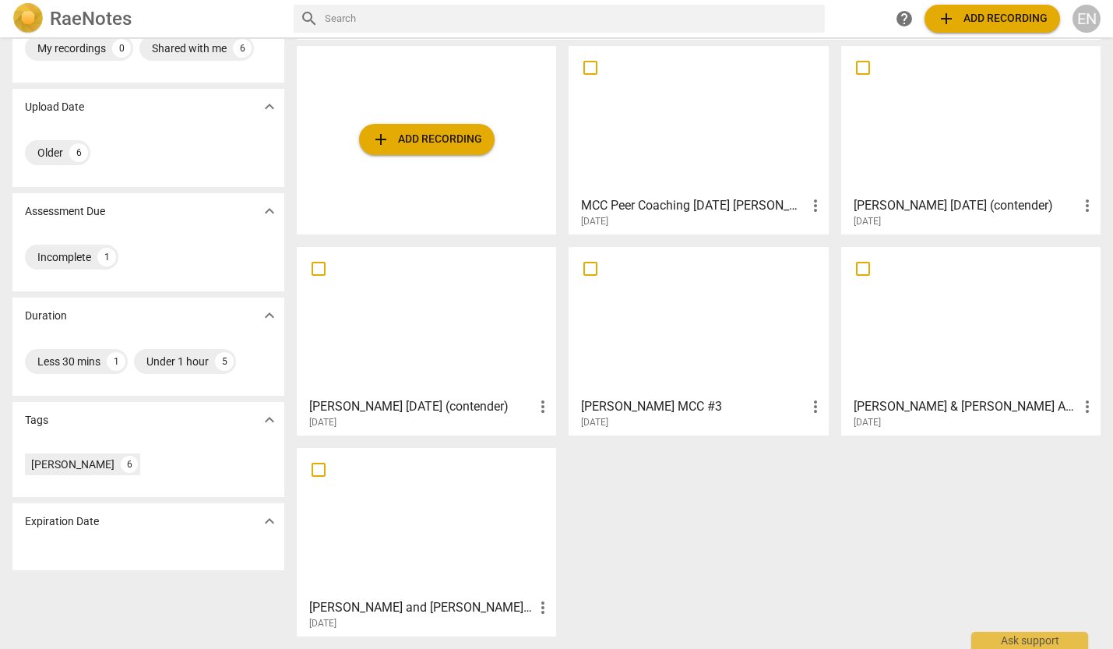
click at [1089, 18] on div "EN" at bounding box center [1087, 19] width 28 height 28
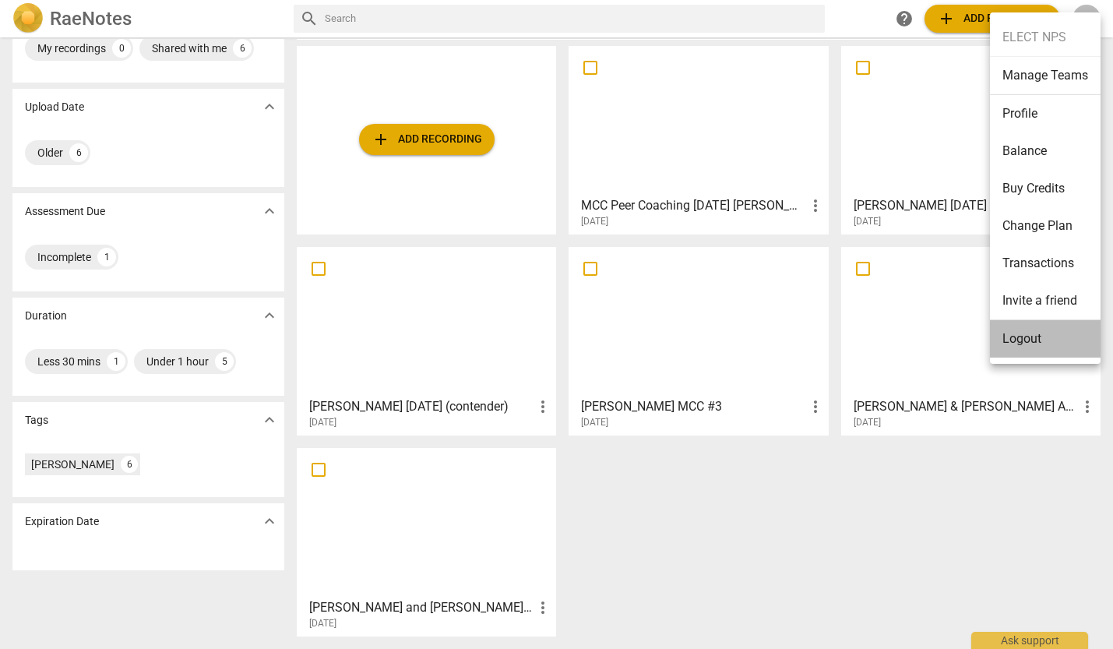
click at [1028, 335] on li "Logout" at bounding box center [1045, 338] width 111 height 37
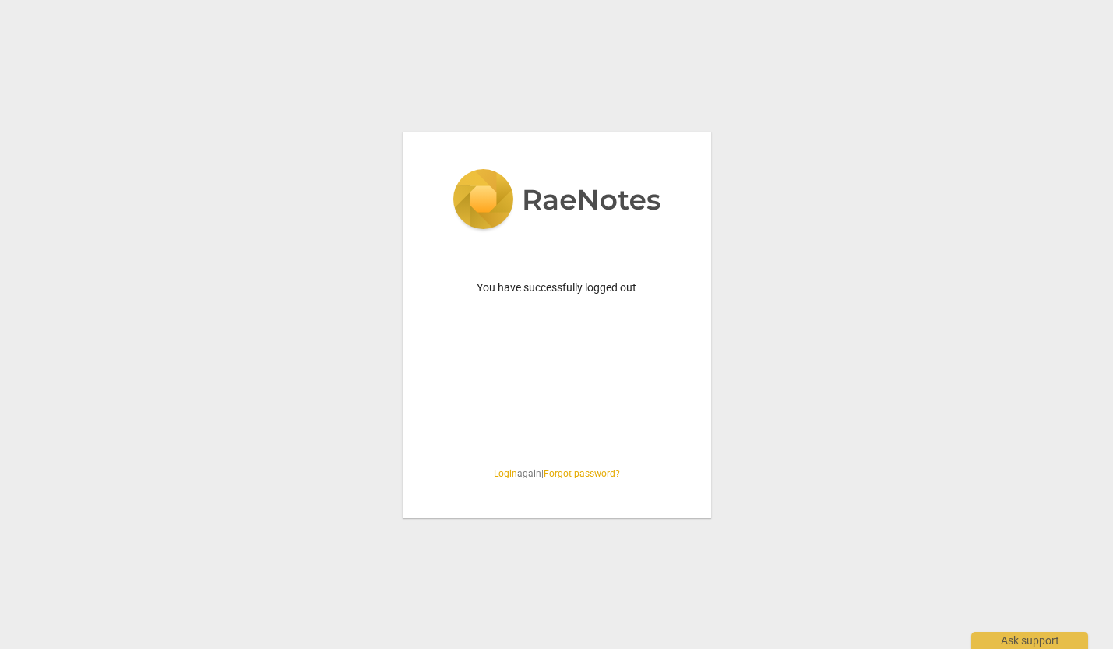
click at [494, 478] on link "Login" at bounding box center [505, 473] width 23 height 11
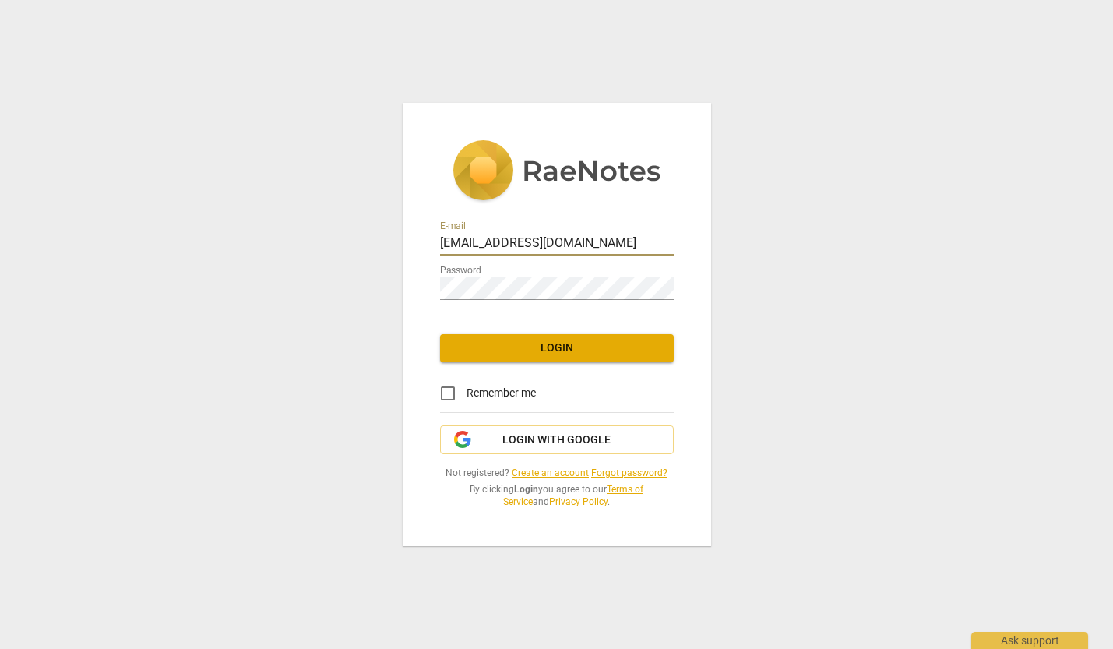
click at [507, 242] on input "[EMAIL_ADDRESS][DOMAIN_NAME]" at bounding box center [557, 244] width 234 height 23
type input "[EMAIL_ADDRESS][DOMAIN_NAME]"
click at [541, 352] on span "Login" at bounding box center [557, 348] width 209 height 16
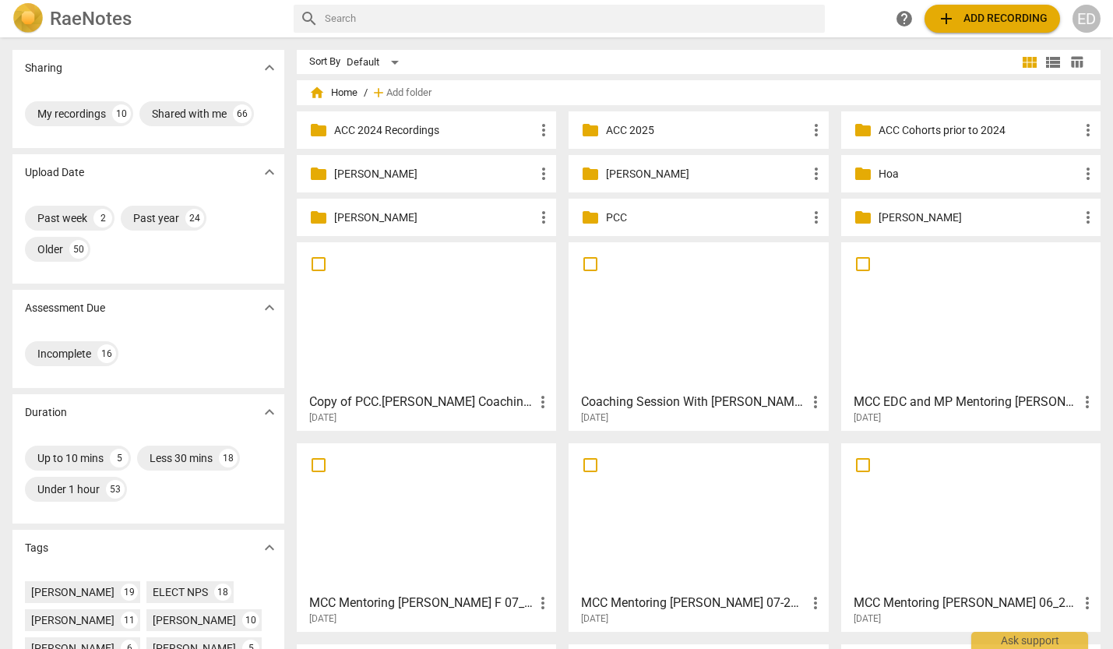
click at [334, 173] on p "[PERSON_NAME]" at bounding box center [434, 174] width 200 height 16
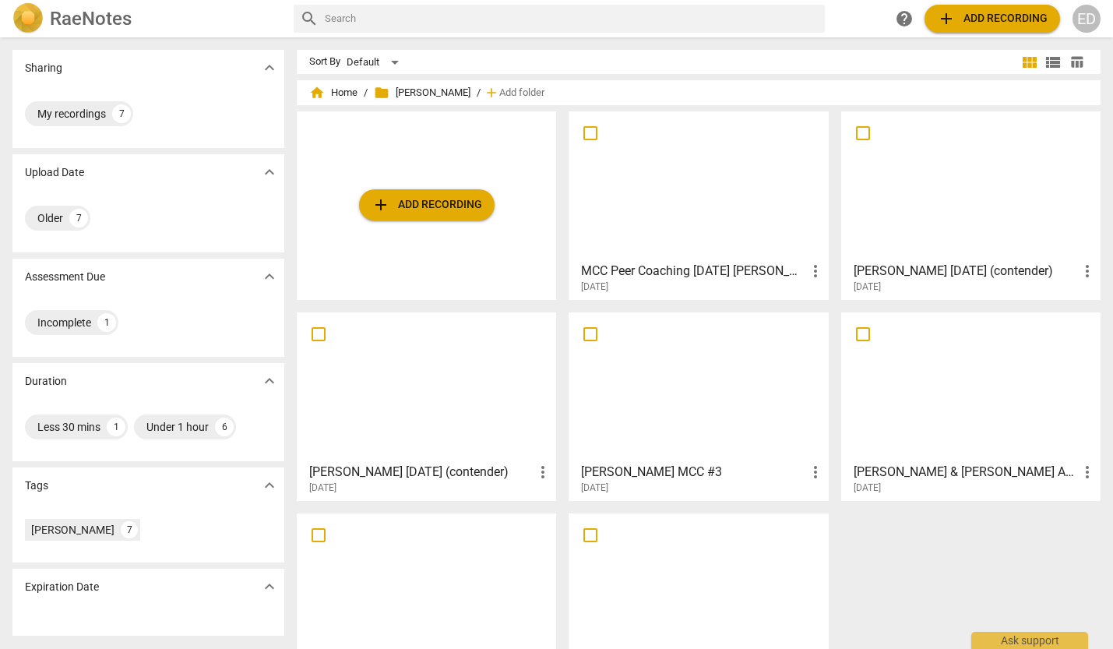
click at [691, 222] on div at bounding box center [698, 186] width 248 height 138
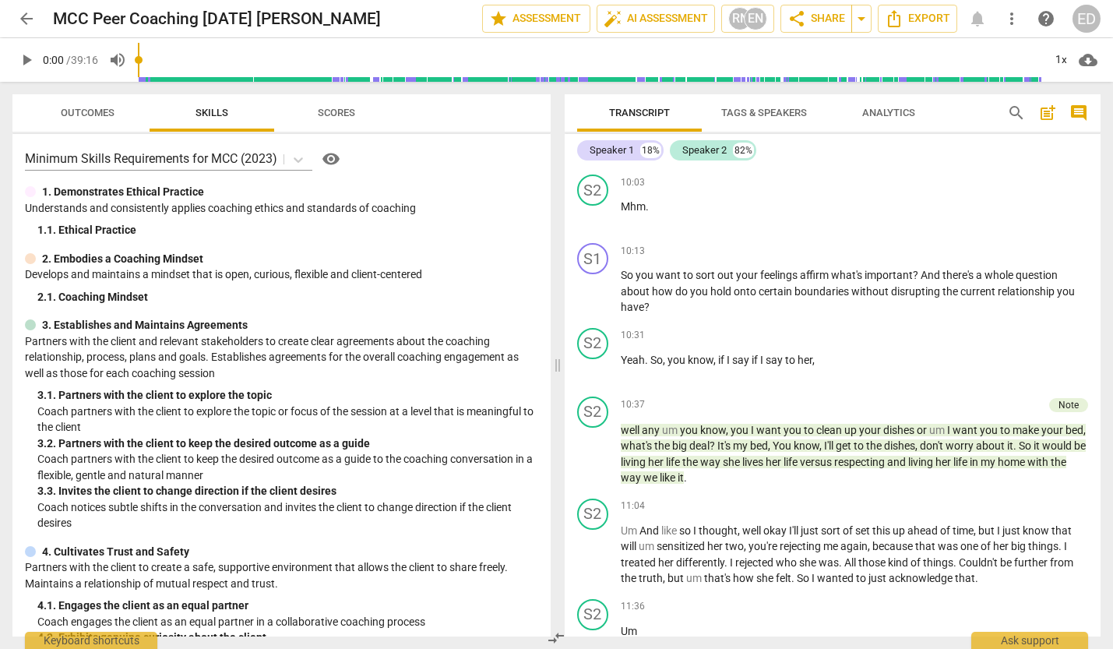
scroll to position [2493, 0]
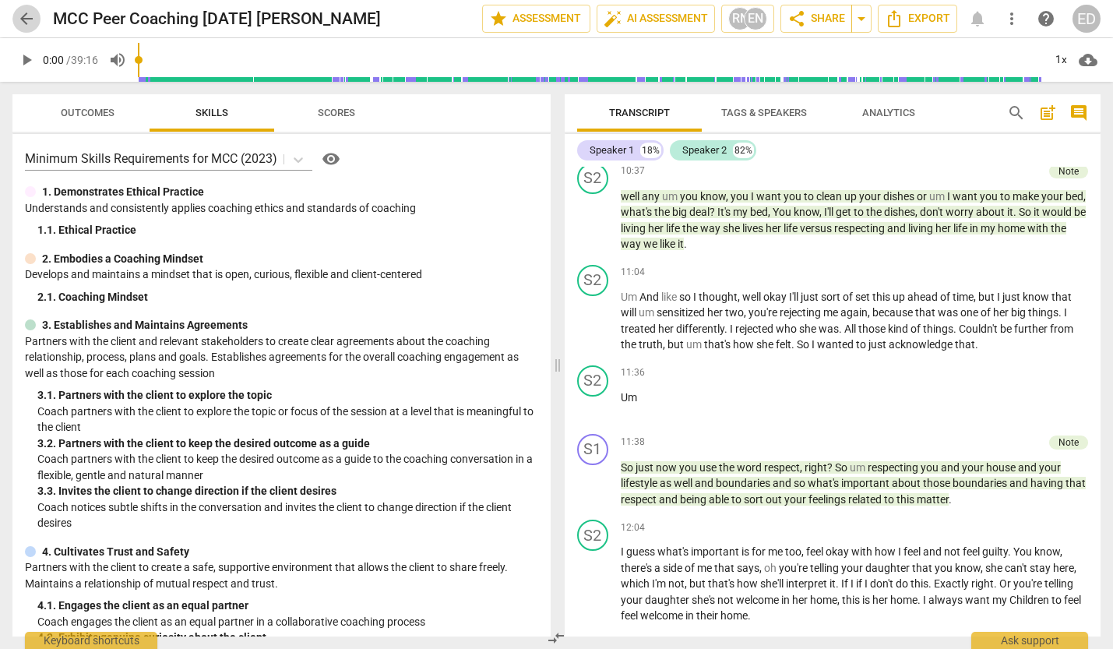
click at [29, 13] on span "arrow_back" at bounding box center [26, 18] width 19 height 19
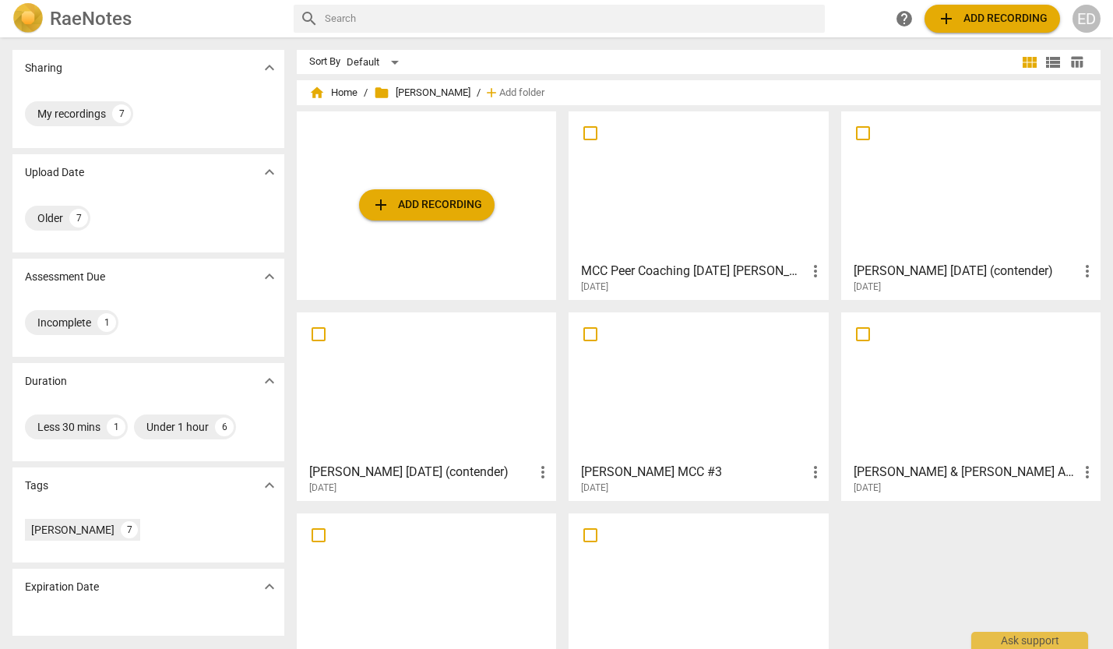
scroll to position [65, 0]
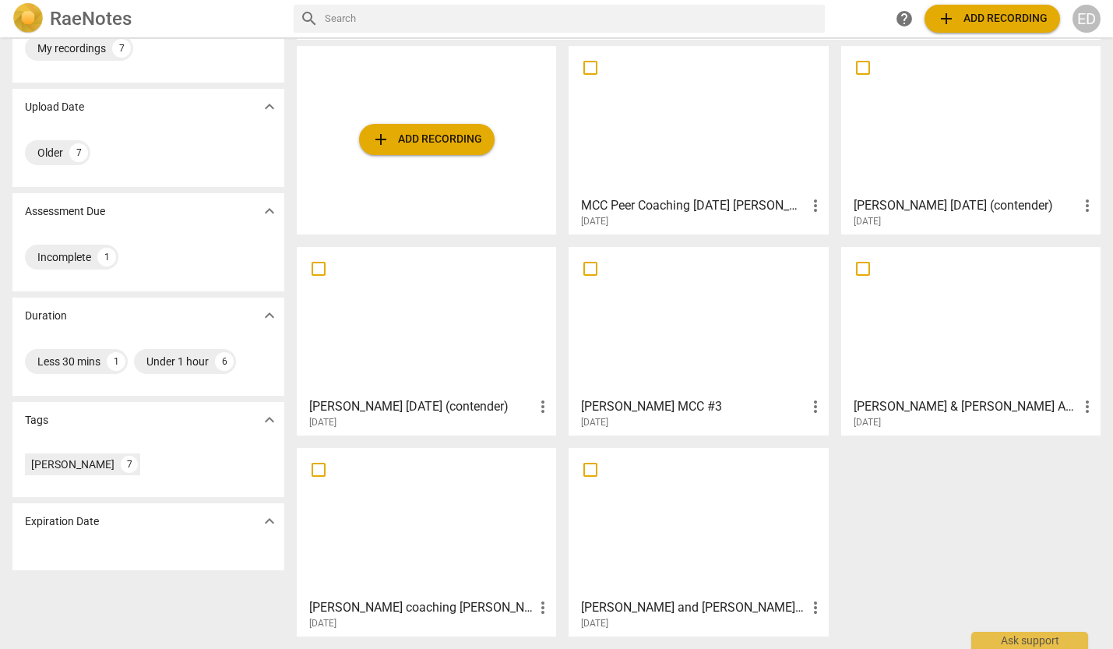
click at [626, 366] on div at bounding box center [698, 321] width 248 height 138
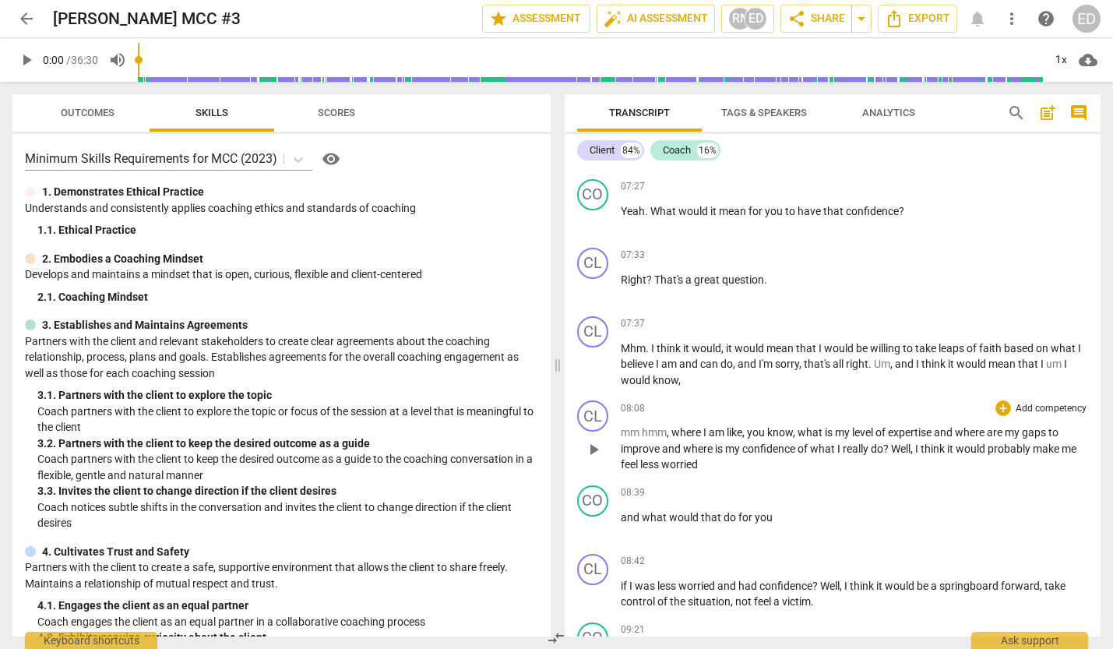
scroll to position [2025, 0]
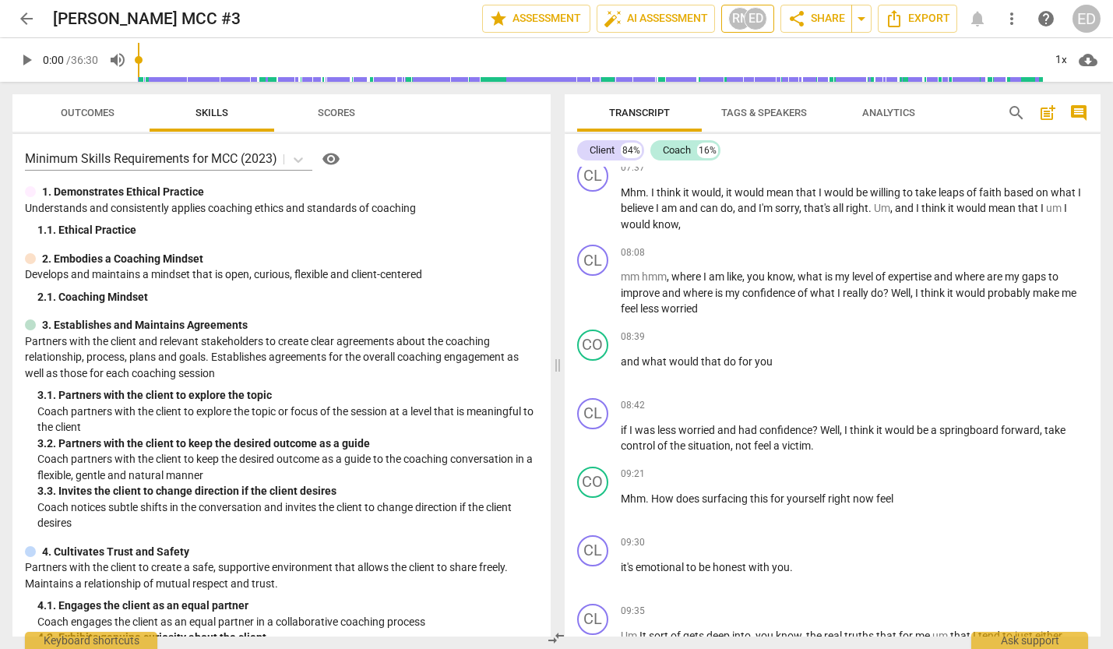
click at [741, 23] on div "RN" at bounding box center [739, 18] width 23 height 23
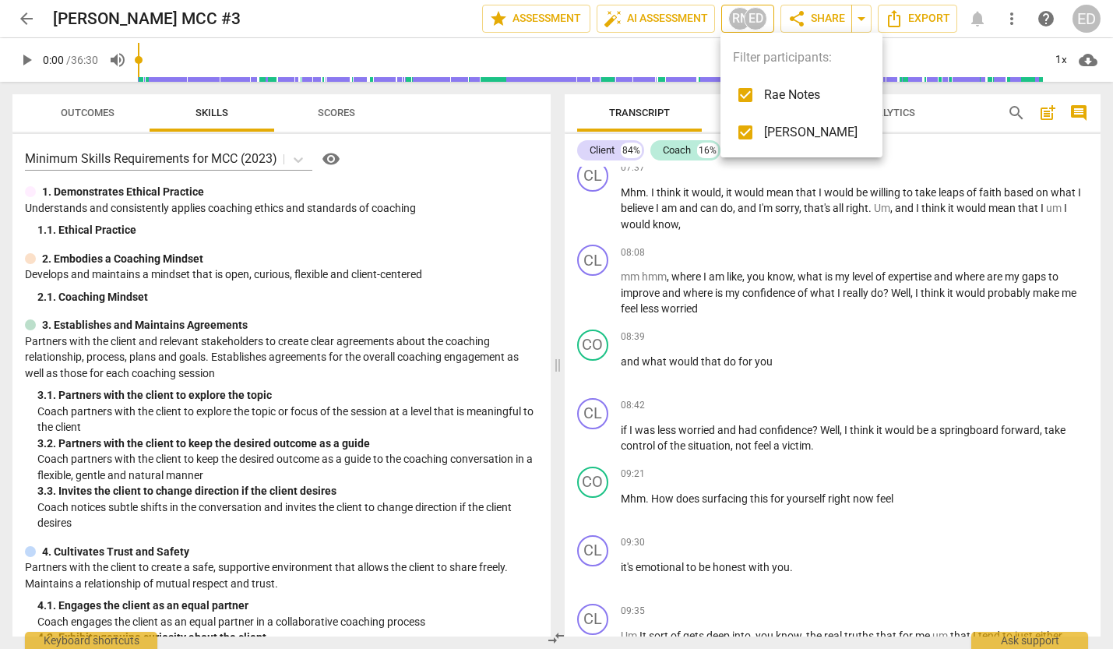
click at [741, 23] on div at bounding box center [556, 324] width 1113 height 649
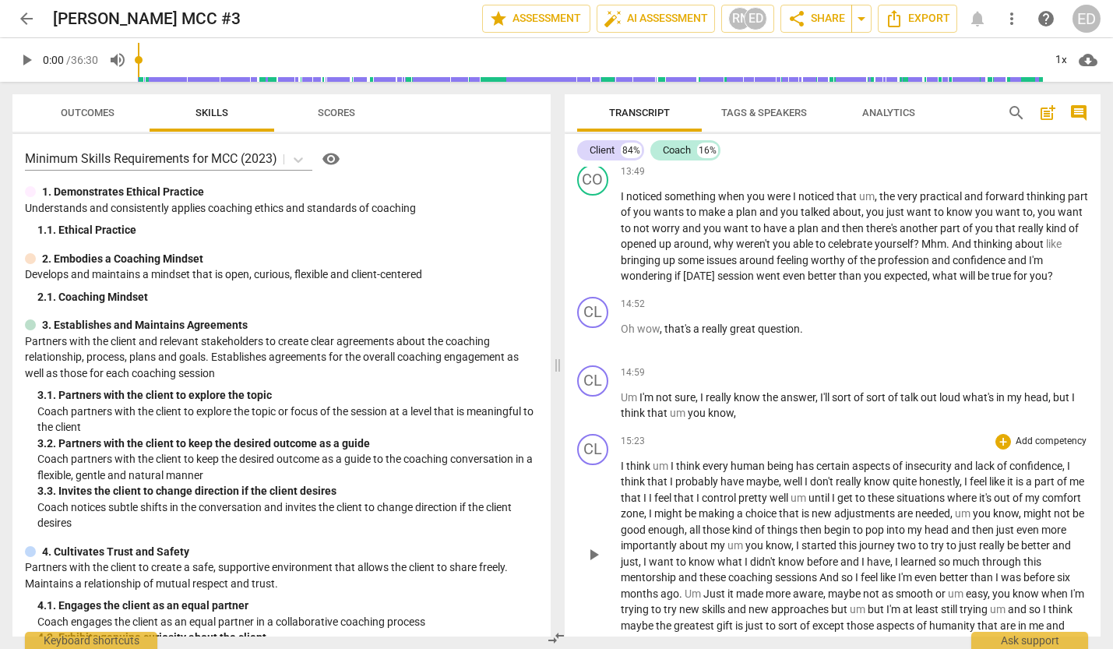
scroll to position [3817, 0]
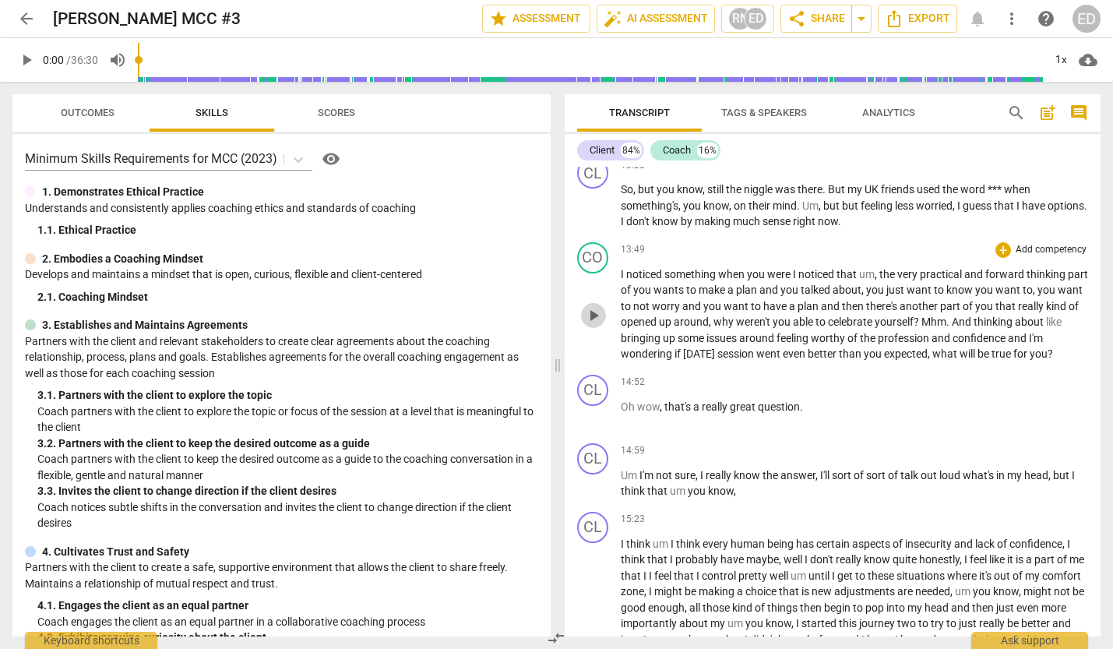
click at [597, 314] on span "play_arrow" at bounding box center [593, 315] width 19 height 19
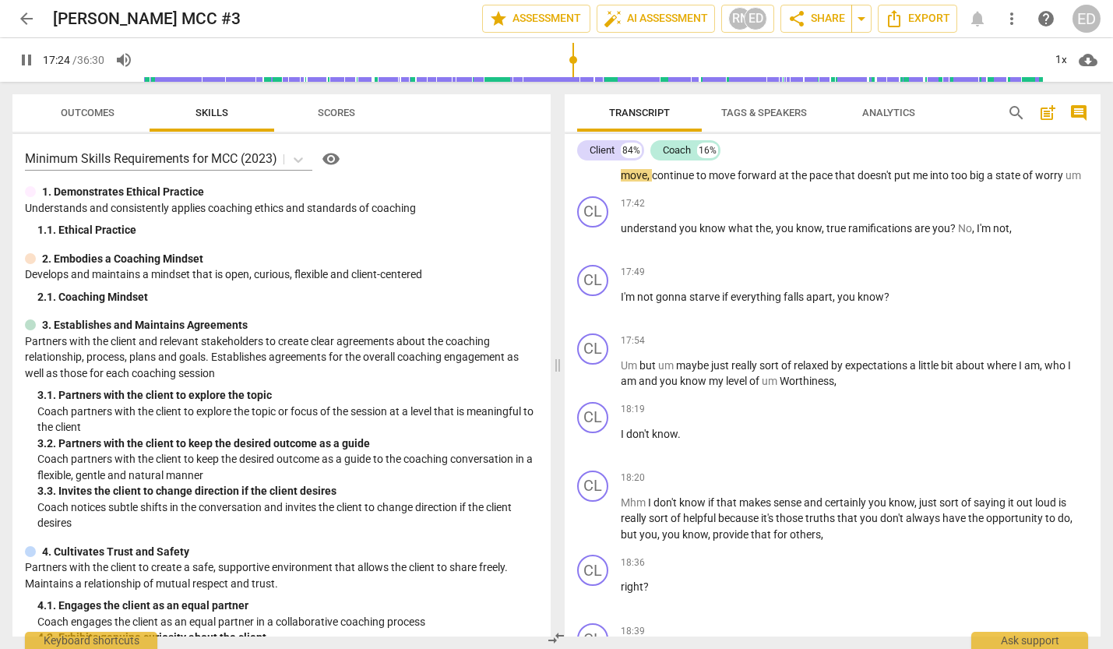
scroll to position [4127, 0]
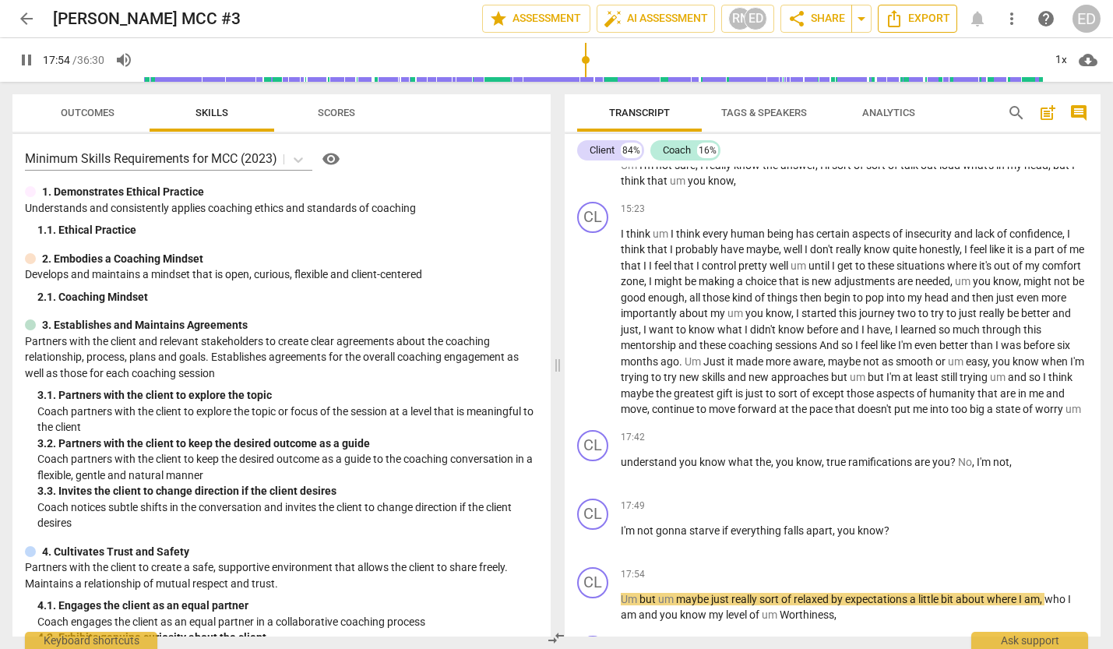
click at [906, 16] on span "Export" at bounding box center [917, 18] width 65 height 19
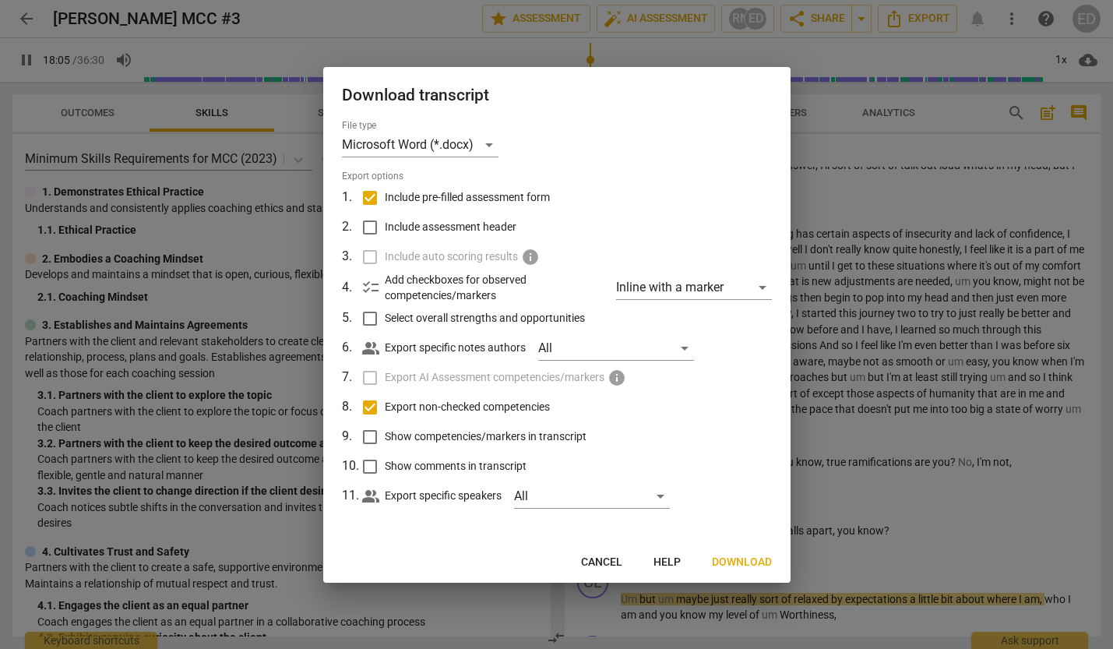
type input "1086"
click at [363, 193] on input "Include pre-filled assessment form" at bounding box center [370, 198] width 30 height 30
checkbox input "false"
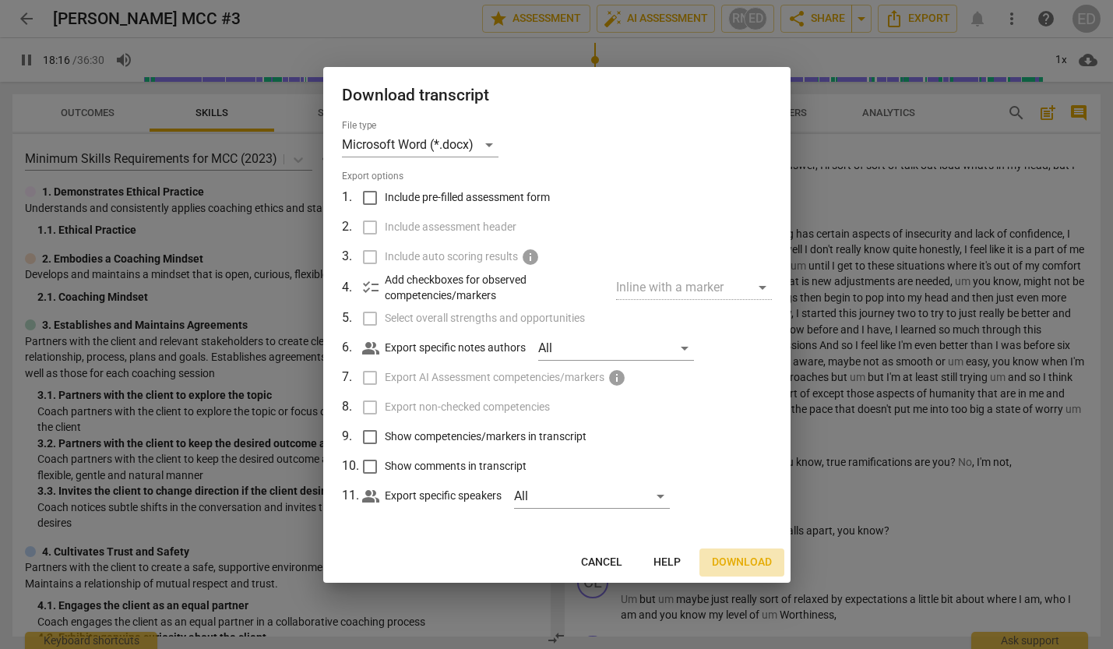
click at [741, 565] on span "Download" at bounding box center [742, 563] width 60 height 16
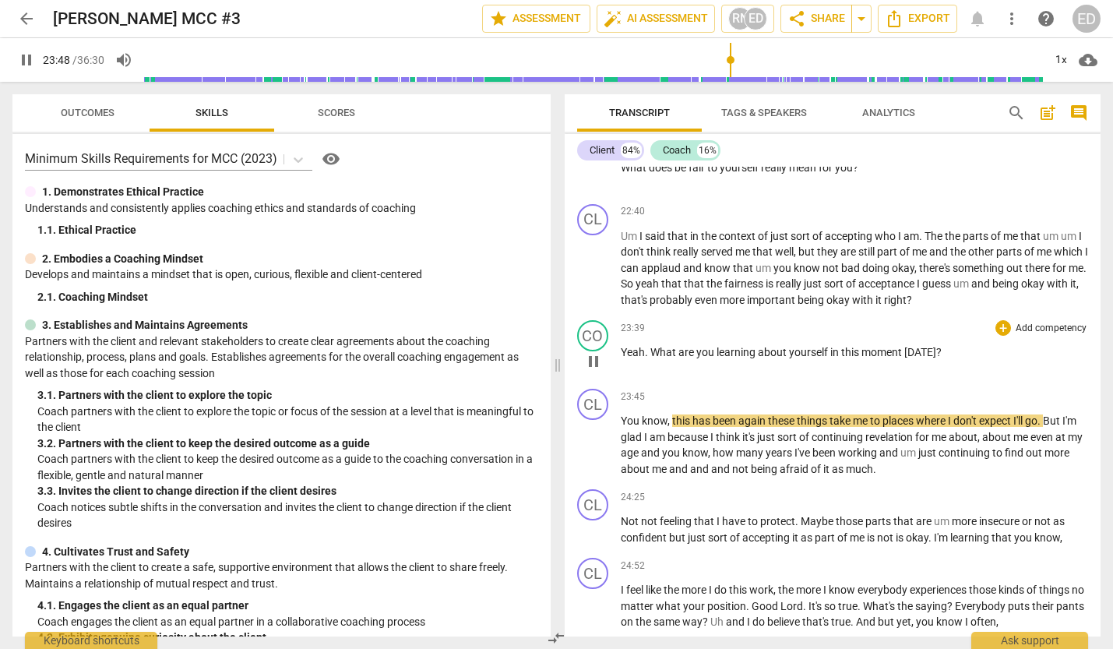
scroll to position [6130, 0]
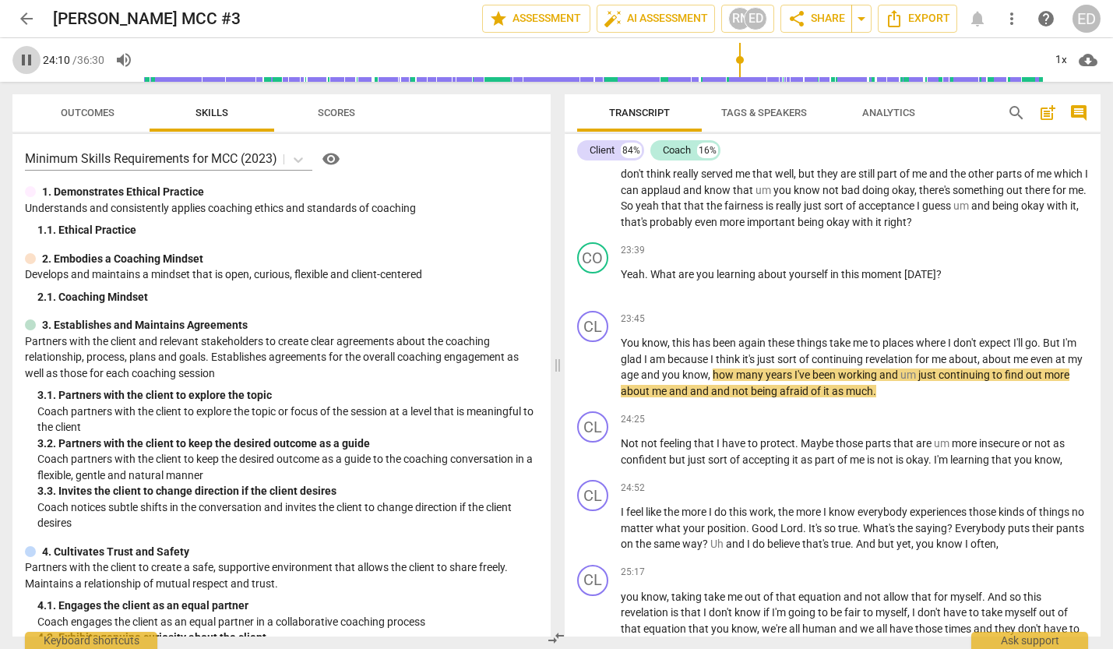
click at [19, 59] on span "pause" at bounding box center [26, 60] width 19 height 19
click at [26, 52] on span "play_arrow" at bounding box center [26, 60] width 19 height 19
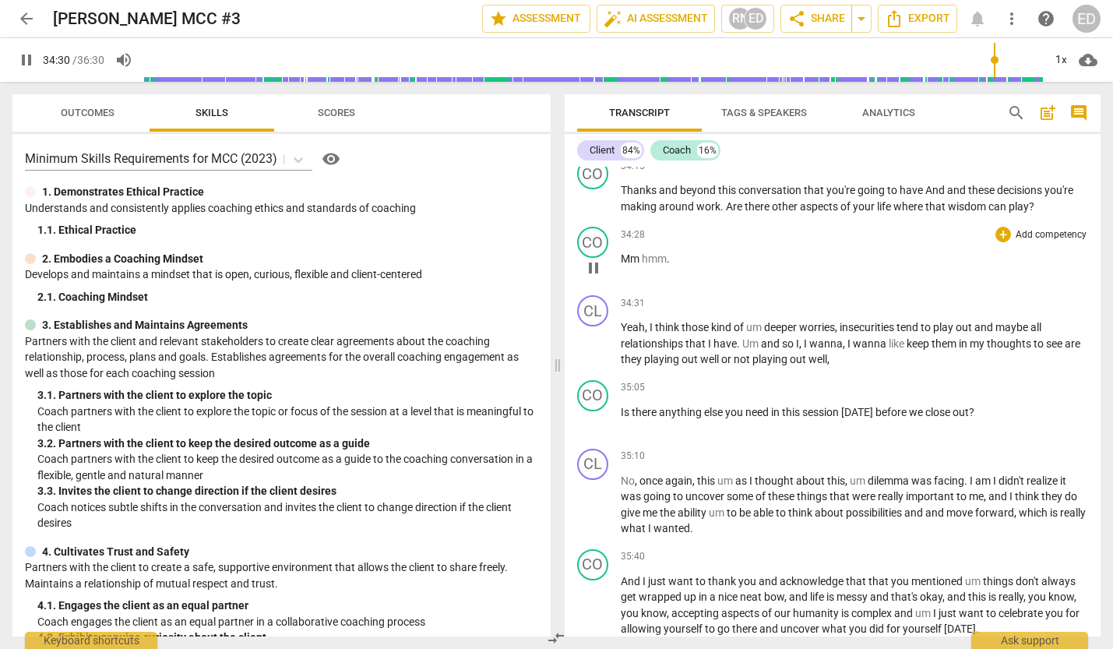
scroll to position [9834, 0]
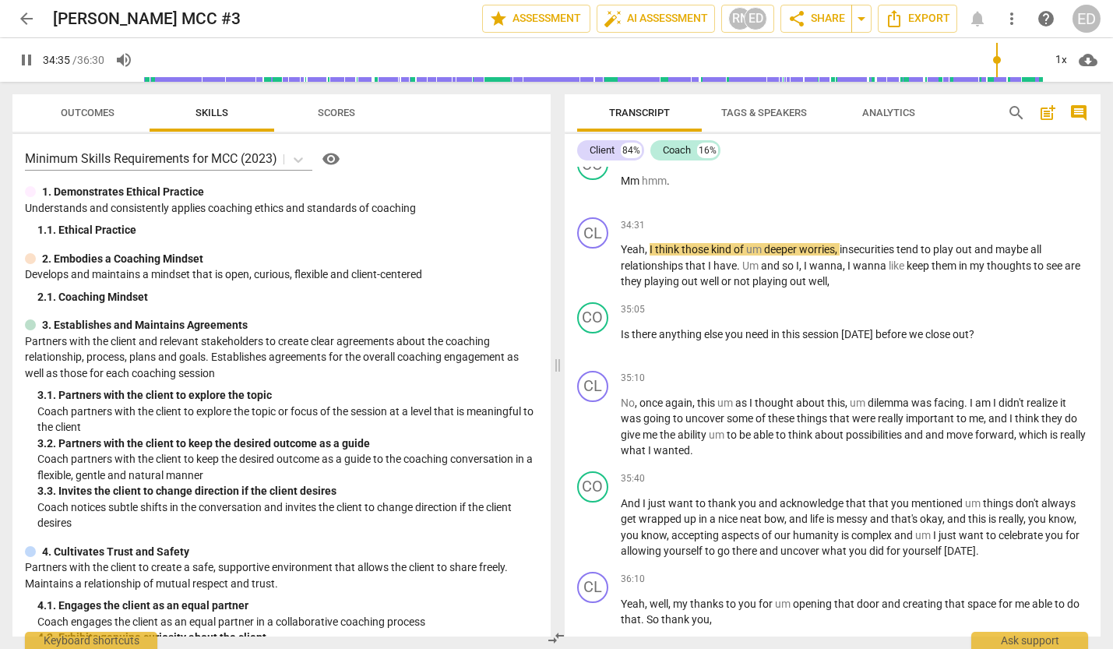
click at [24, 62] on span "pause" at bounding box center [26, 60] width 19 height 19
type input "2076"
click at [33, 19] on span "arrow_back" at bounding box center [26, 18] width 19 height 19
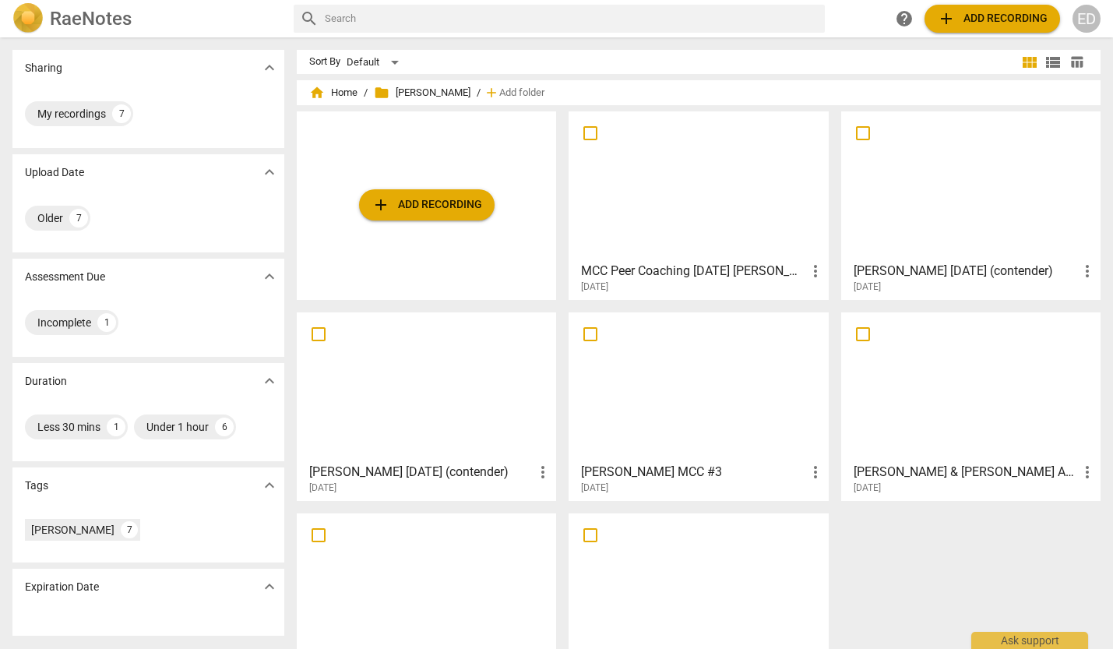
click at [811, 480] on span "more_vert" at bounding box center [815, 472] width 19 height 19
click at [710, 410] on div at bounding box center [556, 324] width 1113 height 649
click at [703, 398] on div at bounding box center [698, 387] width 248 height 138
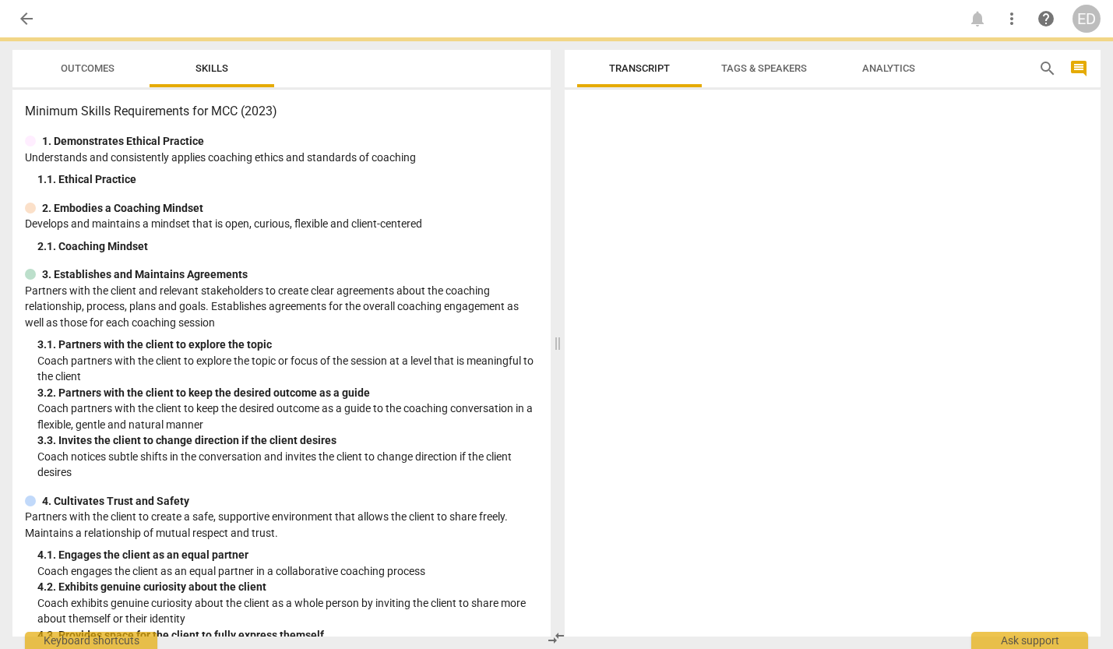
click at [703, 398] on div at bounding box center [833, 366] width 537 height 541
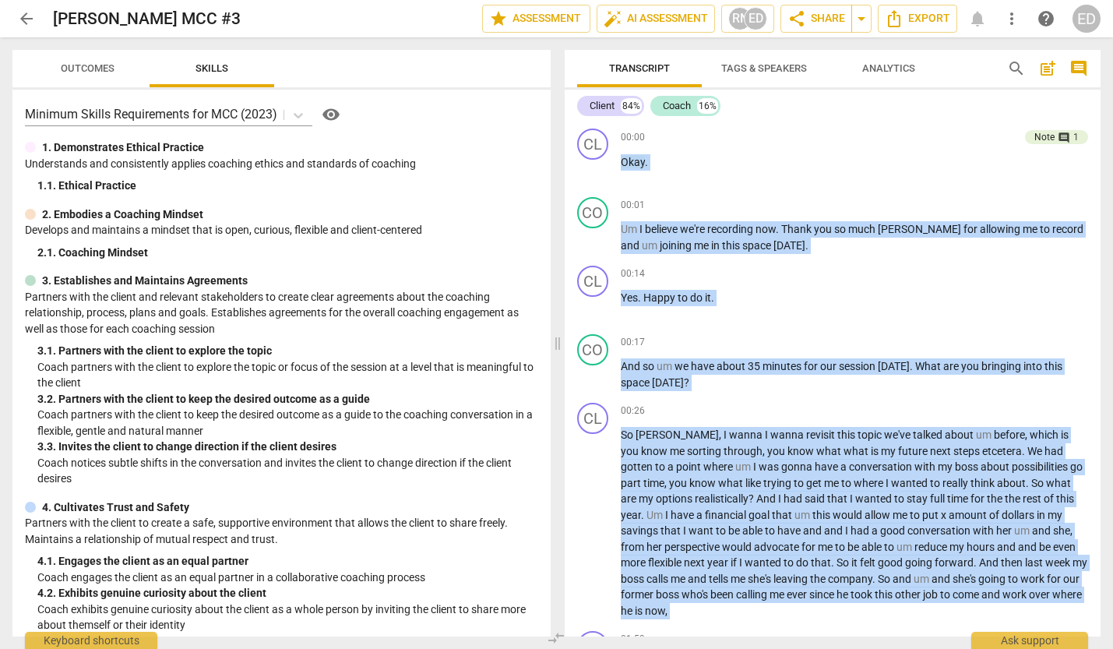
click at [1010, 22] on span "more_vert" at bounding box center [1012, 18] width 19 height 19
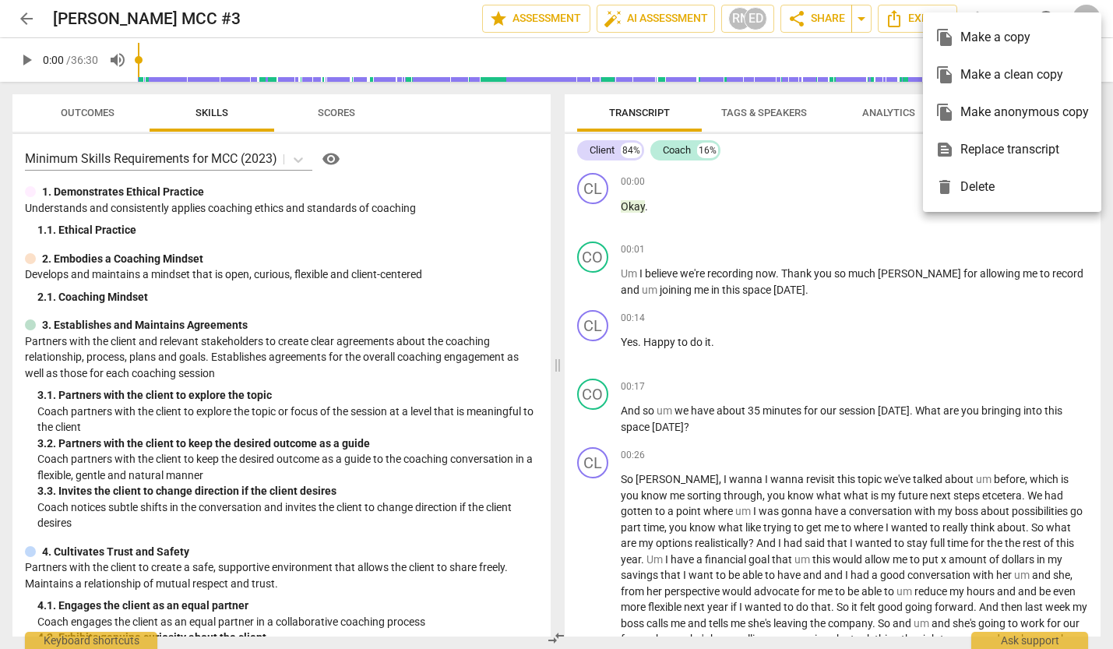
click at [783, 225] on div at bounding box center [556, 324] width 1113 height 649
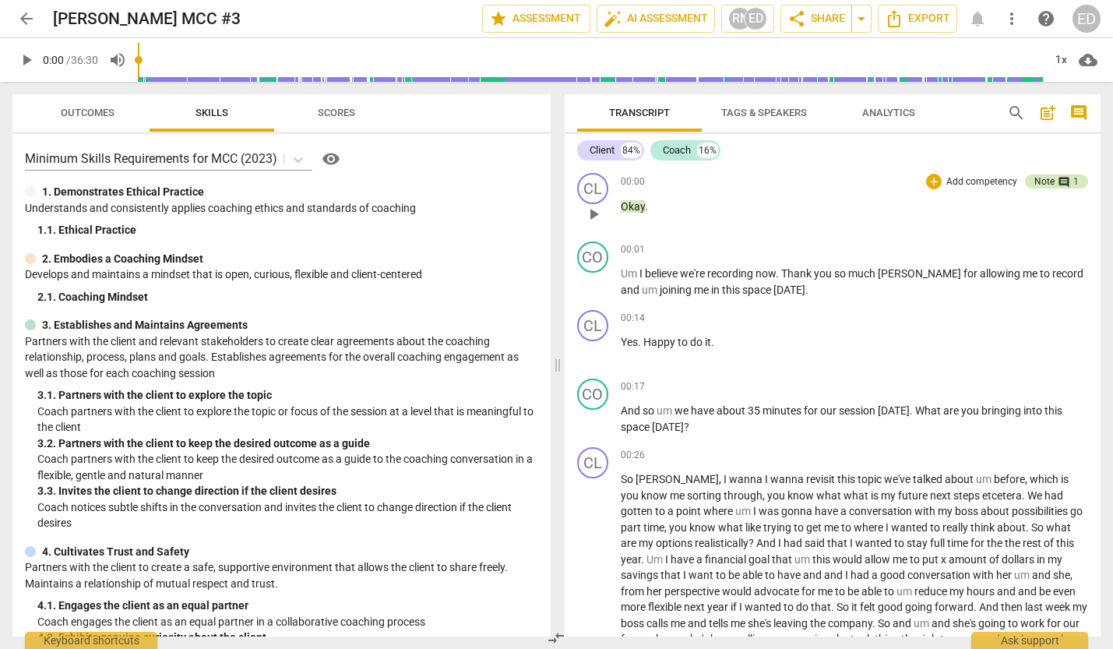
click at [1055, 184] on div "comment 1" at bounding box center [1067, 181] width 24 height 14
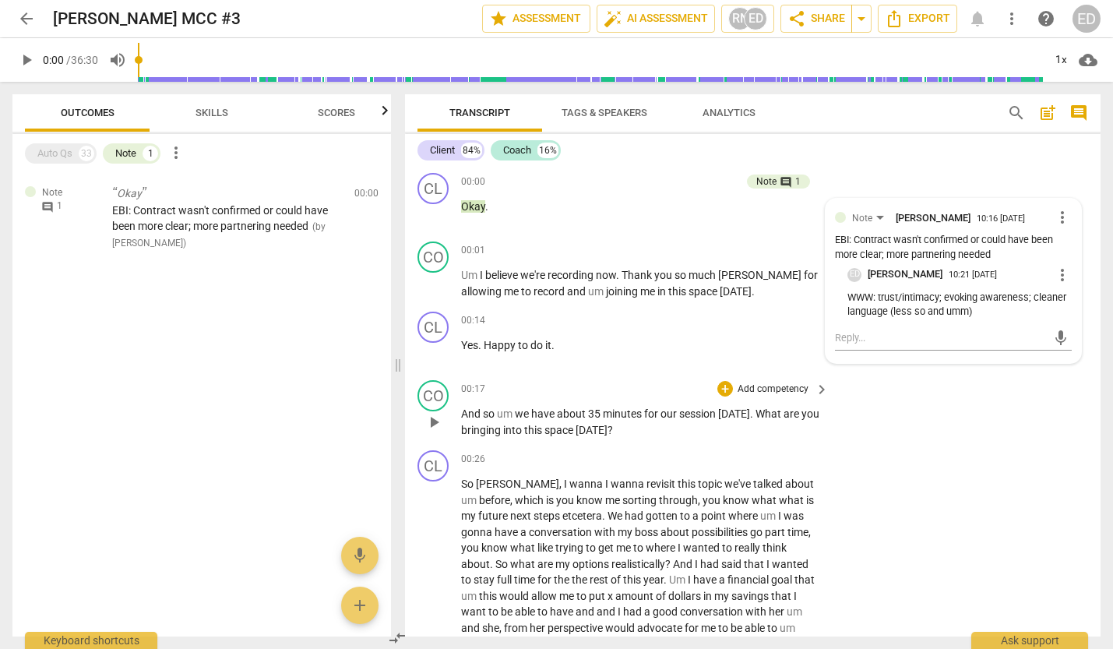
click at [941, 439] on div "CO play_arrow pause 00:17 + Add competency keyboard_arrow_right And so um we ha…" at bounding box center [753, 409] width 696 height 70
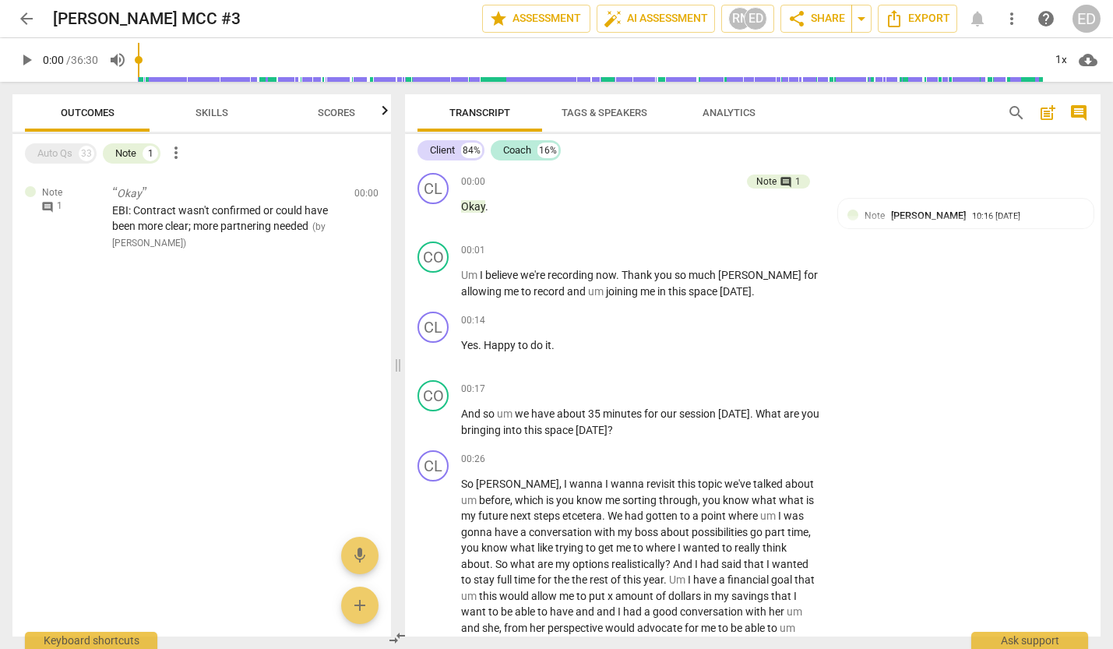
click at [1010, 16] on span "more_vert" at bounding box center [1012, 18] width 19 height 19
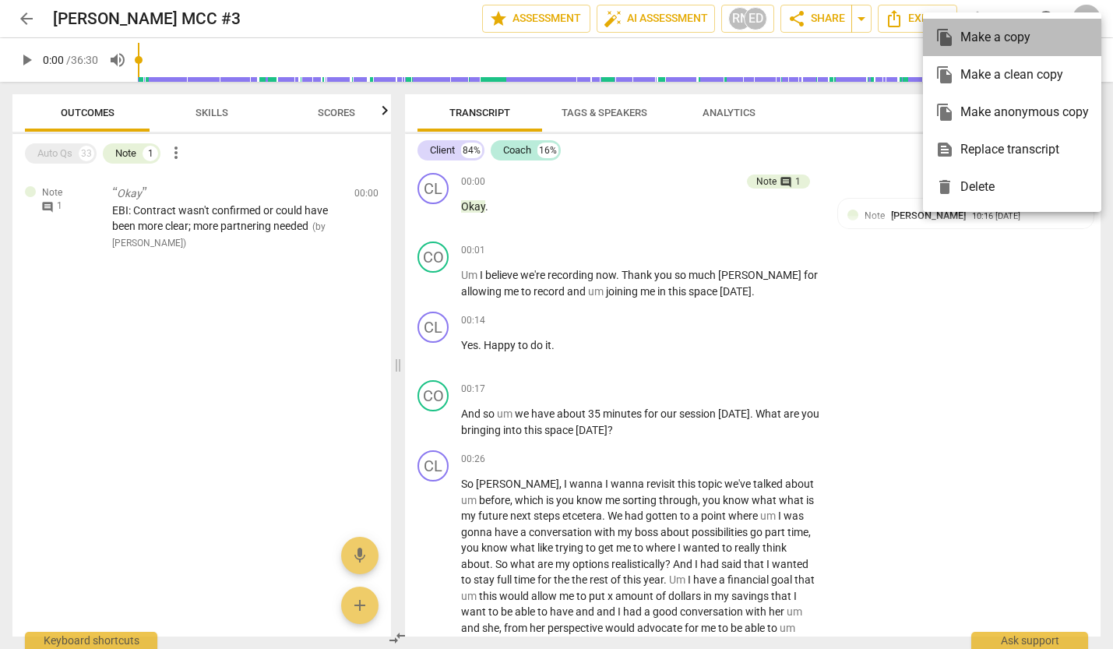
click at [989, 38] on div "file_copy Make a copy" at bounding box center [1012, 37] width 153 height 37
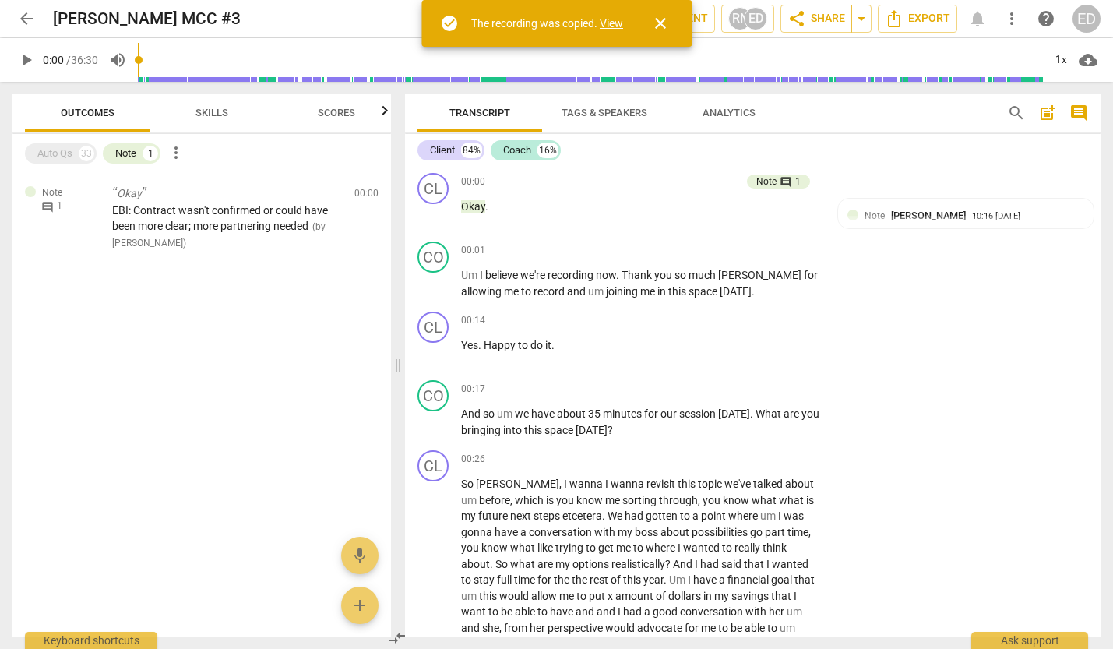
click at [616, 23] on link "View" at bounding box center [611, 23] width 23 height 12
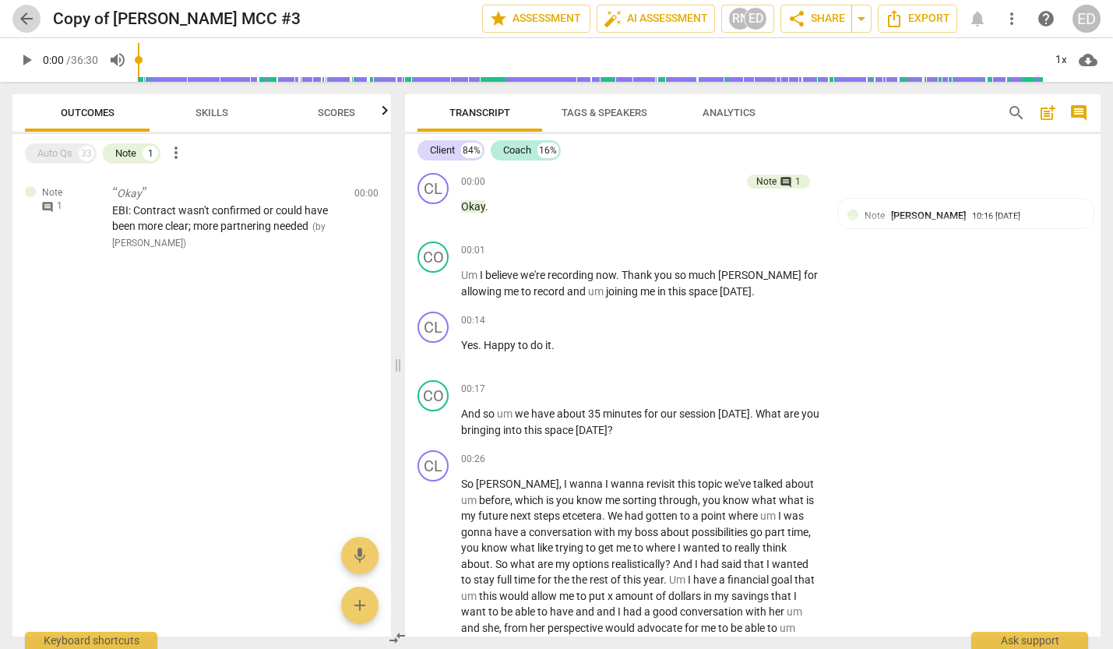
click at [17, 20] on span "arrow_back" at bounding box center [26, 18] width 19 height 19
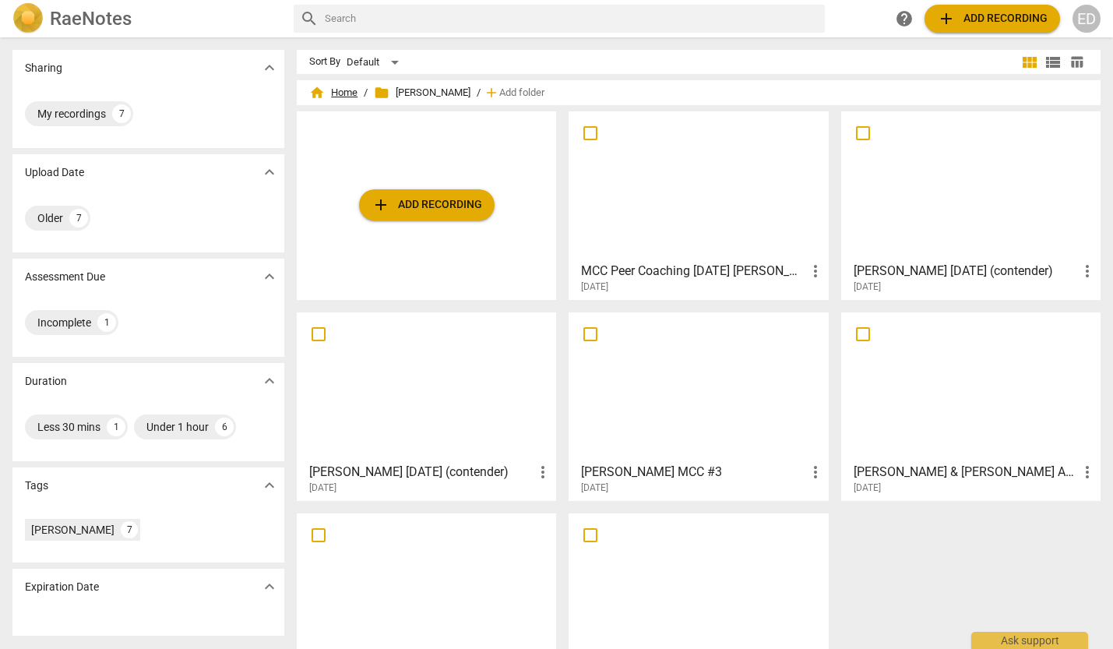
click at [330, 87] on span "home Home" at bounding box center [333, 93] width 48 height 16
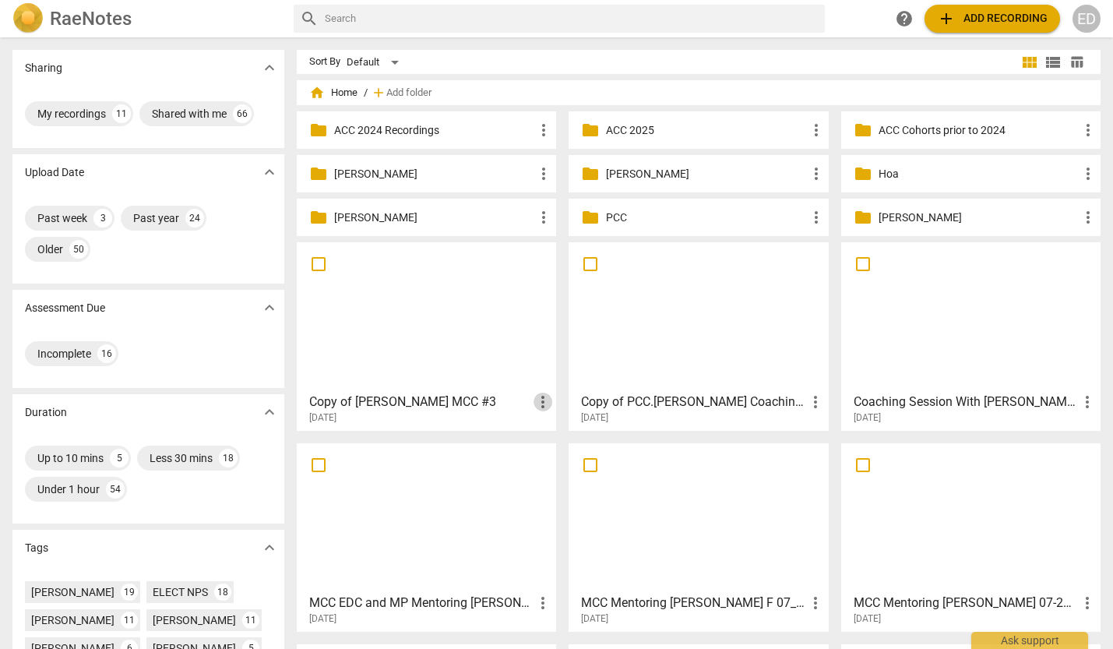
click at [539, 407] on span "more_vert" at bounding box center [543, 402] width 19 height 19
click at [430, 386] on div at bounding box center [556, 324] width 1113 height 649
click at [410, 337] on div at bounding box center [426, 317] width 248 height 138
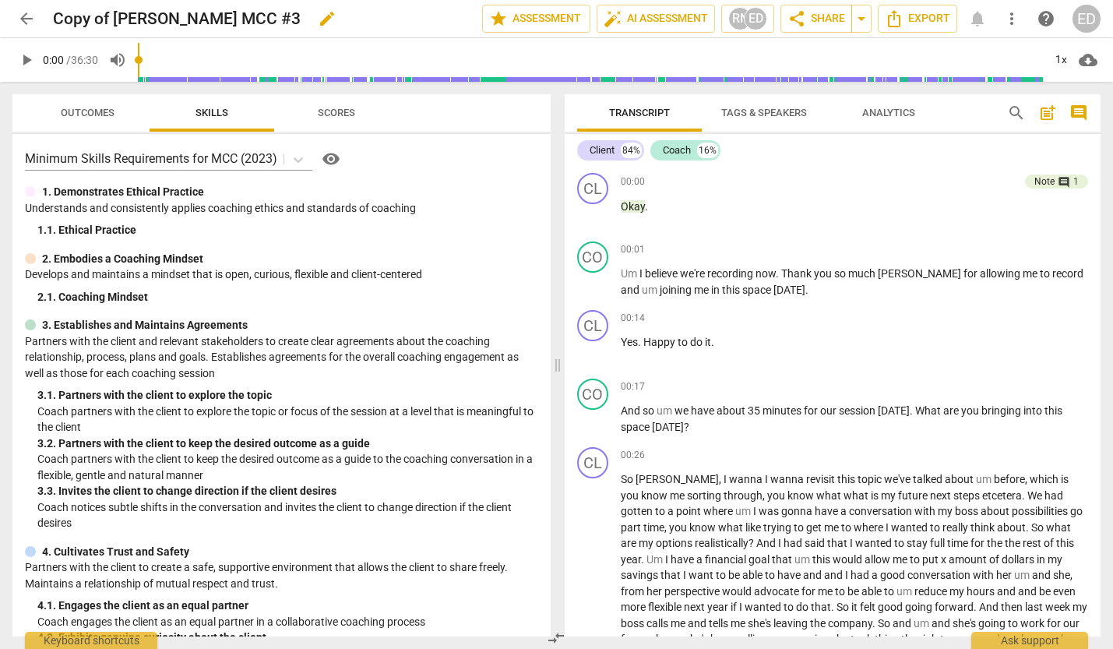
click at [318, 24] on span "edit" at bounding box center [327, 18] width 19 height 19
drag, startPoint x: 243, startPoint y: 17, endPoint x: 56, endPoint y: 17, distance: 187.0
click at [56, 17] on input "Copy of [PERSON_NAME] MCC #3" at bounding box center [233, 19] width 361 height 30
type input "[PERSON_NAME] coaching JG 2023"
click at [241, 298] on div "2. 1. Coaching Mindset" at bounding box center [287, 297] width 501 height 16
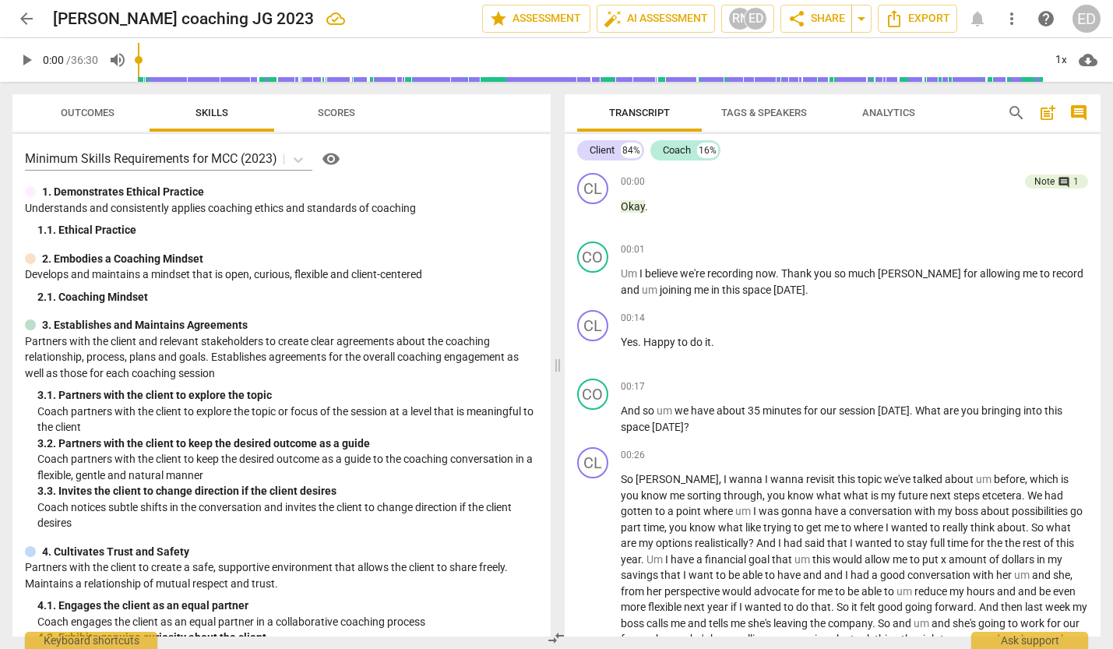
click at [23, 16] on span "arrow_back" at bounding box center [26, 18] width 19 height 19
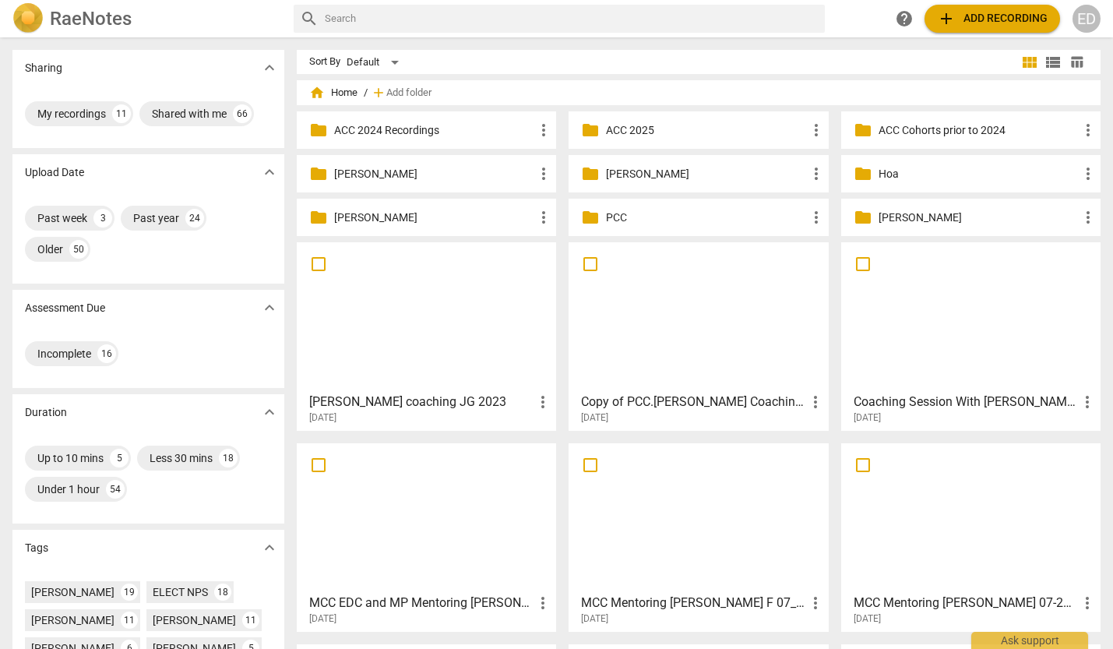
click at [346, 166] on p "[PERSON_NAME]" at bounding box center [434, 174] width 200 height 16
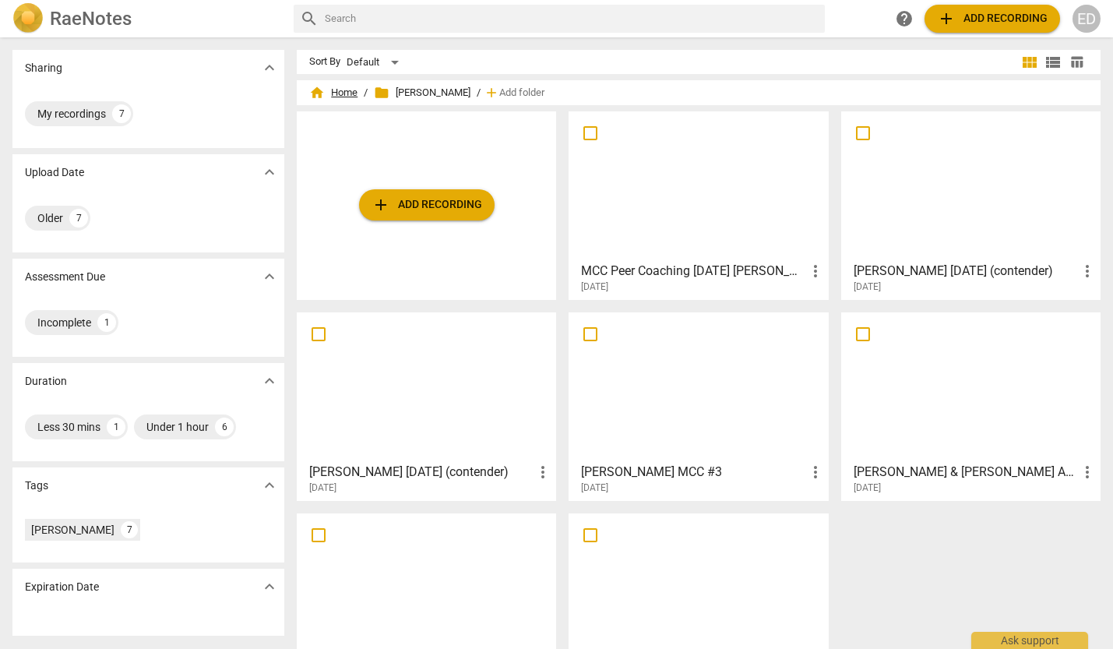
click at [351, 89] on span "home Home" at bounding box center [333, 93] width 48 height 16
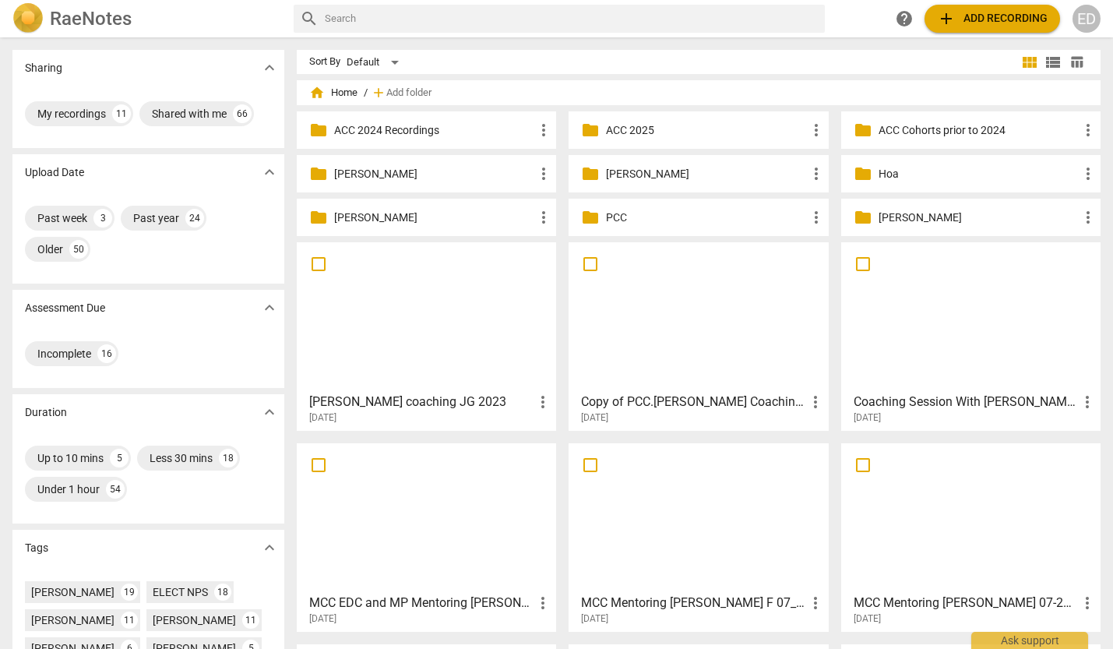
click at [412, 349] on div at bounding box center [426, 317] width 248 height 138
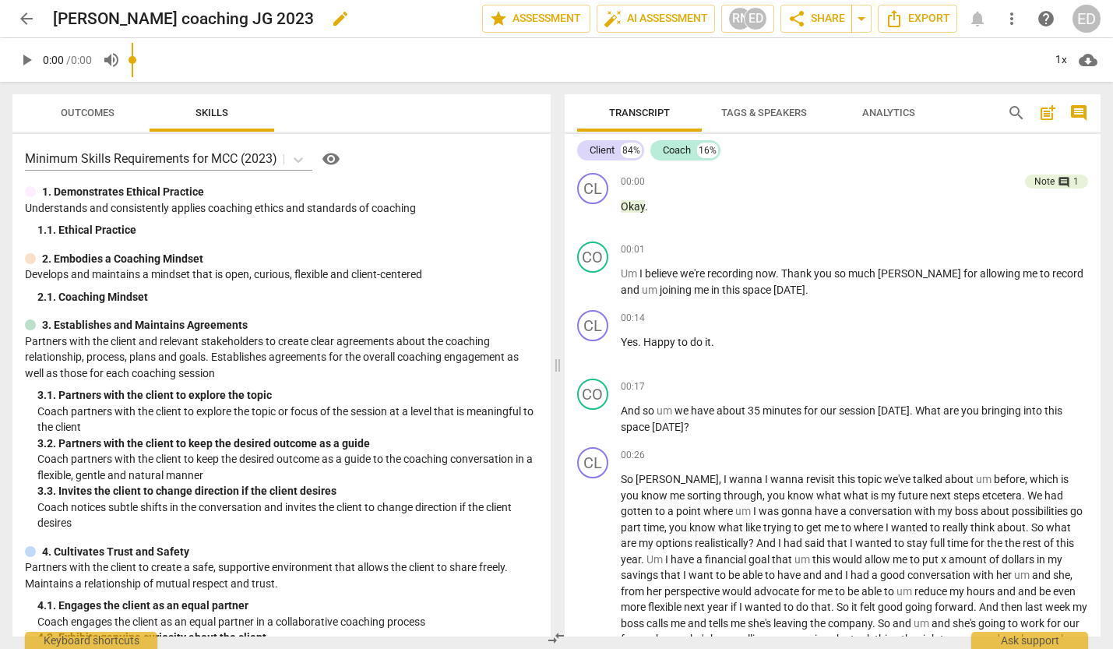
click at [331, 18] on span "edit" at bounding box center [340, 18] width 19 height 19
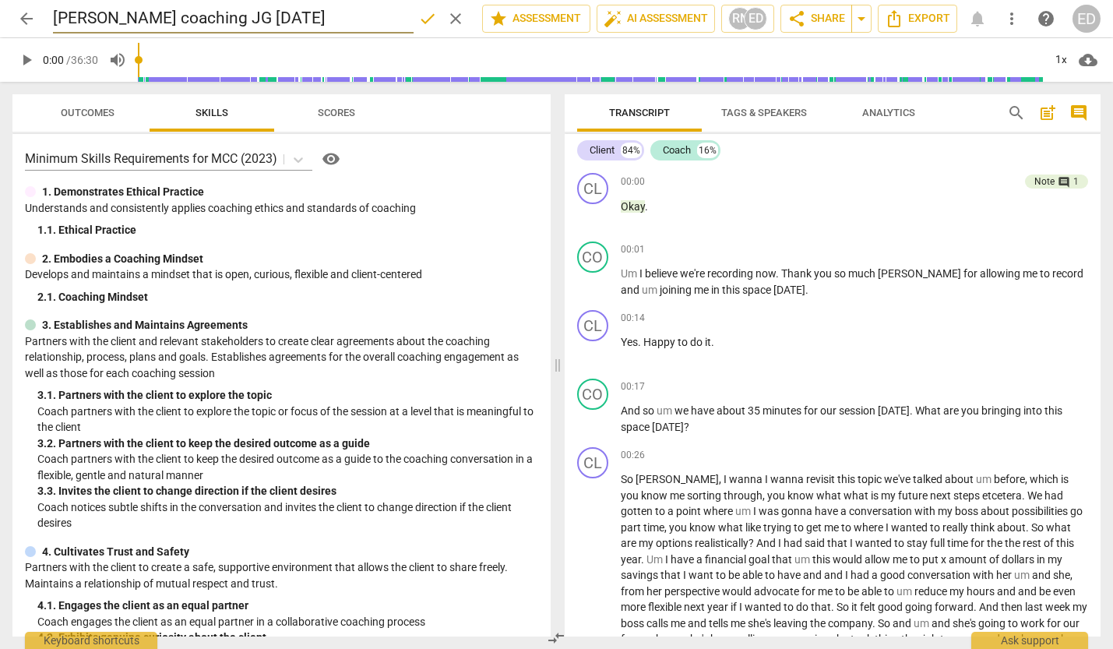
type input "[PERSON_NAME] coaching JG [DATE]"
click at [426, 20] on span "done" at bounding box center [427, 18] width 19 height 19
click at [863, 16] on span "arrow_drop_down" at bounding box center [861, 18] width 19 height 19
click at [830, 19] on span "share Share" at bounding box center [817, 18] width 58 height 19
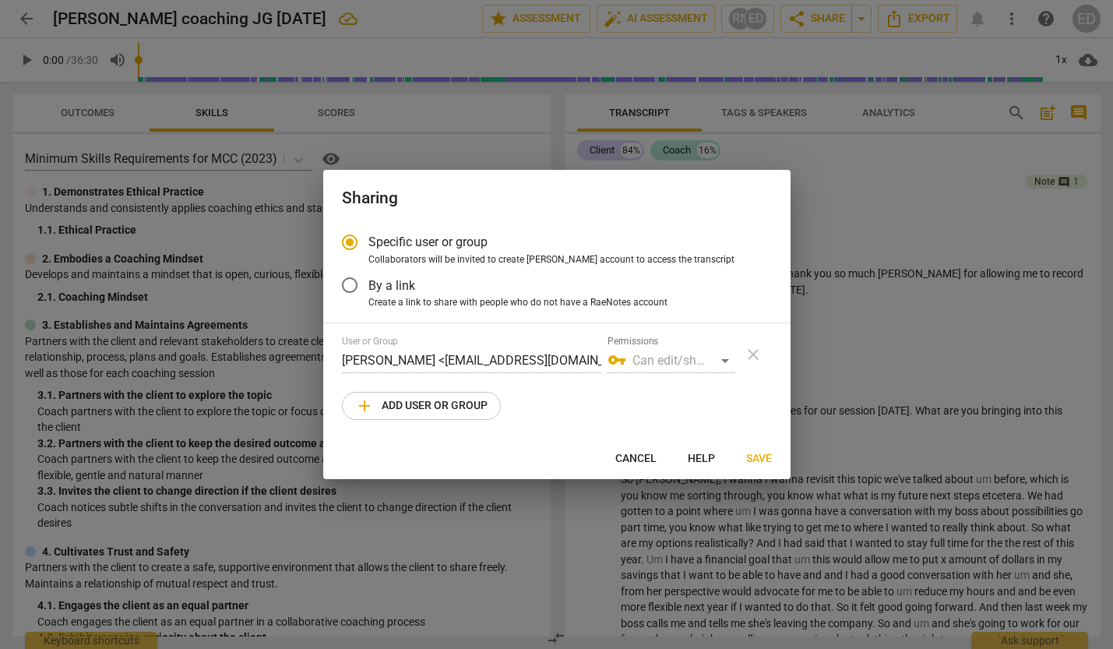
click at [383, 403] on span "add Add user or group" at bounding box center [421, 405] width 132 height 19
radio input "false"
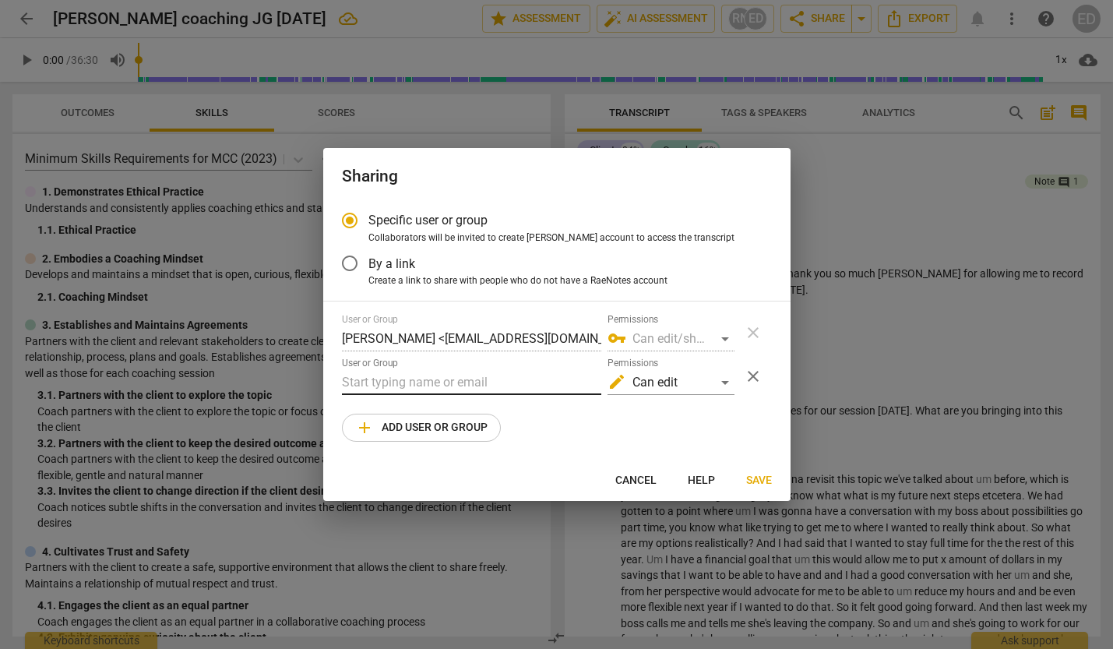
click at [388, 375] on input "text" at bounding box center [471, 382] width 259 height 25
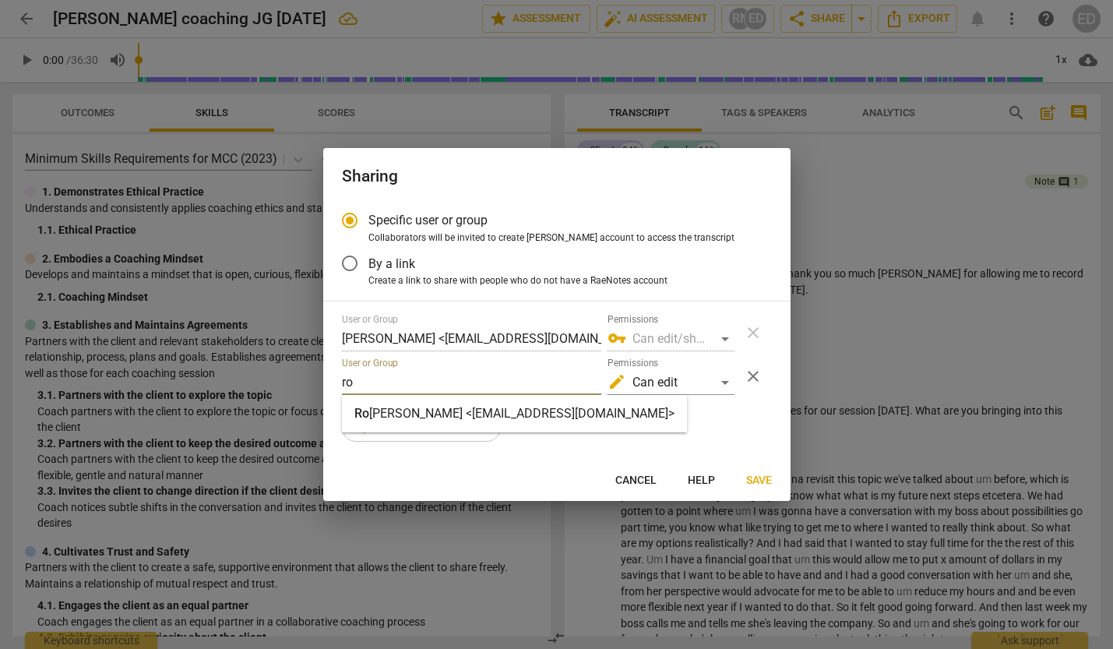
type input "ro"
click at [393, 415] on strong "[PERSON_NAME] <[EMAIL_ADDRESS][DOMAIN_NAME]>" at bounding box center [521, 413] width 305 height 15
radio input "false"
type input "[PERSON_NAME] <[EMAIL_ADDRESS][DOMAIN_NAME]>"
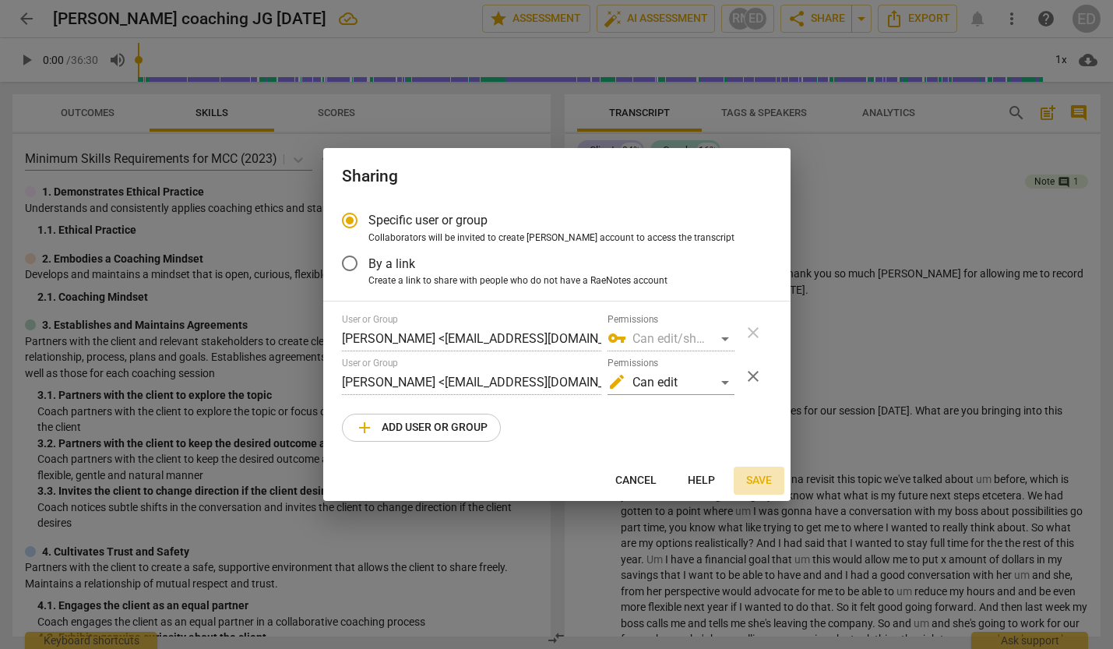
click at [752, 481] on span "Save" at bounding box center [759, 481] width 26 height 16
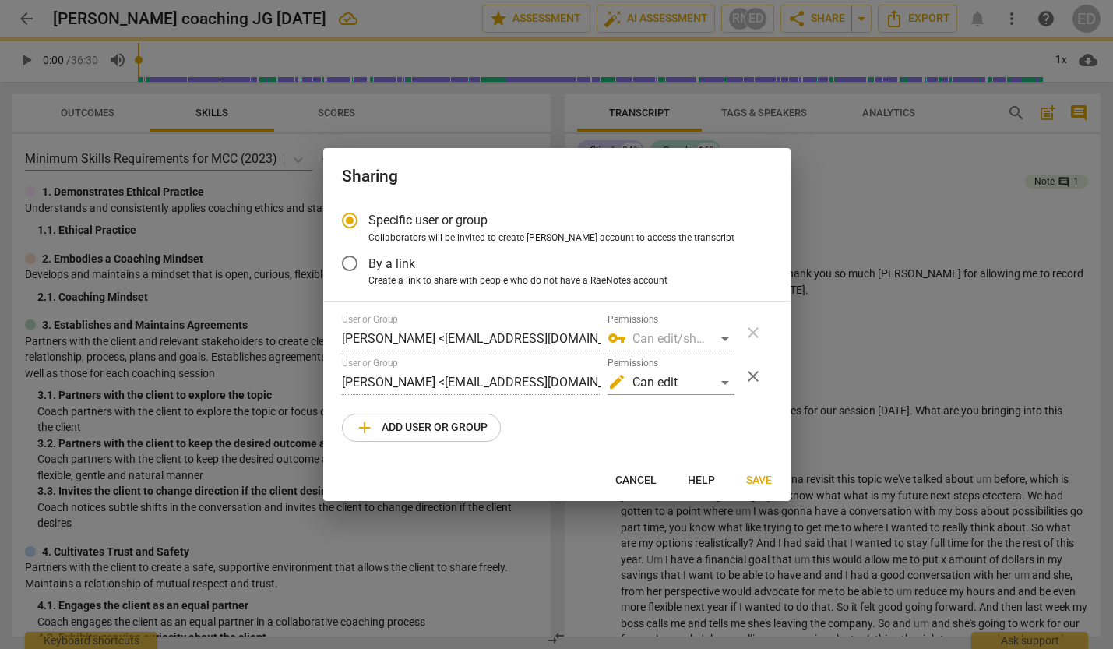
radio input "false"
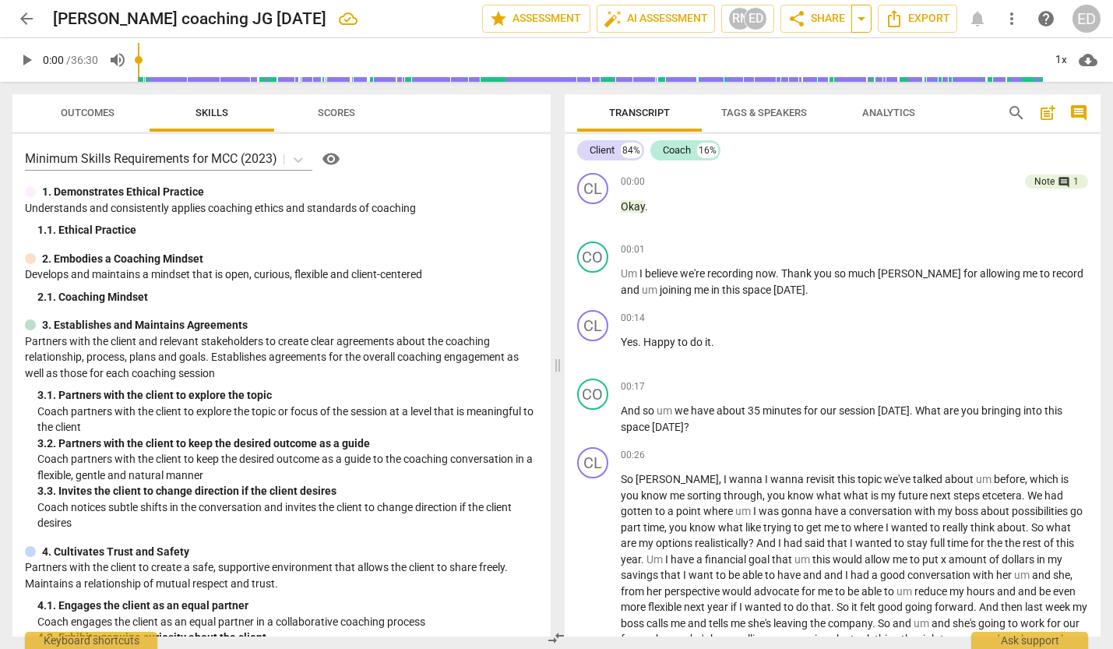
click at [867, 22] on span "arrow_drop_down" at bounding box center [861, 18] width 19 height 19
click at [830, 50] on span "Copy link" at bounding box center [812, 48] width 56 height 15
click at [29, 14] on span "arrow_back" at bounding box center [26, 18] width 19 height 19
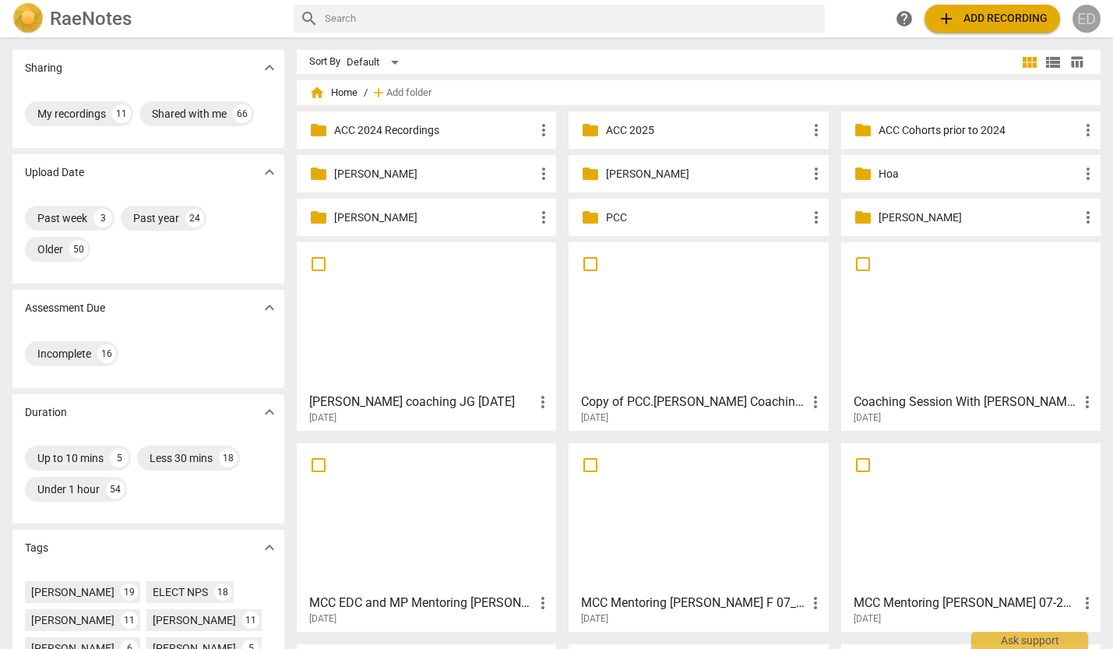
click at [1078, 16] on div "ED" at bounding box center [1087, 19] width 28 height 28
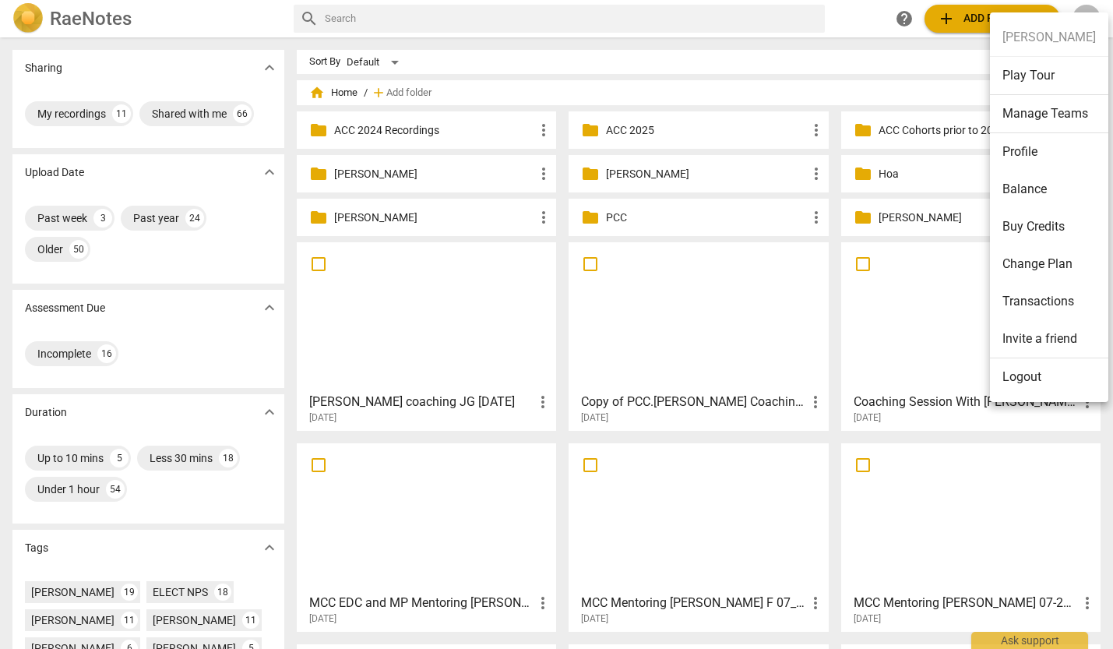
click at [1018, 372] on li "Logout" at bounding box center [1049, 376] width 118 height 37
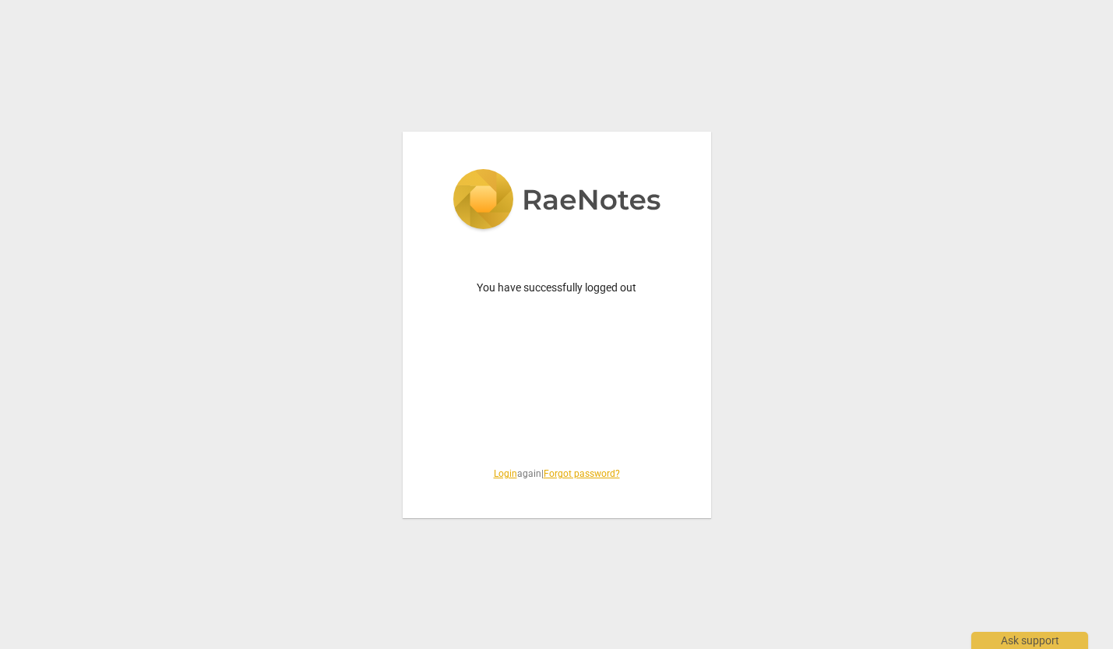
click at [496, 470] on link "Login" at bounding box center [505, 473] width 23 height 11
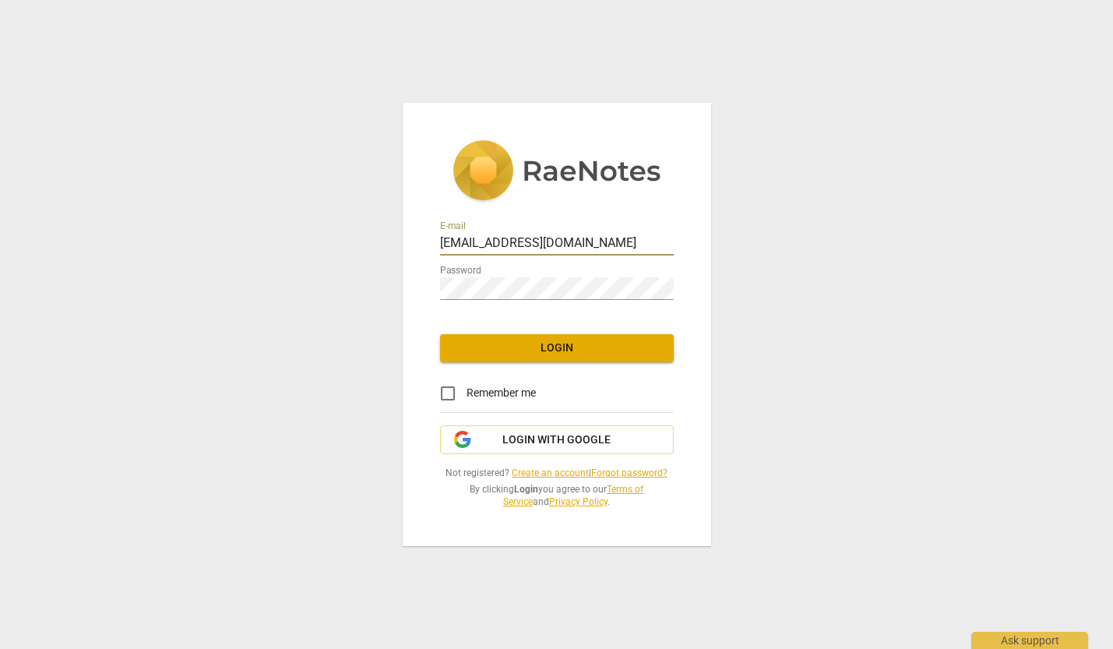
click at [534, 245] on input "[EMAIL_ADDRESS][DOMAIN_NAME]" at bounding box center [557, 244] width 234 height 23
type input "[EMAIL_ADDRESS][DOMAIN_NAME]"
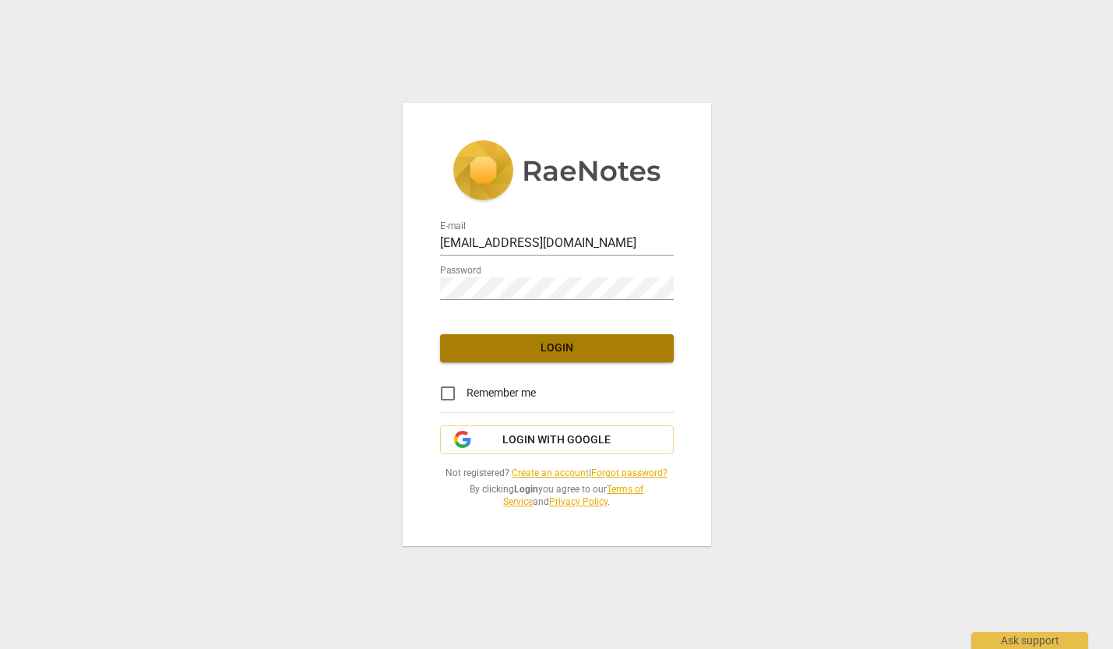
click at [508, 354] on span "Login" at bounding box center [557, 348] width 209 height 16
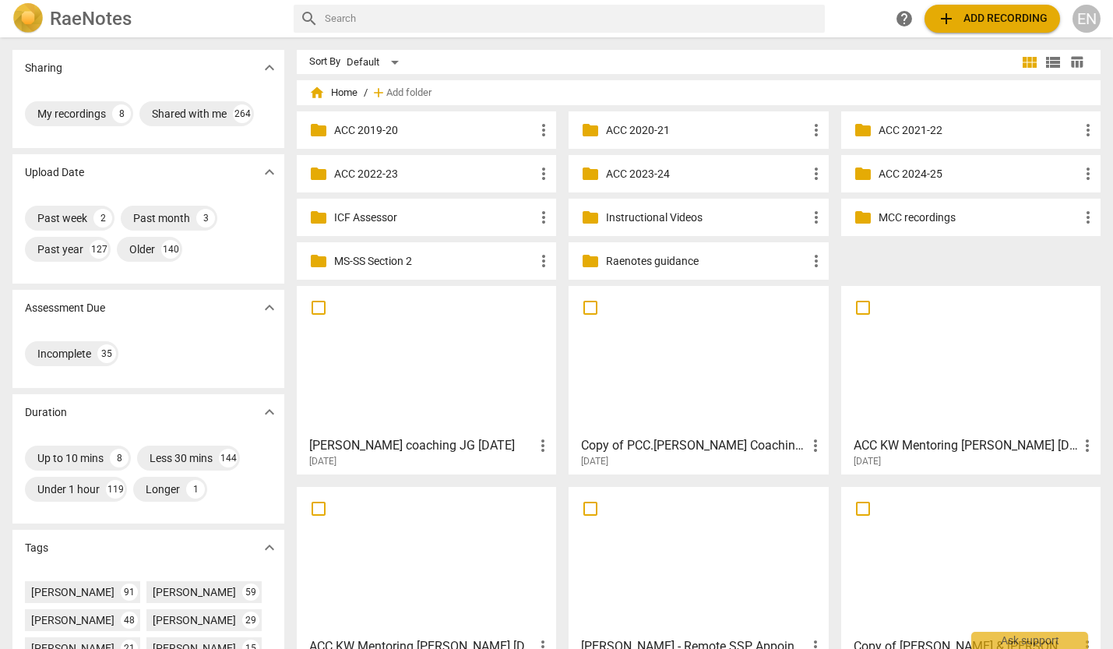
click at [862, 216] on span "folder" at bounding box center [863, 217] width 19 height 19
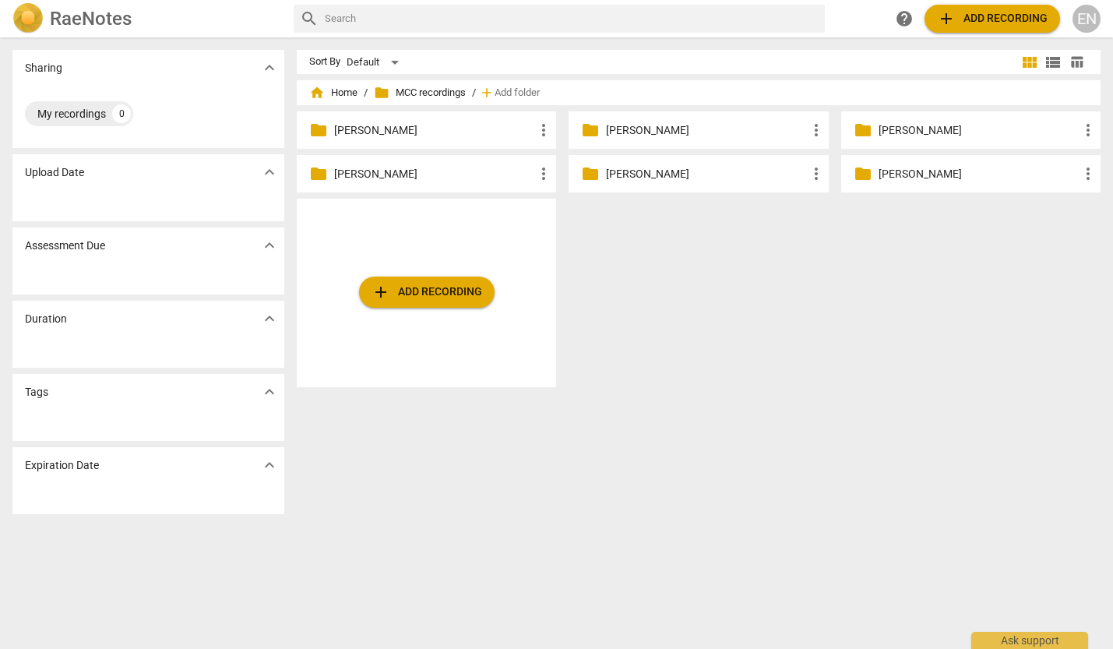
click at [629, 132] on p "[PERSON_NAME]" at bounding box center [706, 130] width 200 height 16
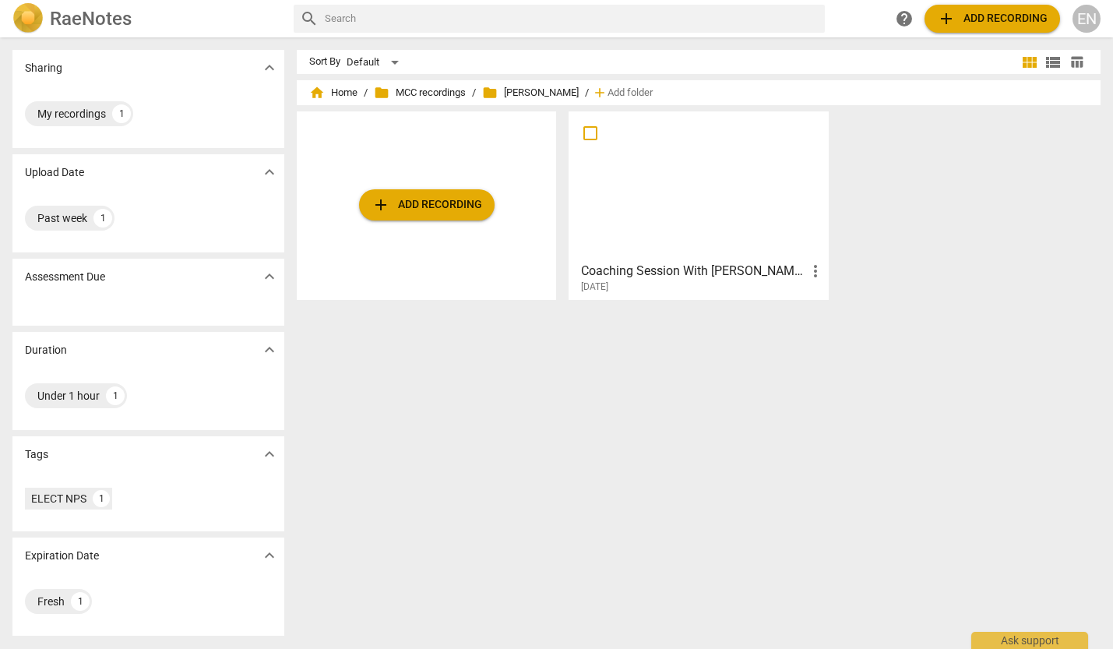
click at [662, 270] on h3 "Coaching Session With [PERSON_NAME]-20231114_142038-Meeting Recording" at bounding box center [693, 271] width 224 height 19
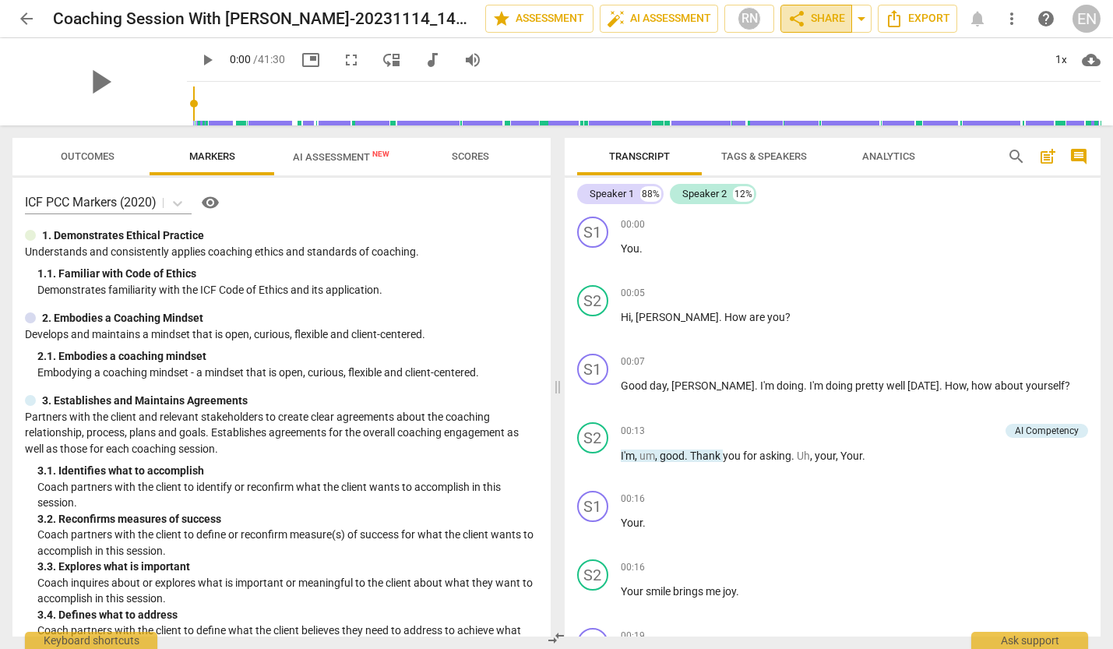
click at [805, 19] on span "share Share" at bounding box center [817, 18] width 58 height 19
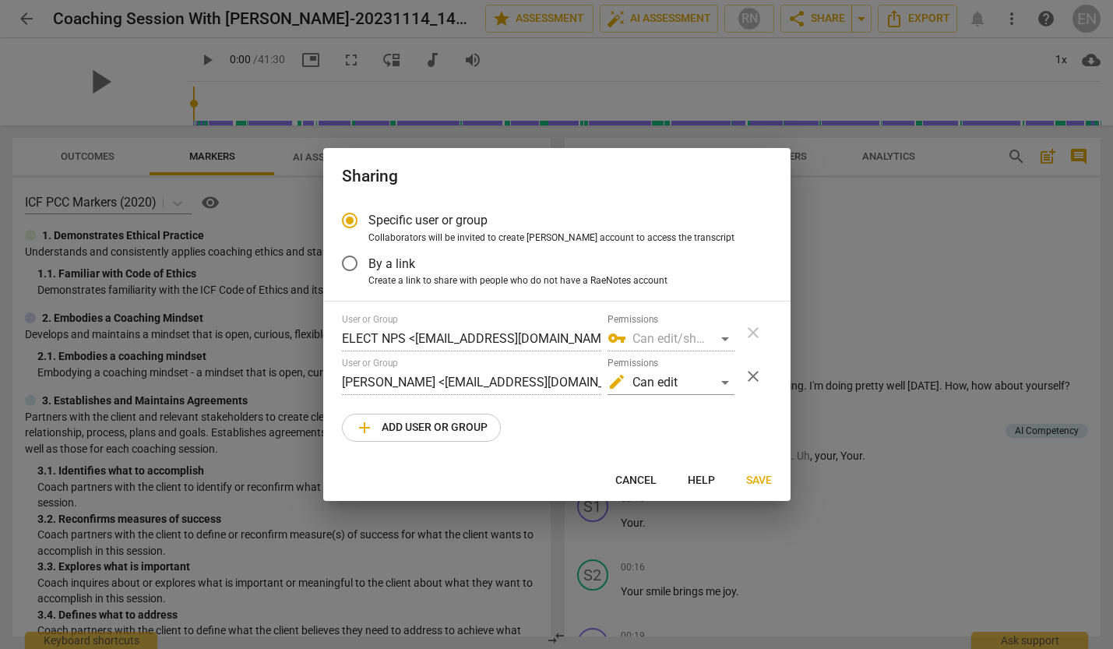
click at [447, 430] on span "add Add user or group" at bounding box center [421, 427] width 132 height 19
radio input "false"
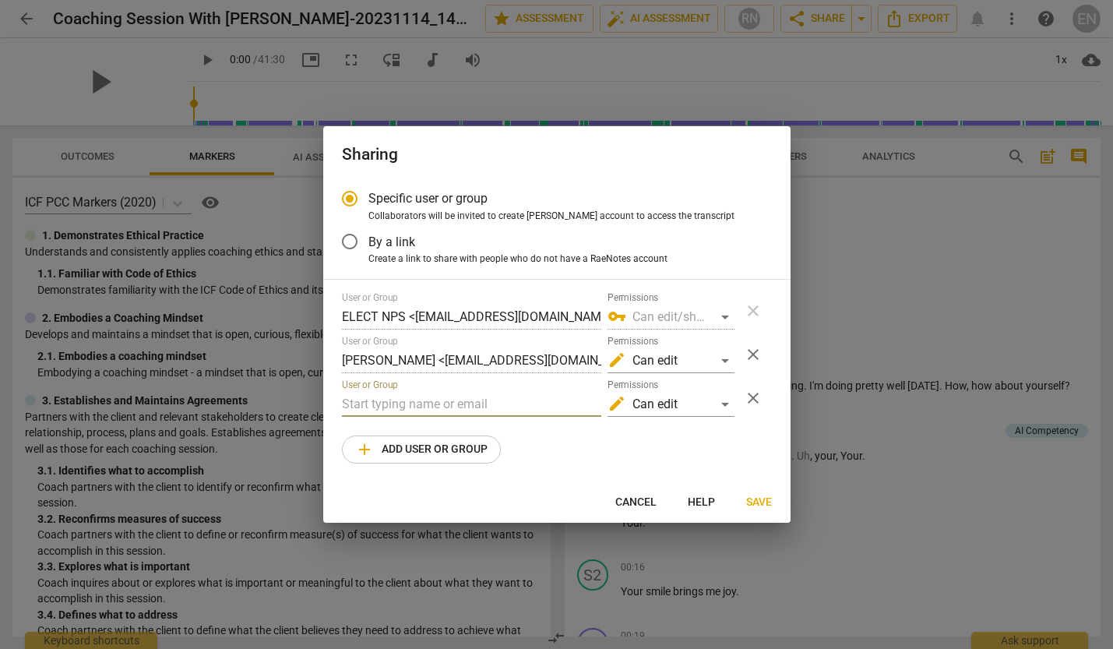
click at [427, 411] on input "text" at bounding box center [471, 404] width 259 height 25
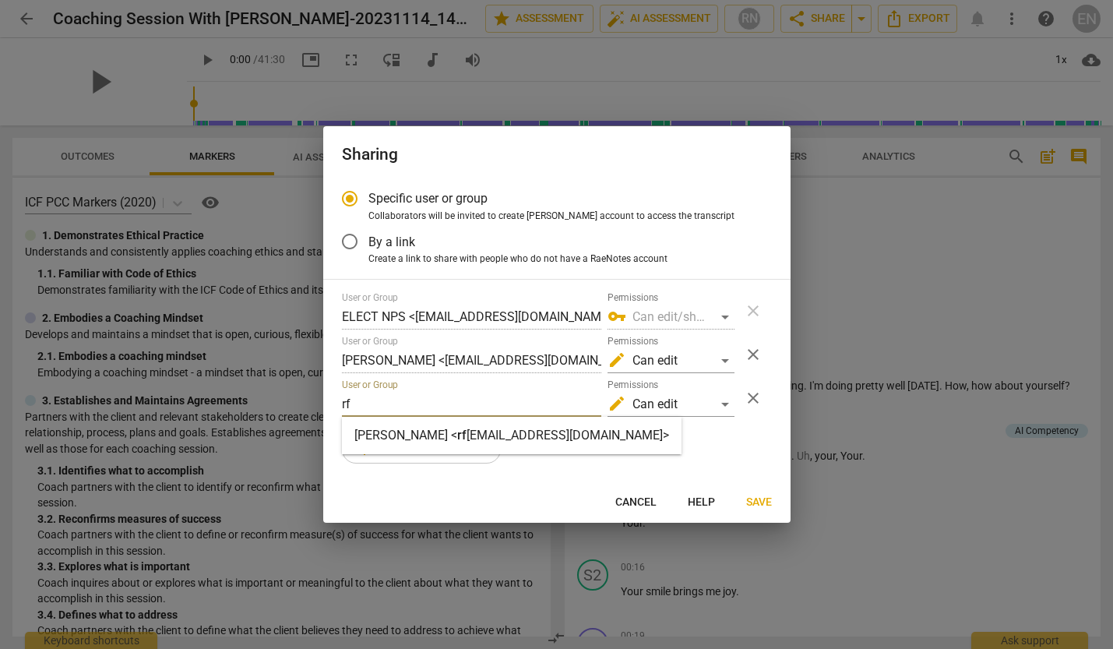
type input "rf"
click at [429, 443] on div "Rodney Fisher < rf isher2@schools.nyc.gov>" at bounding box center [511, 435] width 315 height 19
radio input "false"
type input "[PERSON_NAME] <[EMAIL_ADDRESS][DOMAIN_NAME]>"
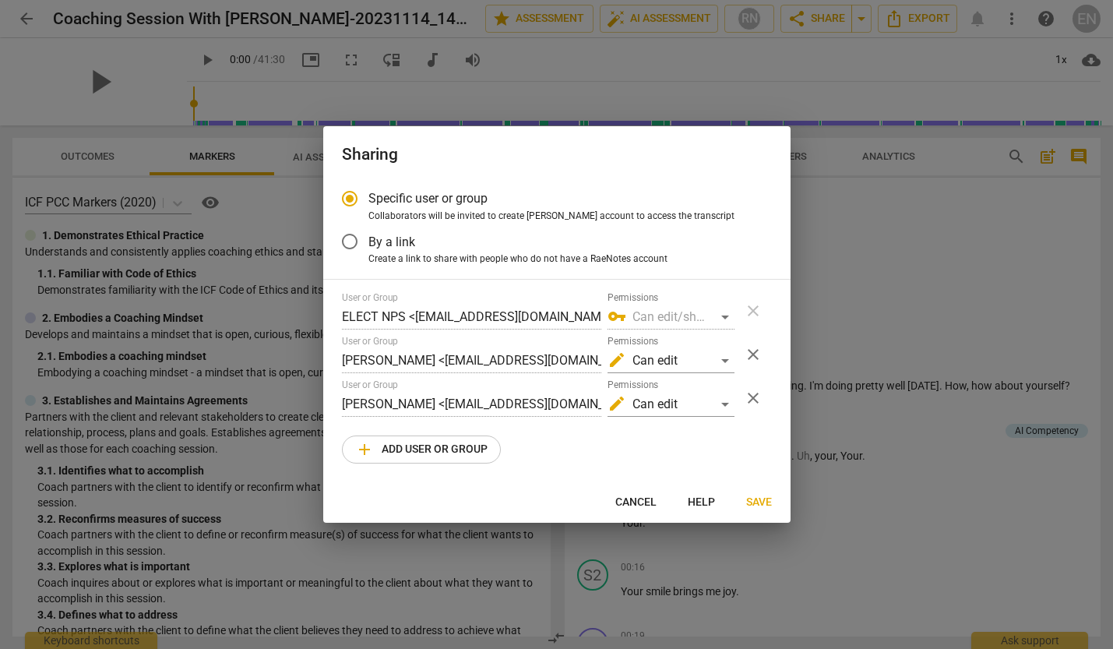
click at [765, 505] on span "Save" at bounding box center [759, 503] width 26 height 16
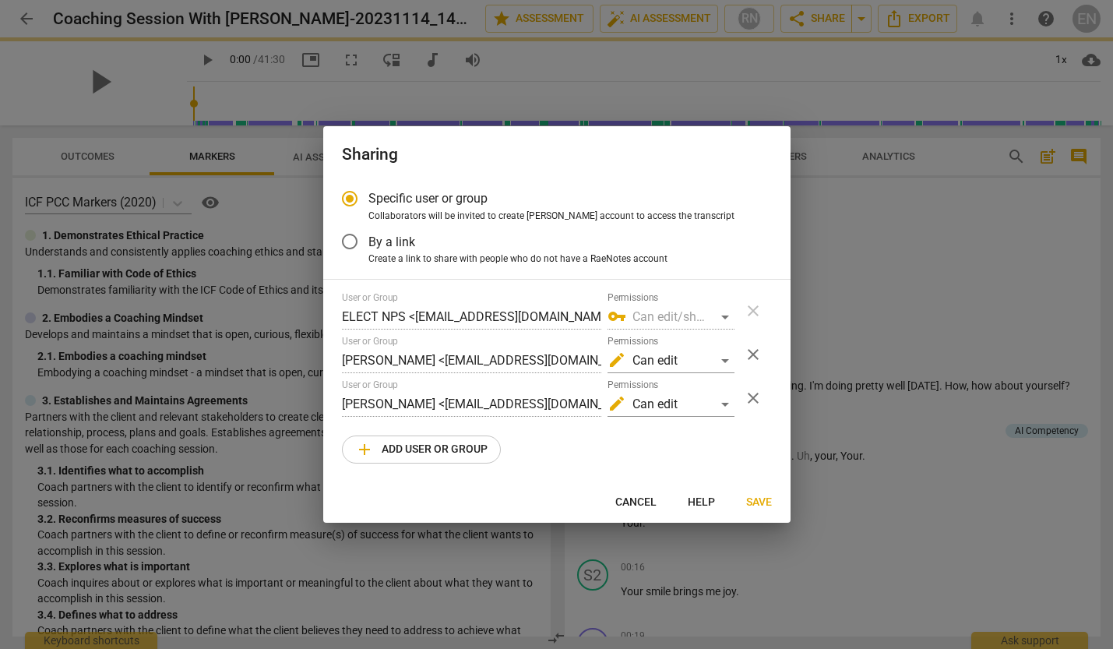
radio input "false"
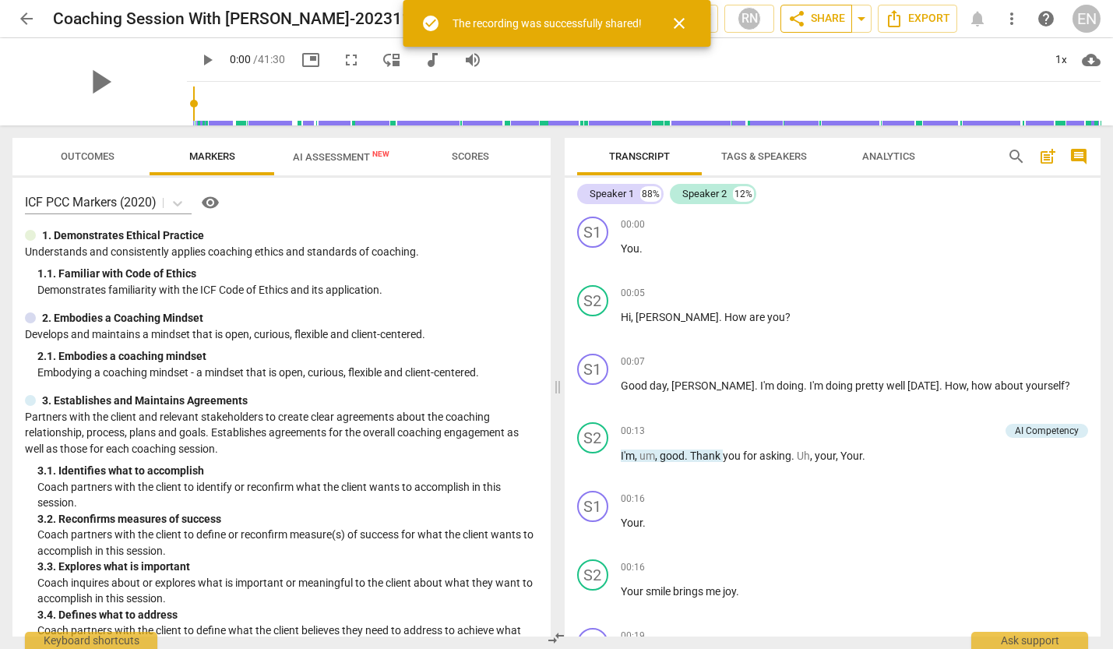
click at [829, 19] on span "share Share" at bounding box center [817, 18] width 58 height 19
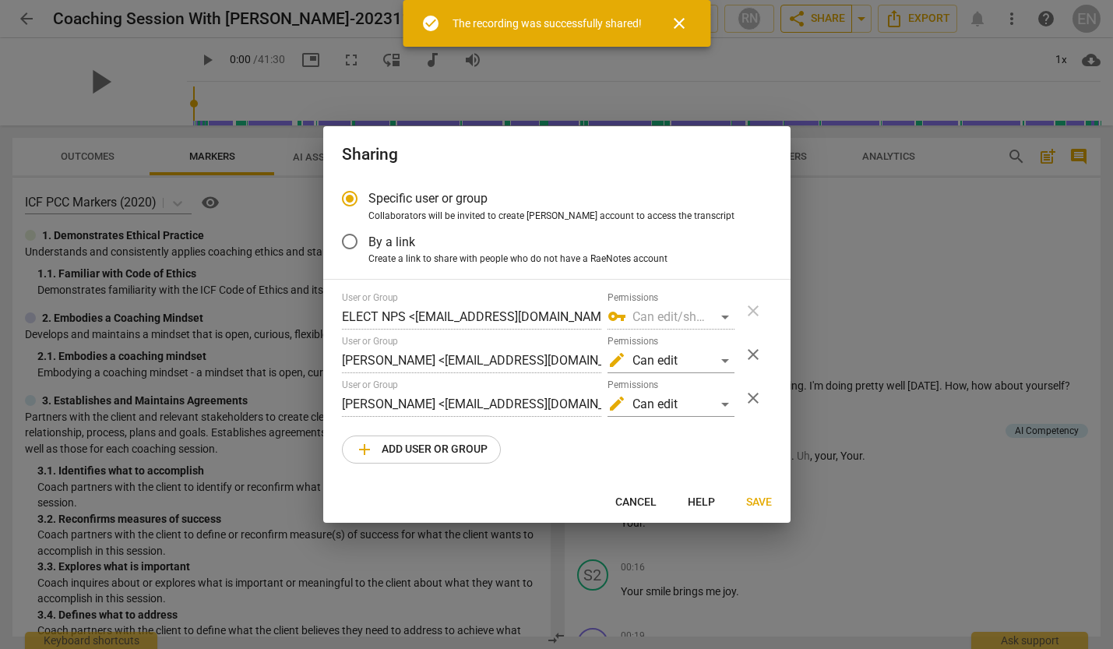
radio input "false"
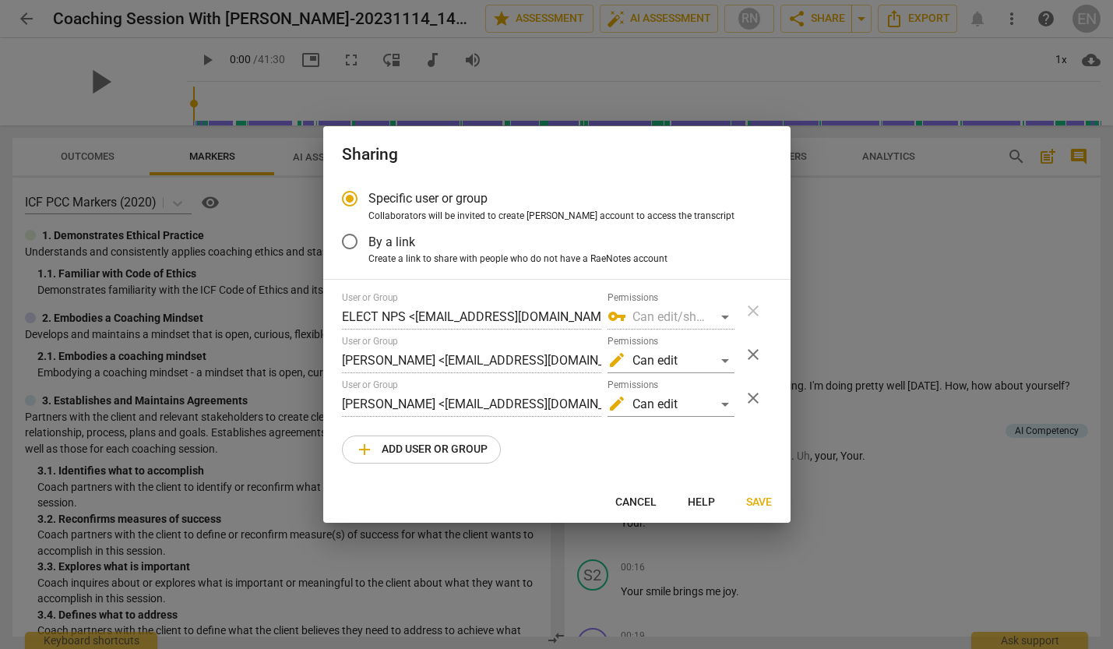
click at [399, 236] on span "By a link" at bounding box center [391, 242] width 47 height 18
click at [368, 236] on input "By a link" at bounding box center [349, 241] width 37 height 37
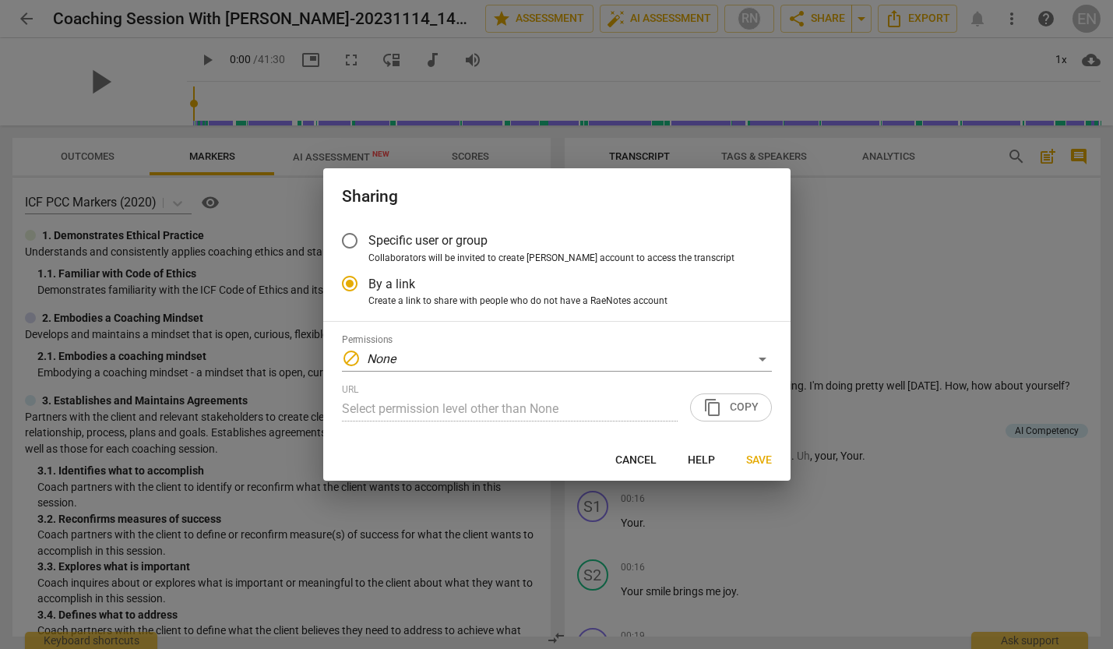
click at [728, 411] on div "URL Select permission level other than None content_copy Copy" at bounding box center [557, 402] width 430 height 37
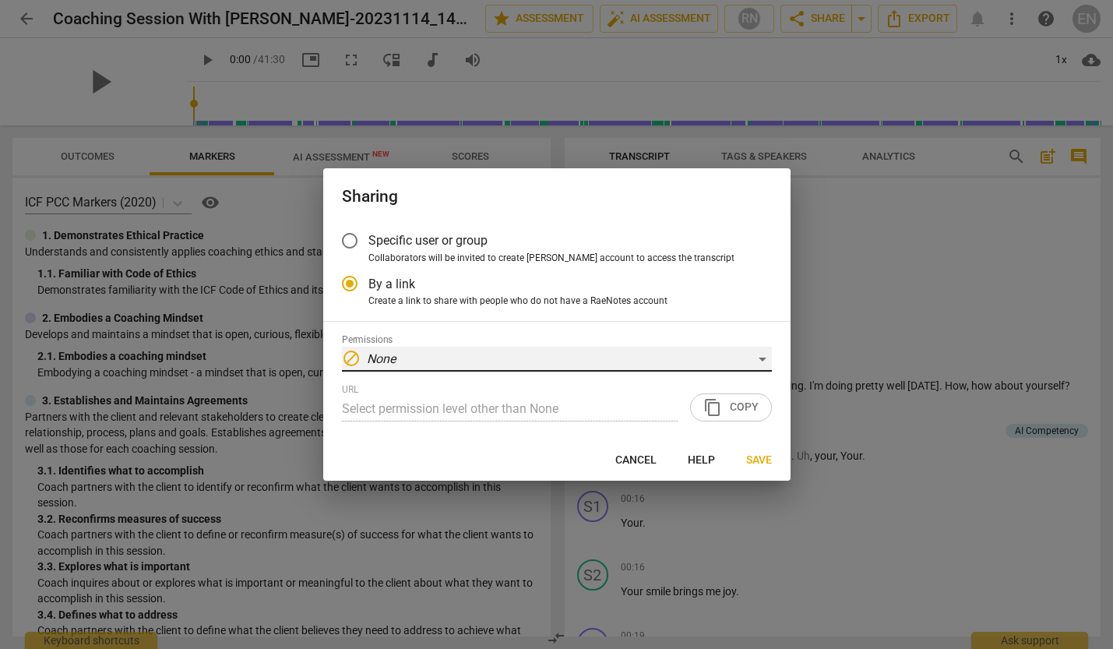
click at [418, 351] on div "block None" at bounding box center [557, 359] width 430 height 25
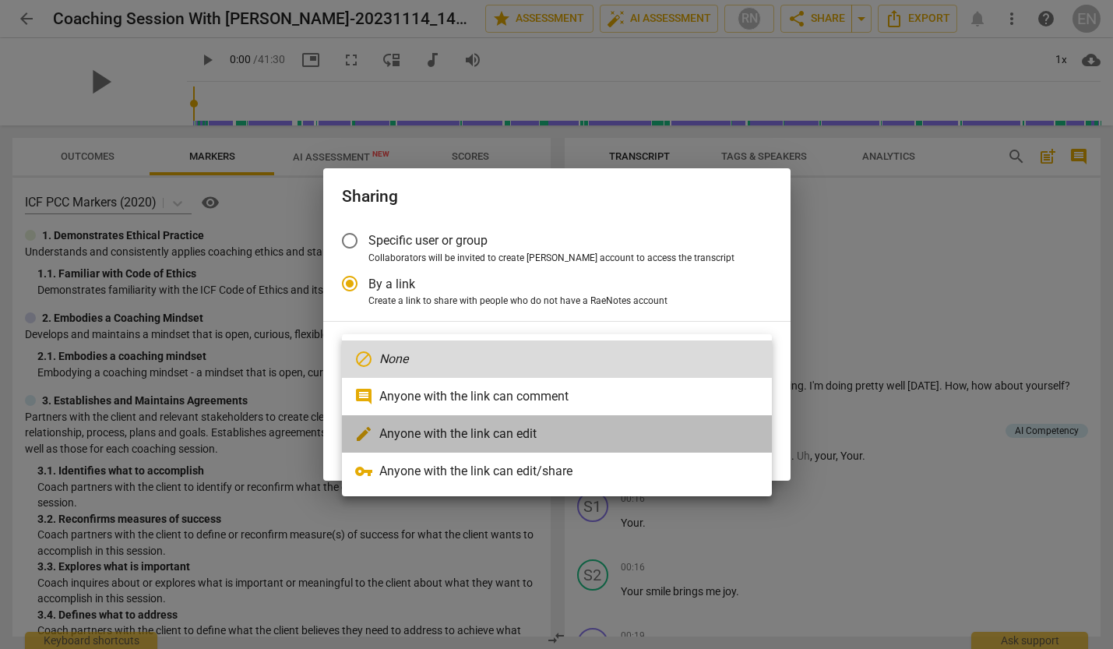
click at [433, 433] on li "edit Anyone with the link can edit" at bounding box center [557, 433] width 430 height 37
radio input "false"
type input "https://app.raenotes.com/meeting/6ba7c5ed72af46b2a9bbdddaab1113a9"
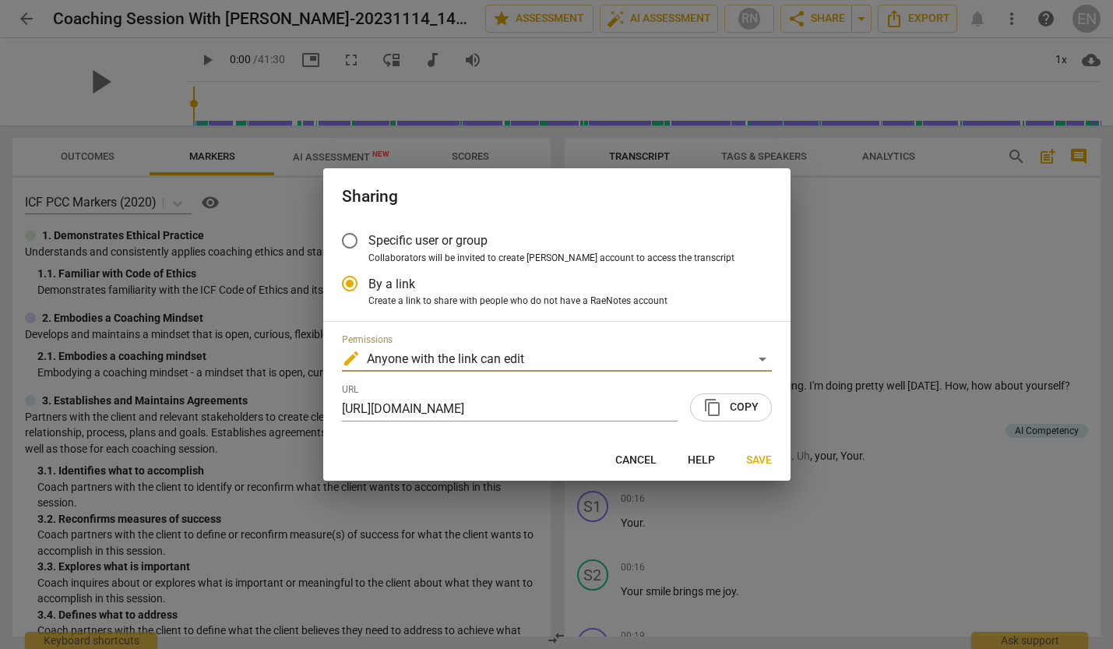
click at [721, 407] on span "content_copy" at bounding box center [712, 407] width 19 height 19
click at [639, 457] on span "Cancel" at bounding box center [635, 461] width 41 height 16
radio input "false"
